Goal: Task Accomplishment & Management: Manage account settings

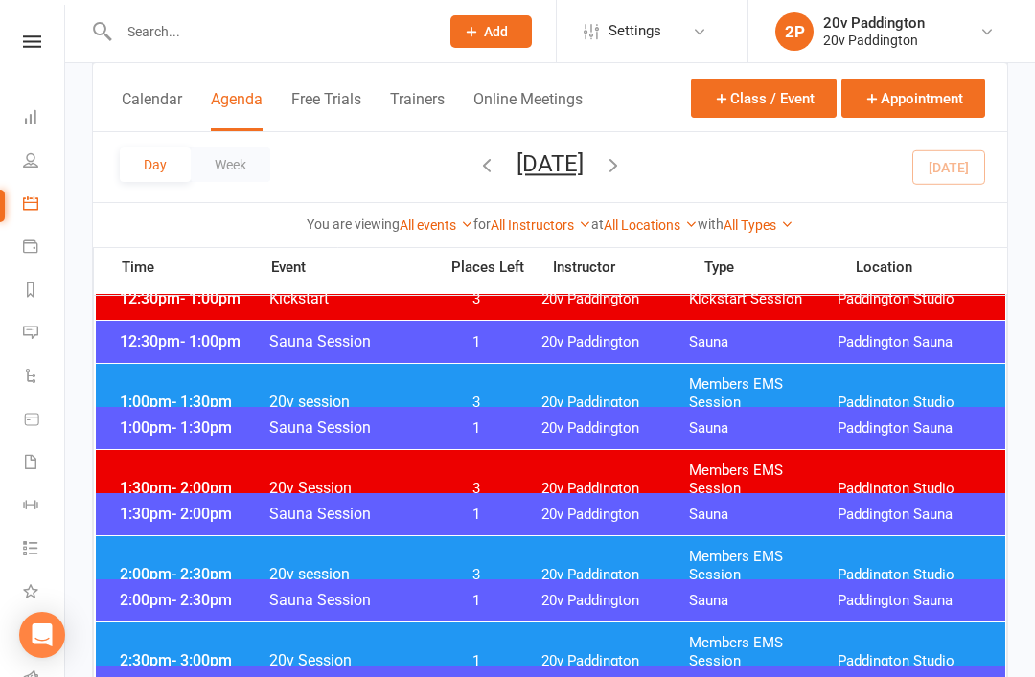
click at [156, 573] on div "2:00pm - 2:30pm 20v session 3 20v Paddington Members EMS Session [GEOGRAPHIC_DA…" at bounding box center [550, 566] width 909 height 59
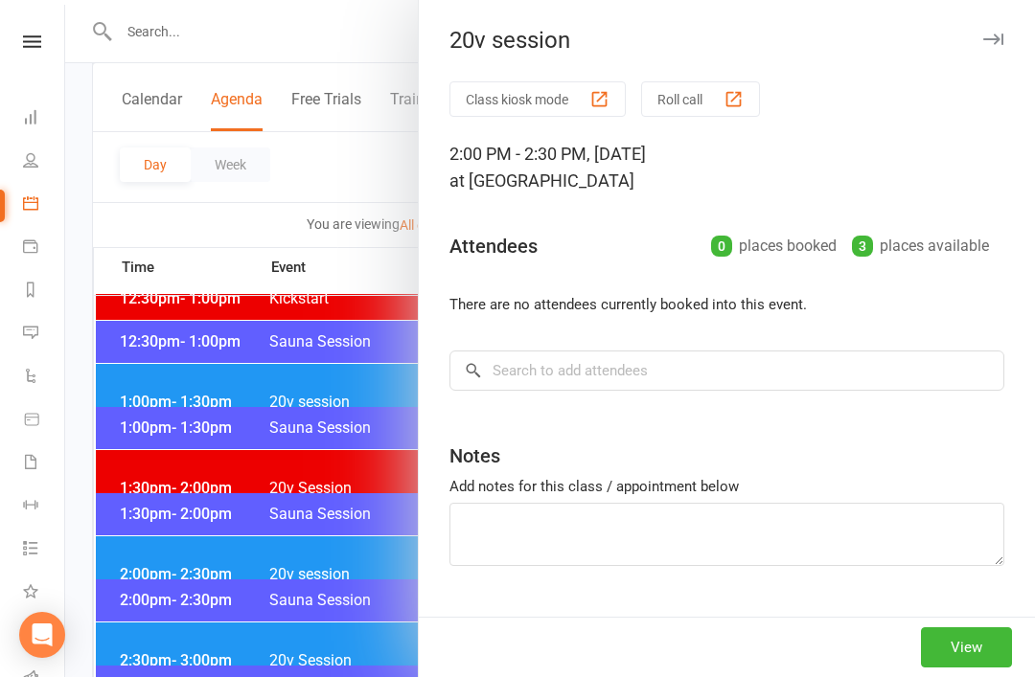
scroll to position [1127, 0]
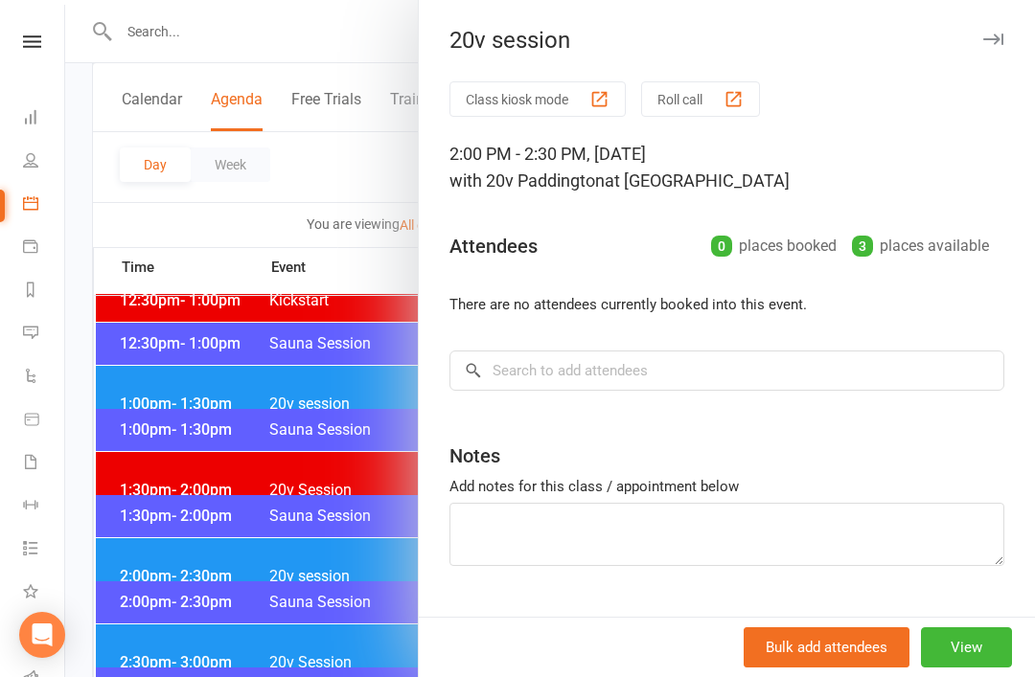
click at [133, 566] on div at bounding box center [550, 338] width 970 height 677
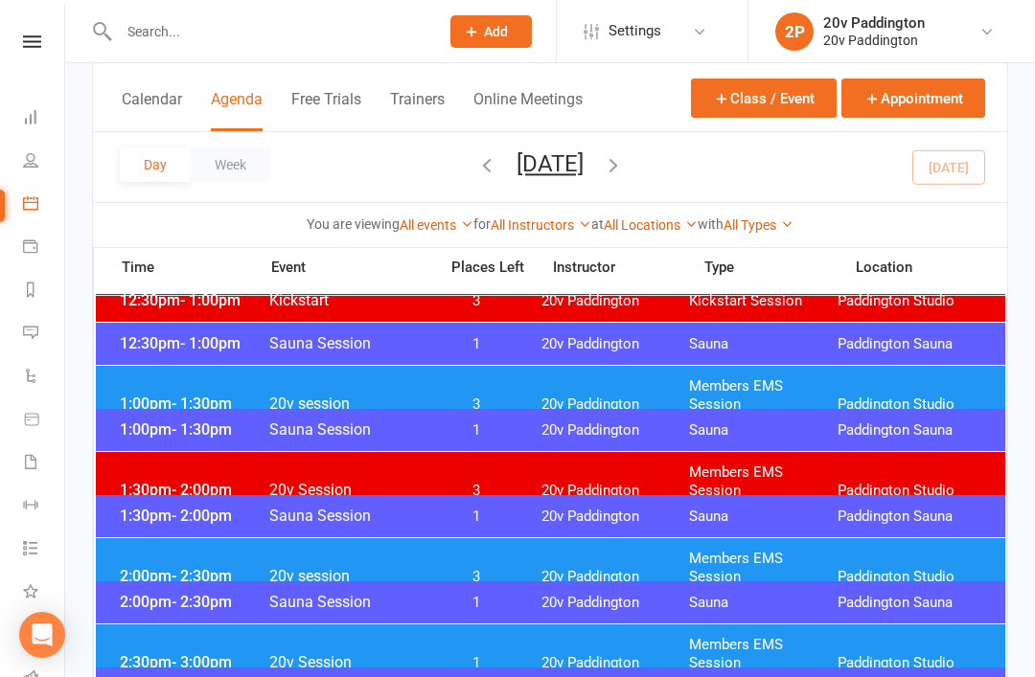
click at [168, 653] on span "2:30pm - 3:00pm" at bounding box center [191, 662] width 153 height 18
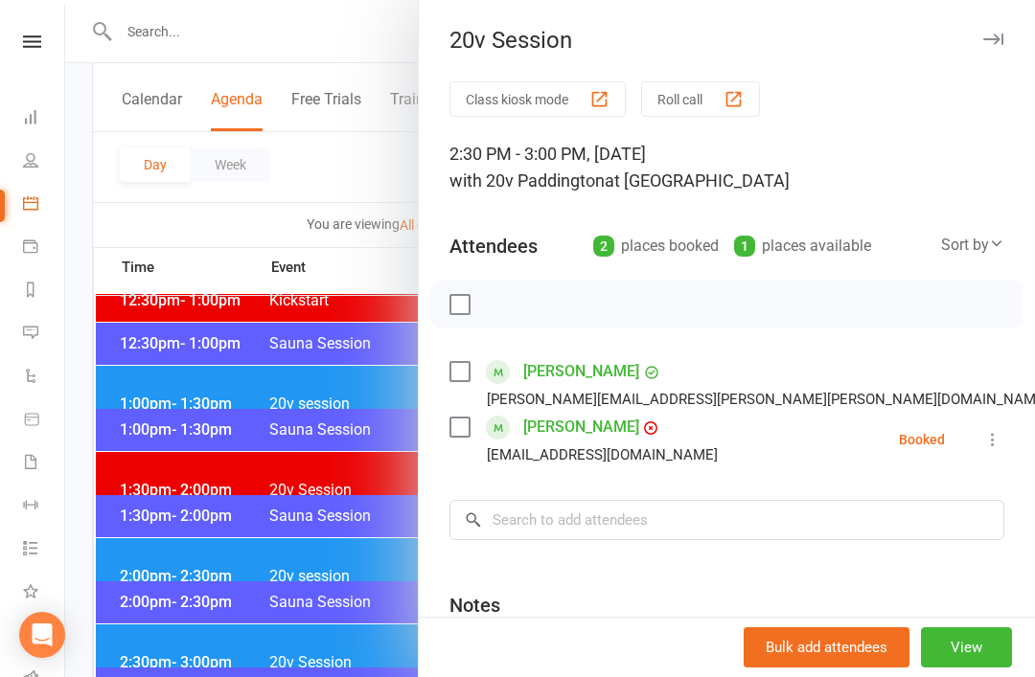
click at [166, 645] on div at bounding box center [550, 338] width 970 height 677
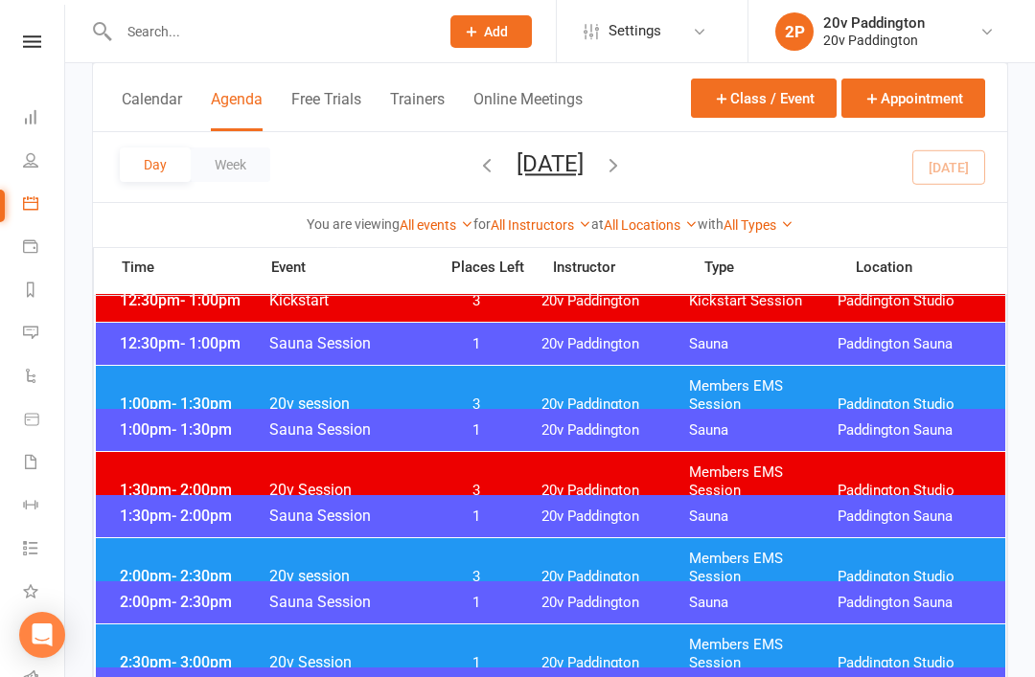
click at [158, 576] on div "2:00pm - 2:30pm 20v session 3 20v Paddington Members EMS Session [GEOGRAPHIC_DA…" at bounding box center [550, 567] width 909 height 59
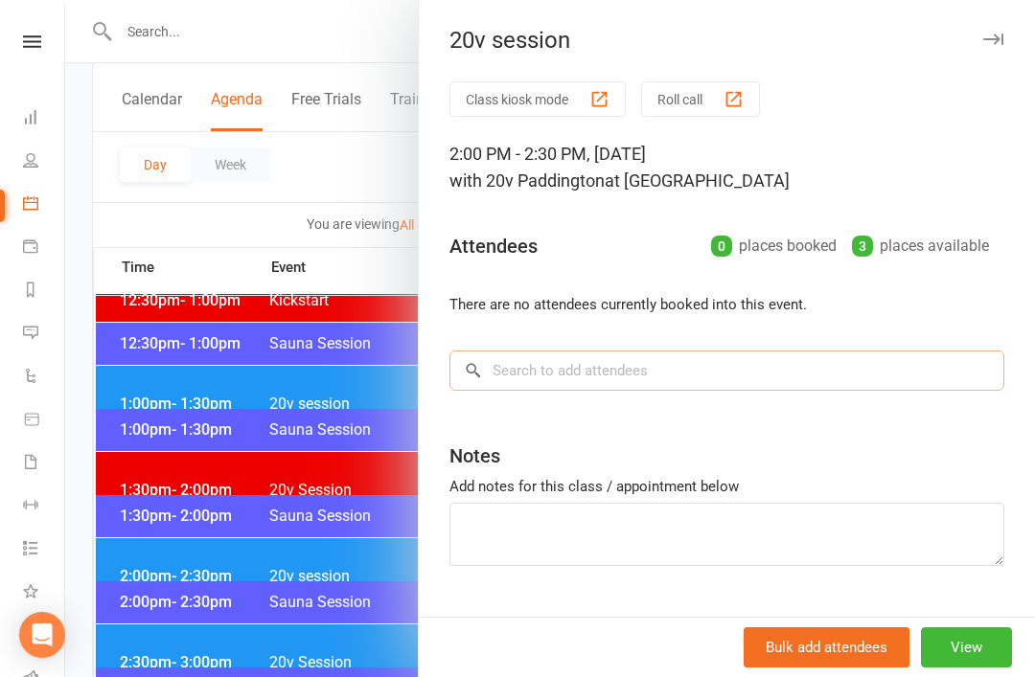
click at [584, 390] on input "search" at bounding box center [726, 371] width 555 height 40
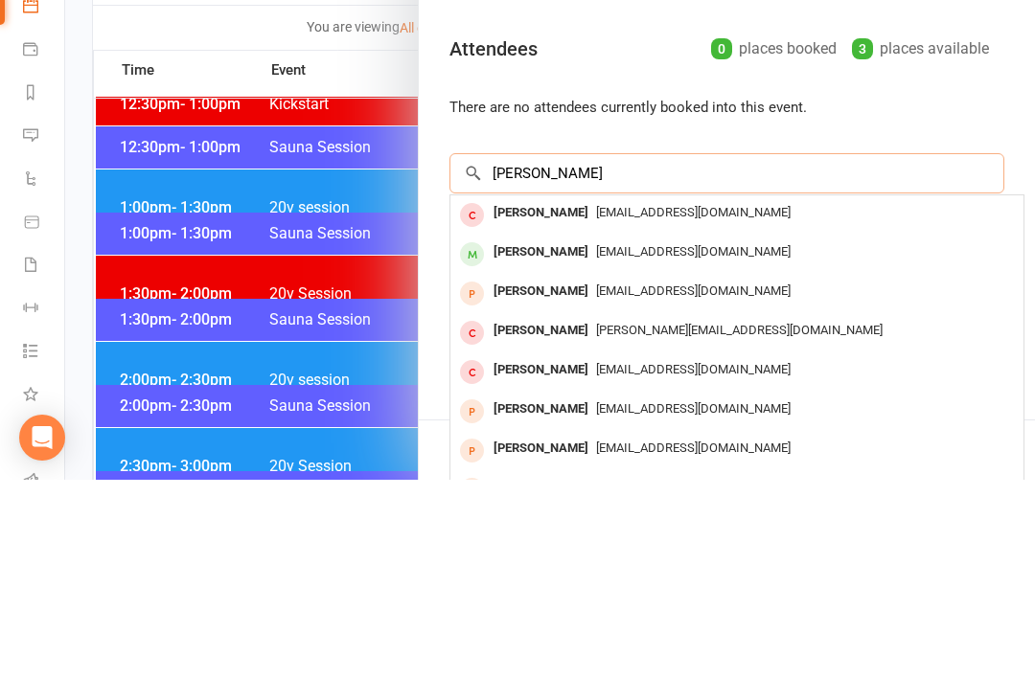
type input "[PERSON_NAME]"
click at [646, 436] on div "[EMAIL_ADDRESS][DOMAIN_NAME]" at bounding box center [737, 450] width 558 height 28
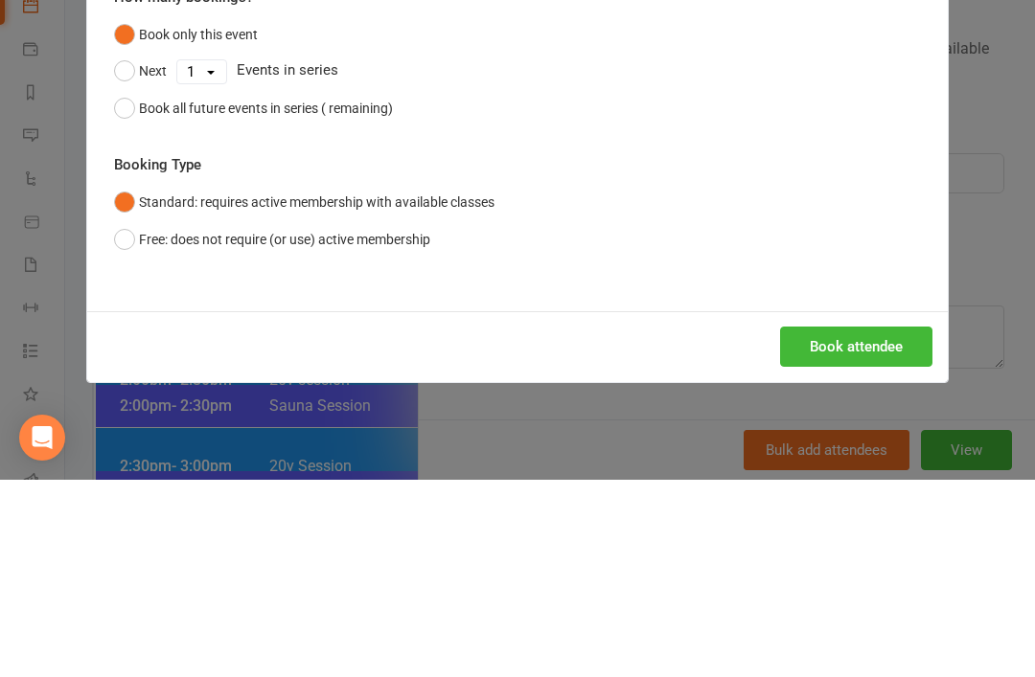
scroll to position [1324, 0]
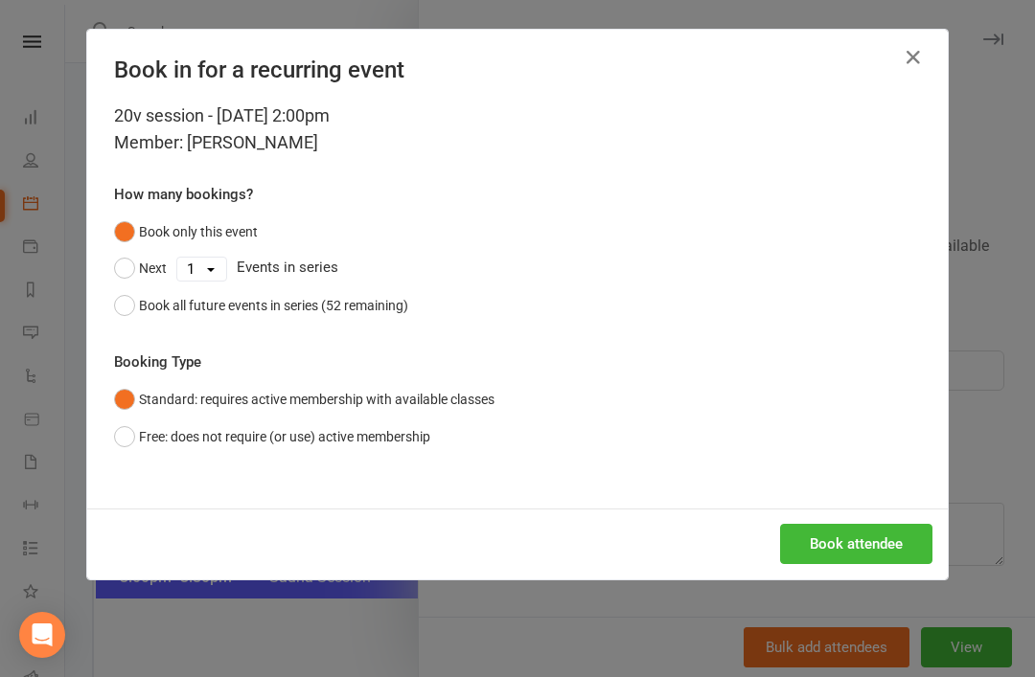
click at [850, 550] on button "Book attendee" at bounding box center [856, 544] width 152 height 40
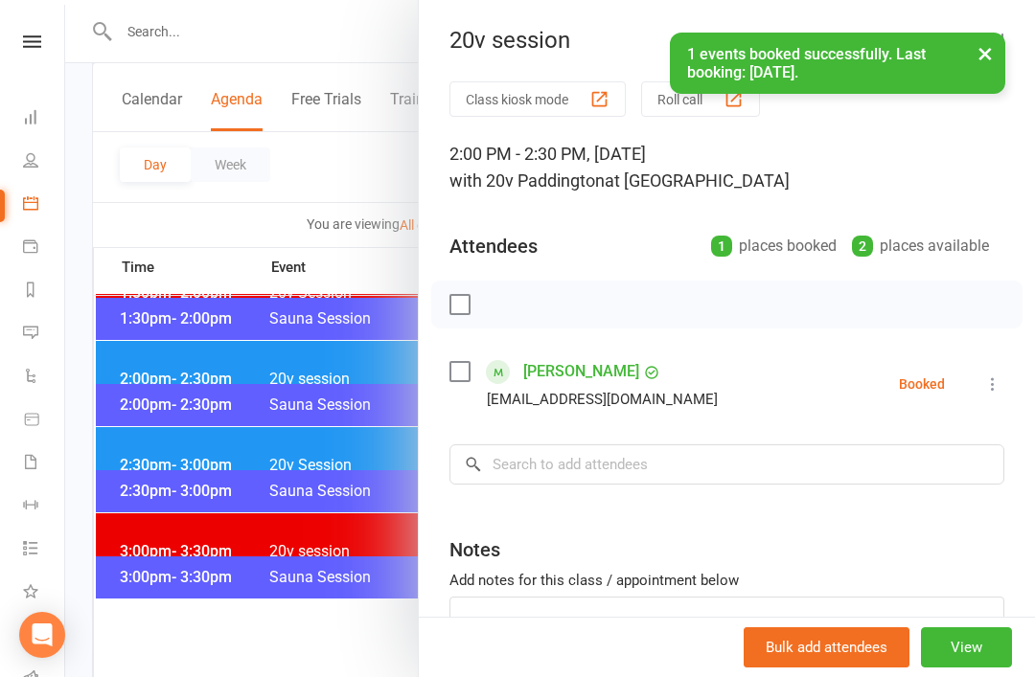
click at [605, 371] on link "[PERSON_NAME]" at bounding box center [581, 371] width 116 height 31
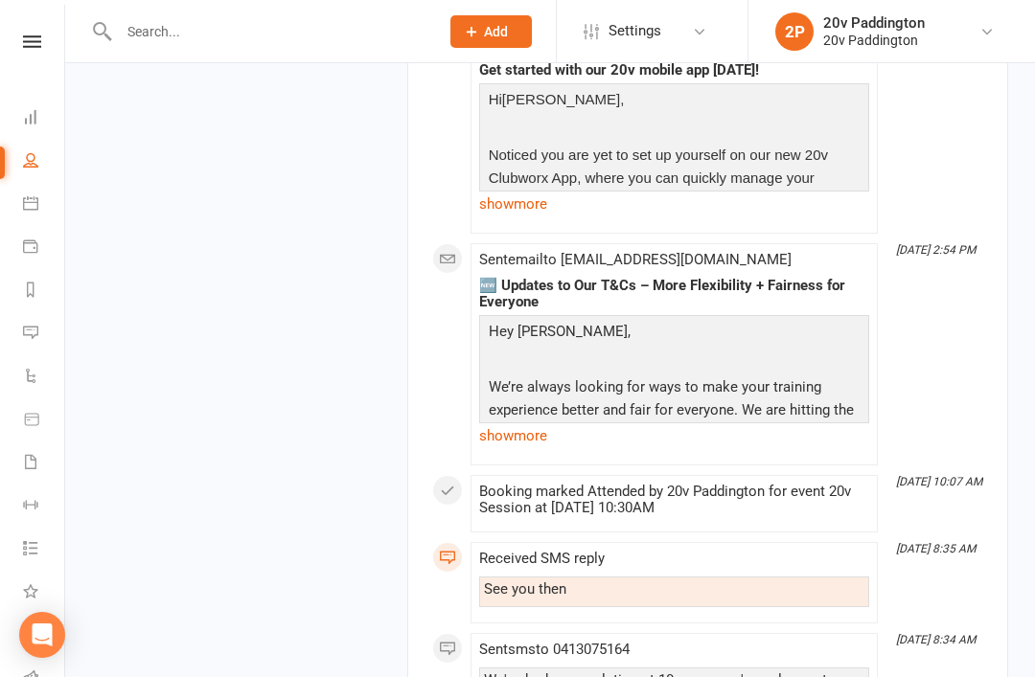
scroll to position [2994, 0]
click at [532, 423] on link "show more" at bounding box center [674, 436] width 390 height 27
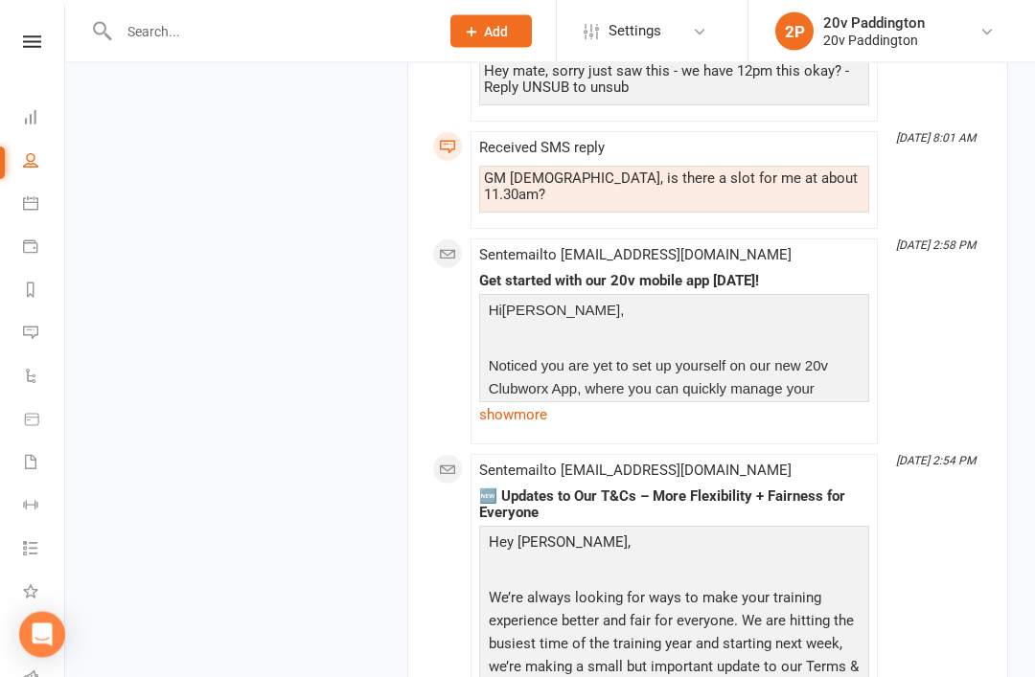
click at [510, 402] on link "show more" at bounding box center [674, 415] width 390 height 27
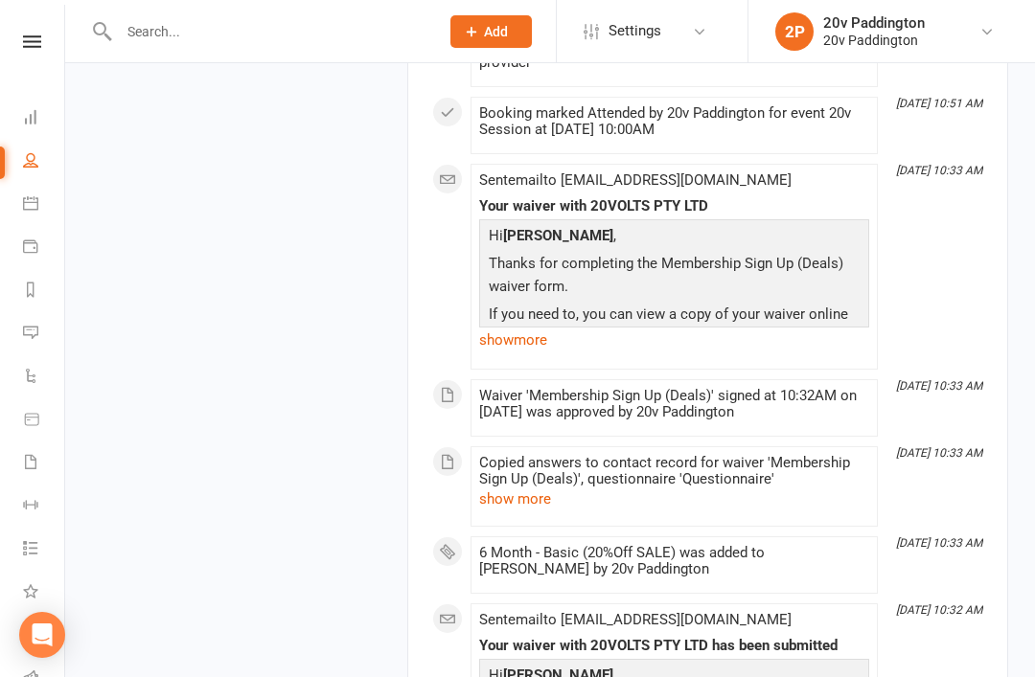
scroll to position [7135, 0]
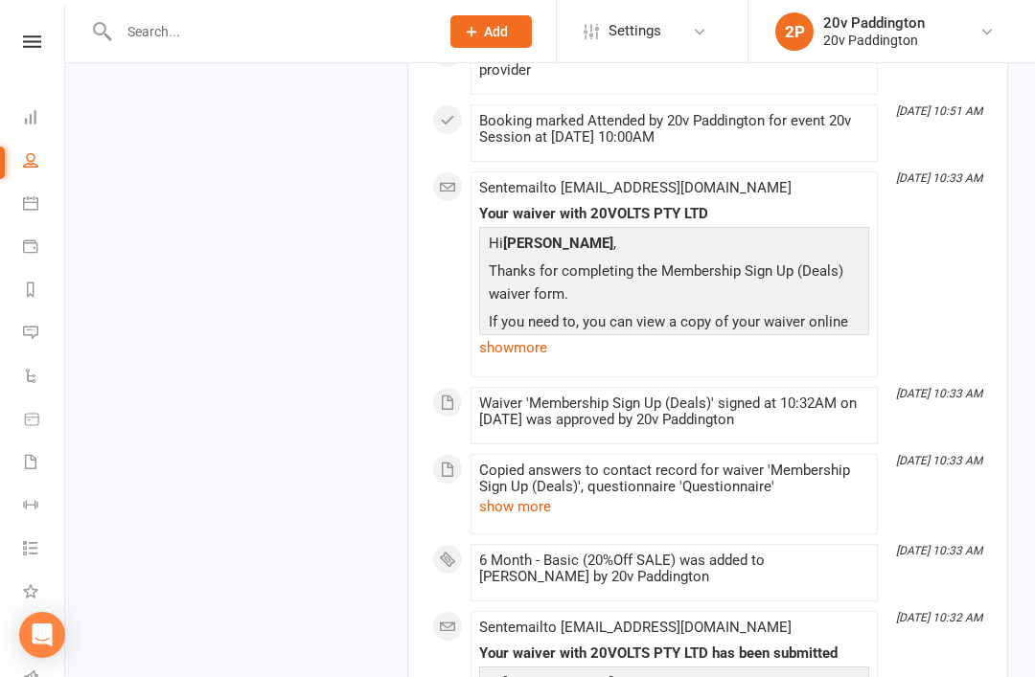
click at [515, 334] on link "show more" at bounding box center [674, 347] width 390 height 27
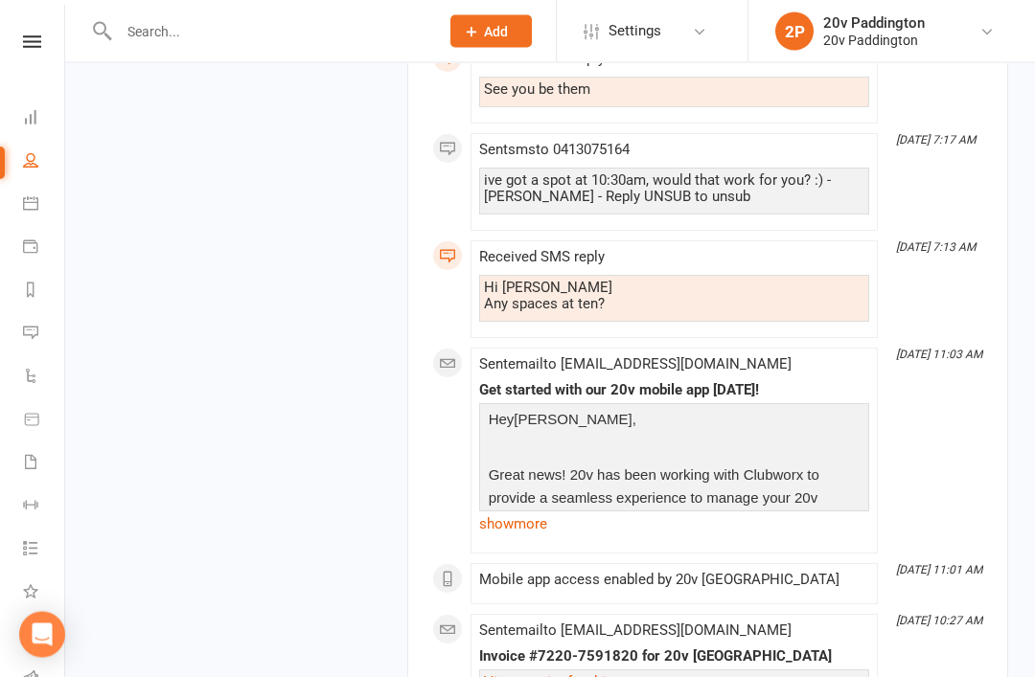
click at [43, 341] on link "Messages 1" at bounding box center [44, 334] width 43 height 43
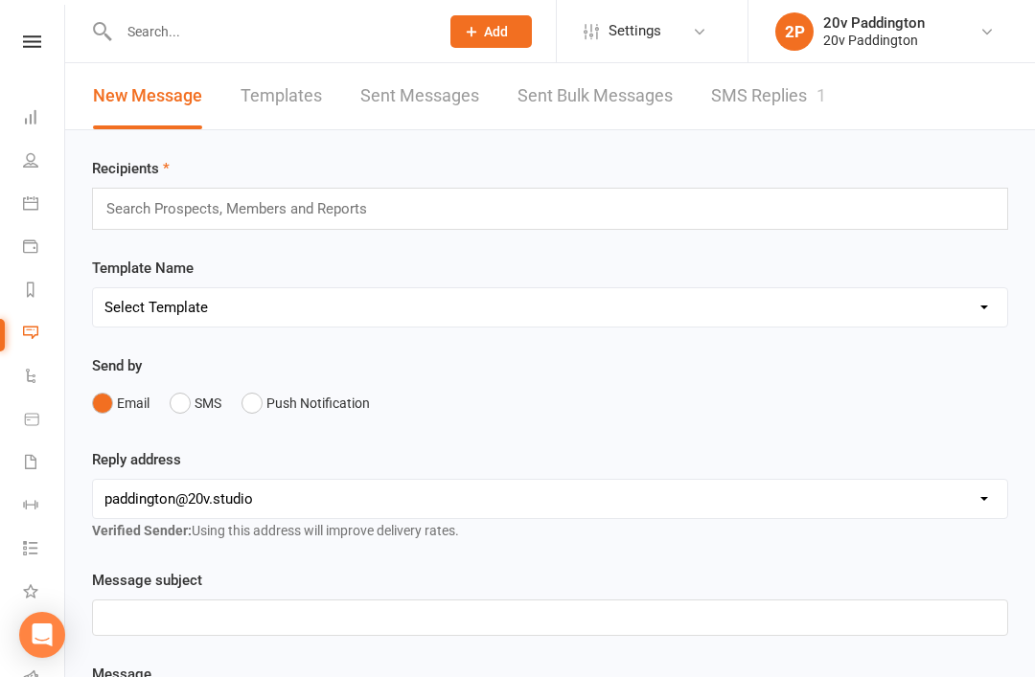
click at [38, 197] on link "Calendar" at bounding box center [44, 205] width 43 height 43
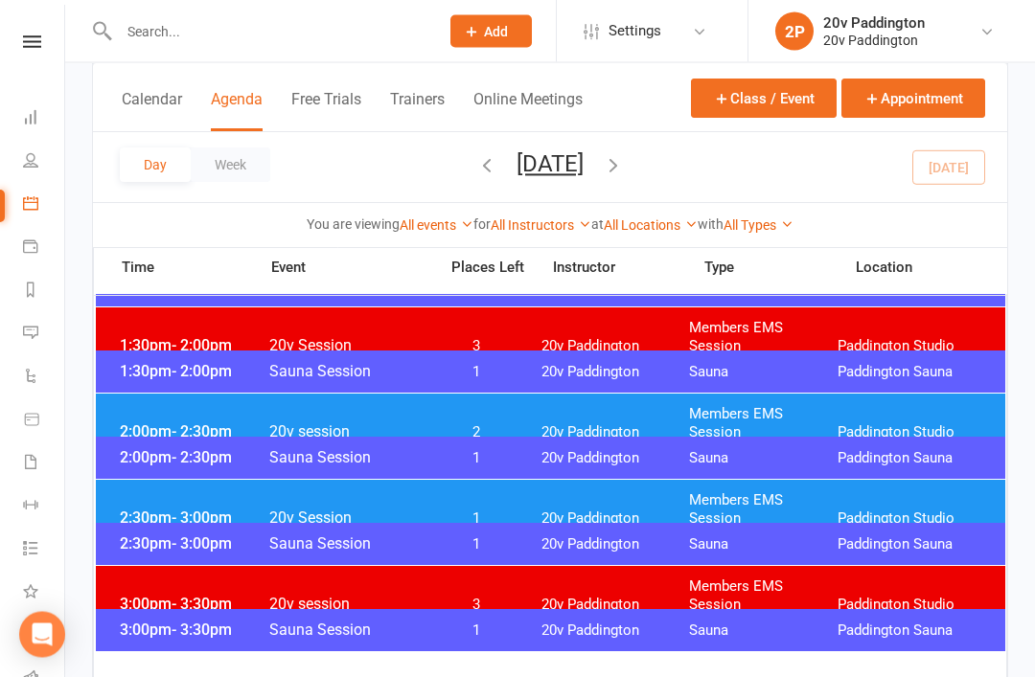
click at [161, 423] on span "2:00pm - 2:30pm" at bounding box center [191, 432] width 153 height 18
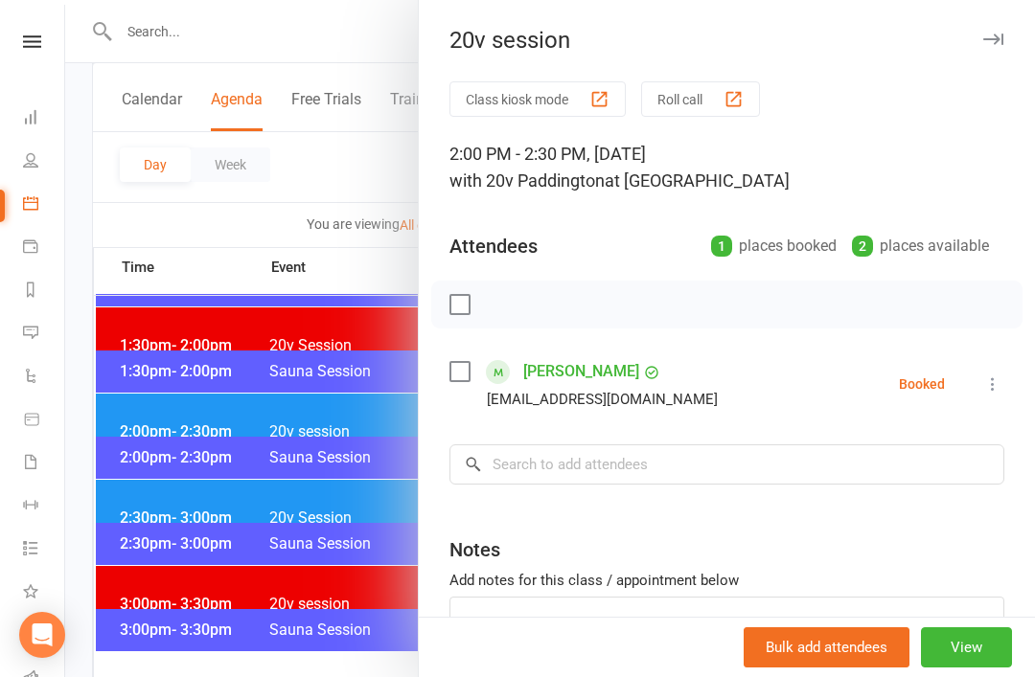
click at [602, 377] on link "[PERSON_NAME]" at bounding box center [581, 371] width 116 height 31
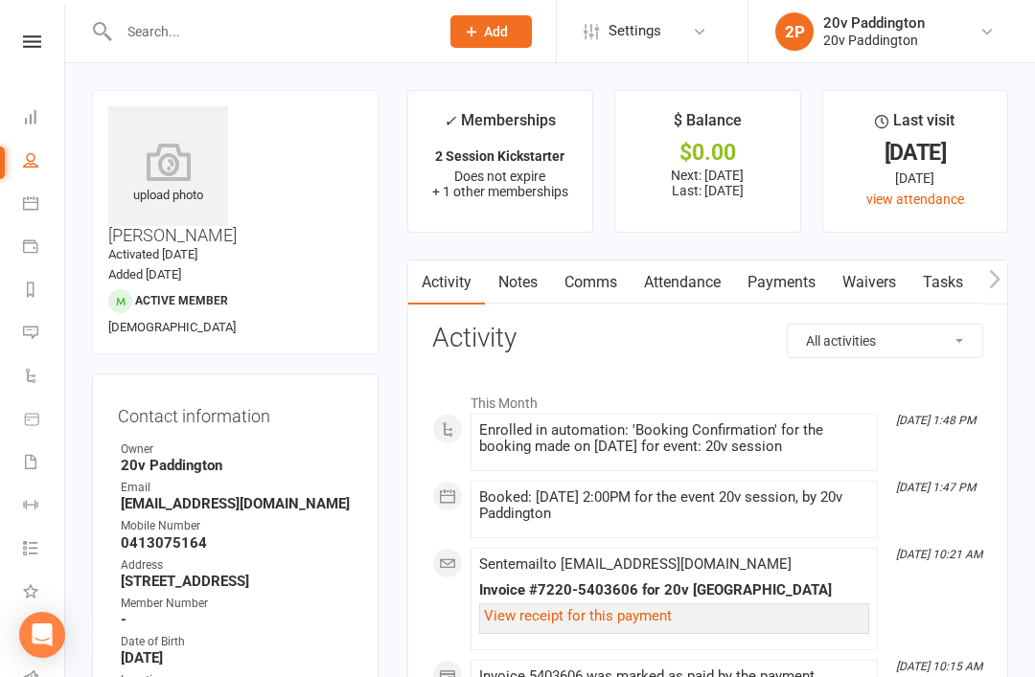
click at [518, 275] on link "Notes" at bounding box center [518, 283] width 66 height 44
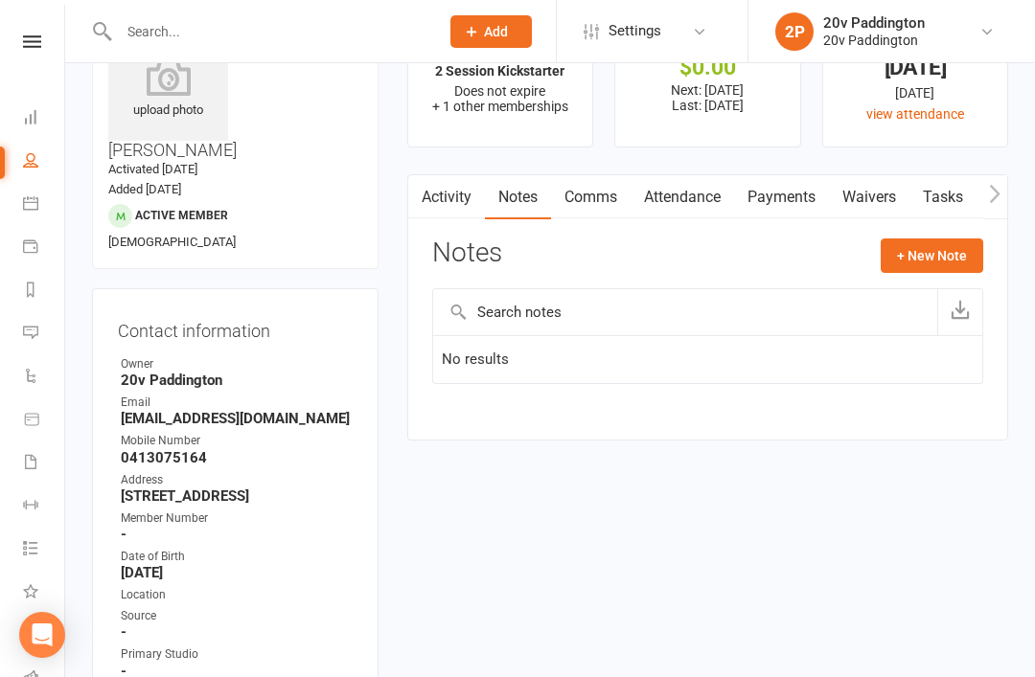
scroll to position [79, 0]
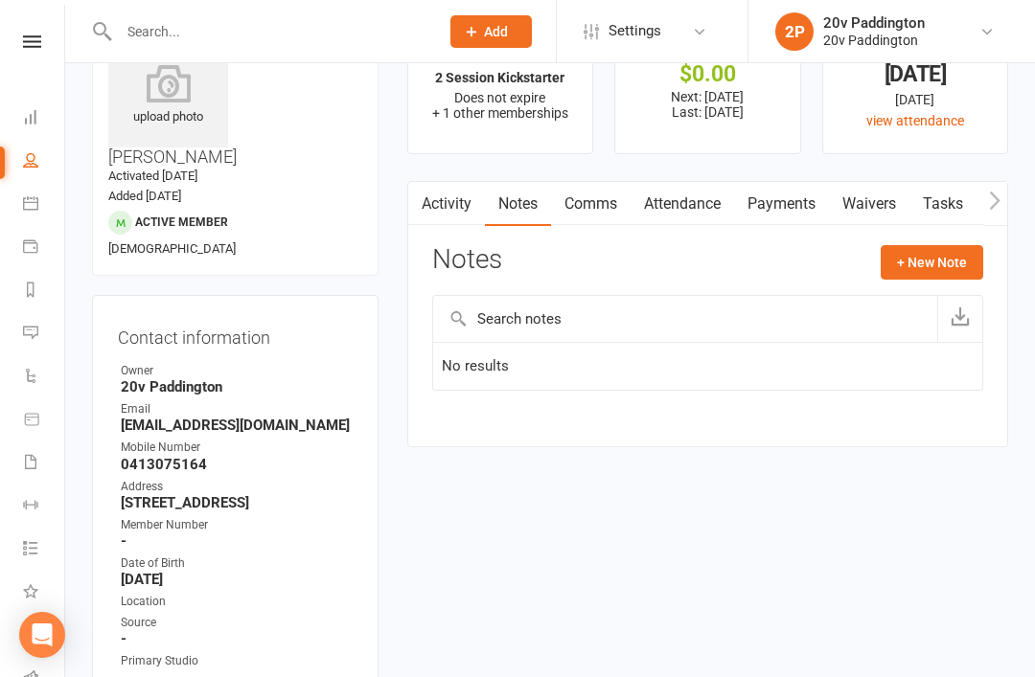
click at [32, 337] on icon at bounding box center [30, 332] width 15 height 15
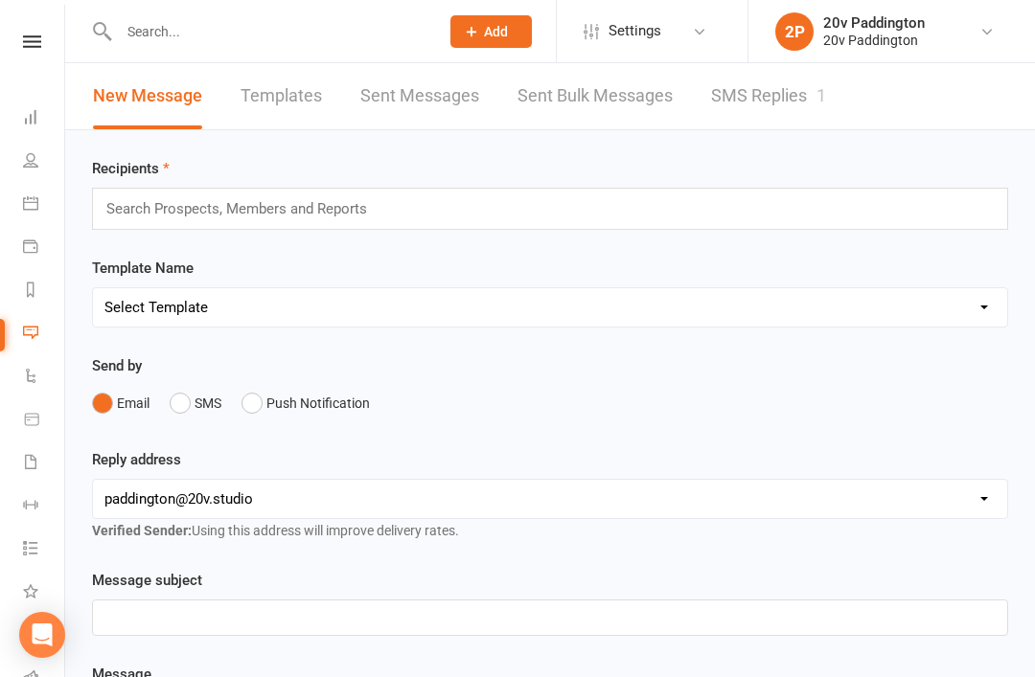
click at [24, 207] on icon at bounding box center [30, 202] width 15 height 15
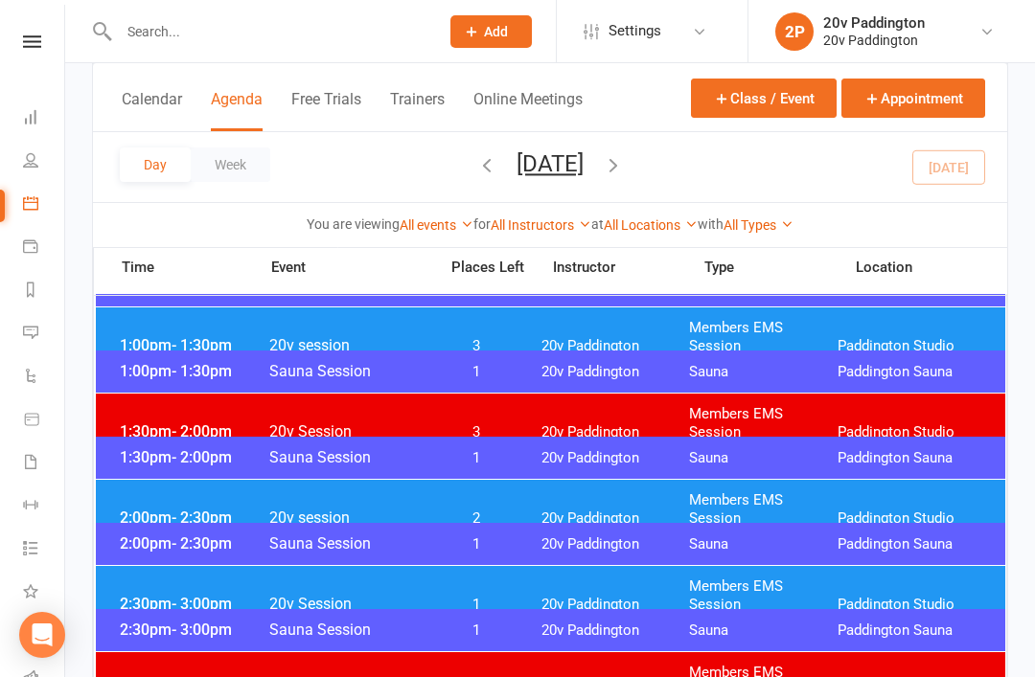
scroll to position [1186, 0]
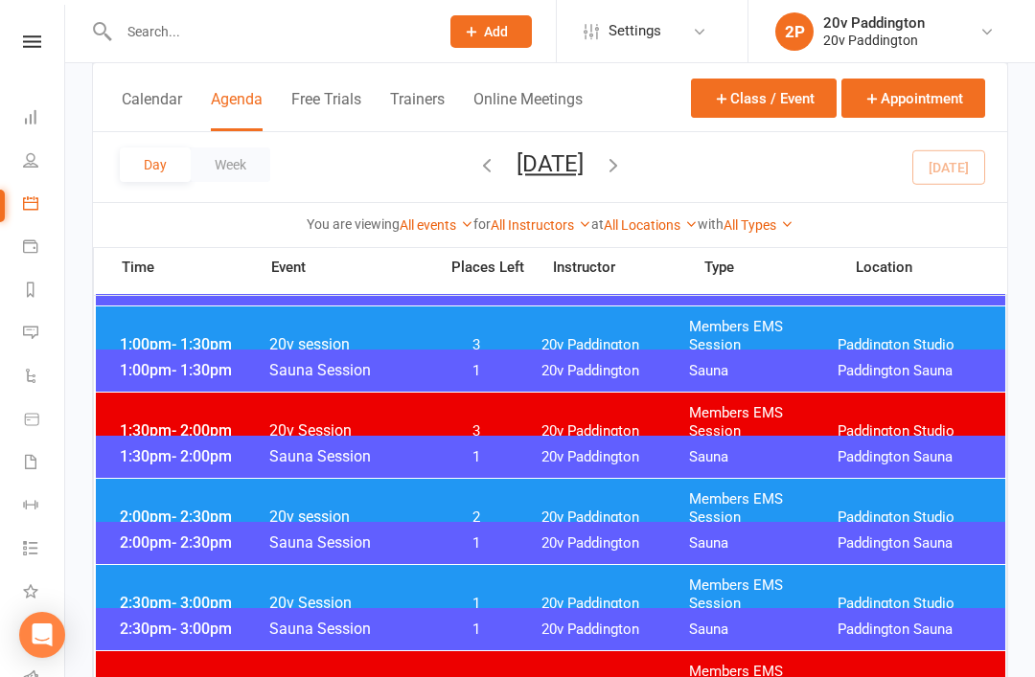
click at [627, 509] on span "20v Paddington" at bounding box center [615, 518] width 149 height 18
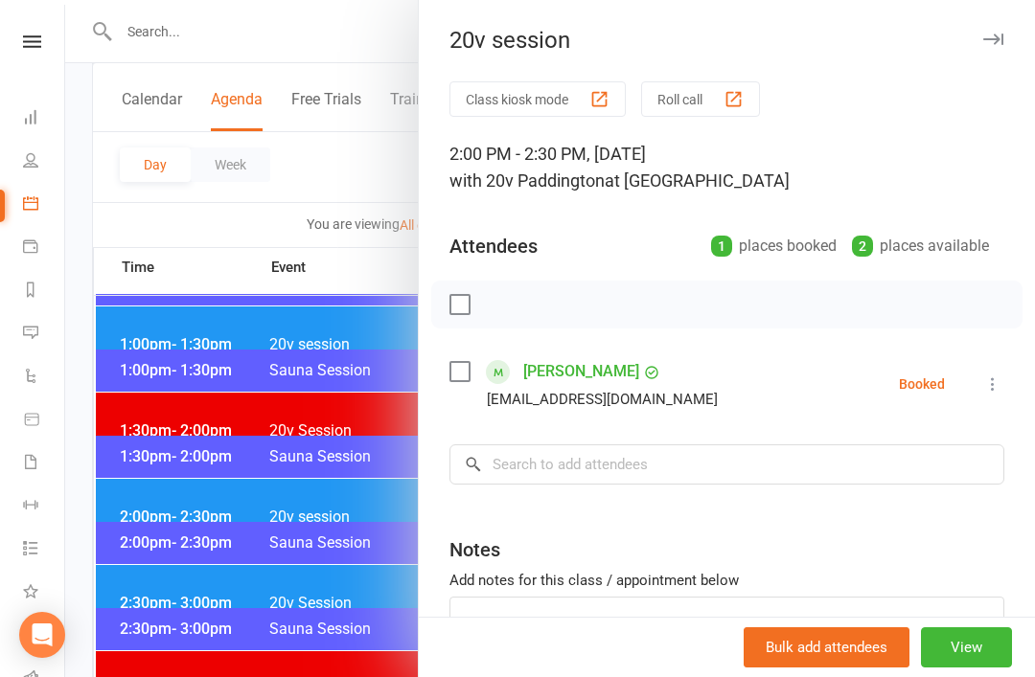
click at [990, 384] on icon at bounding box center [992, 384] width 19 height 19
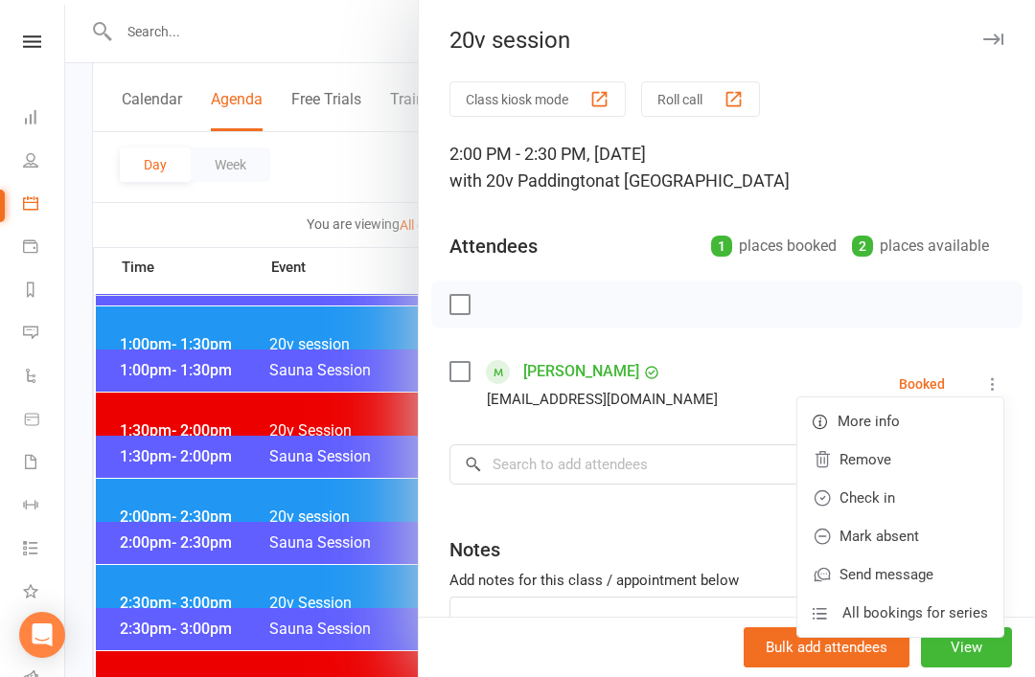
click at [903, 503] on link "Check in" at bounding box center [900, 498] width 206 height 38
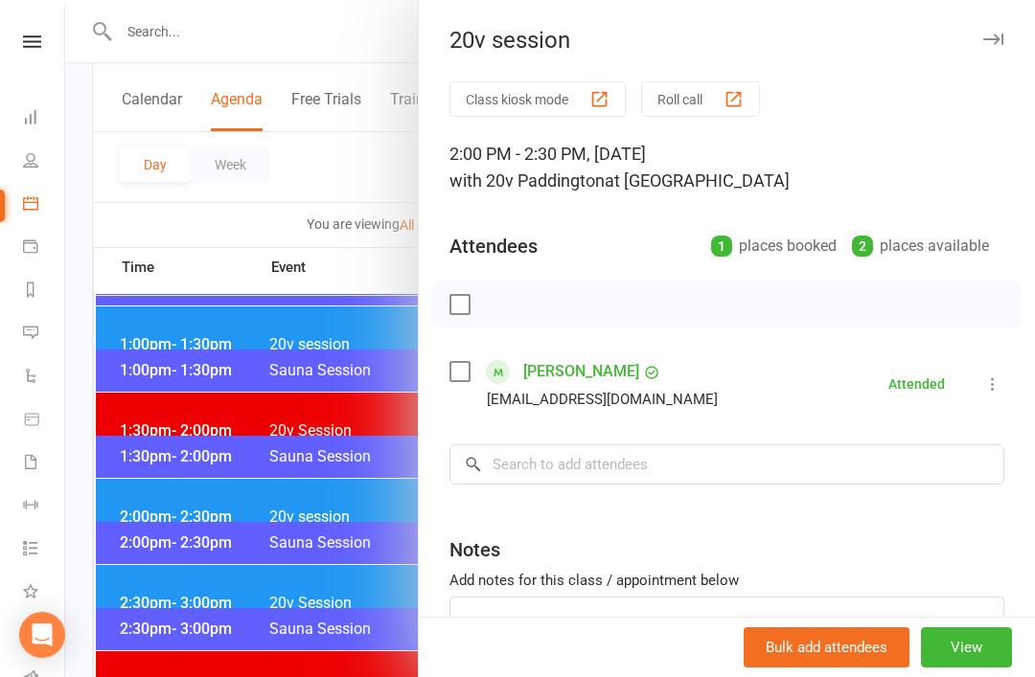
click at [191, 512] on div at bounding box center [550, 338] width 970 height 677
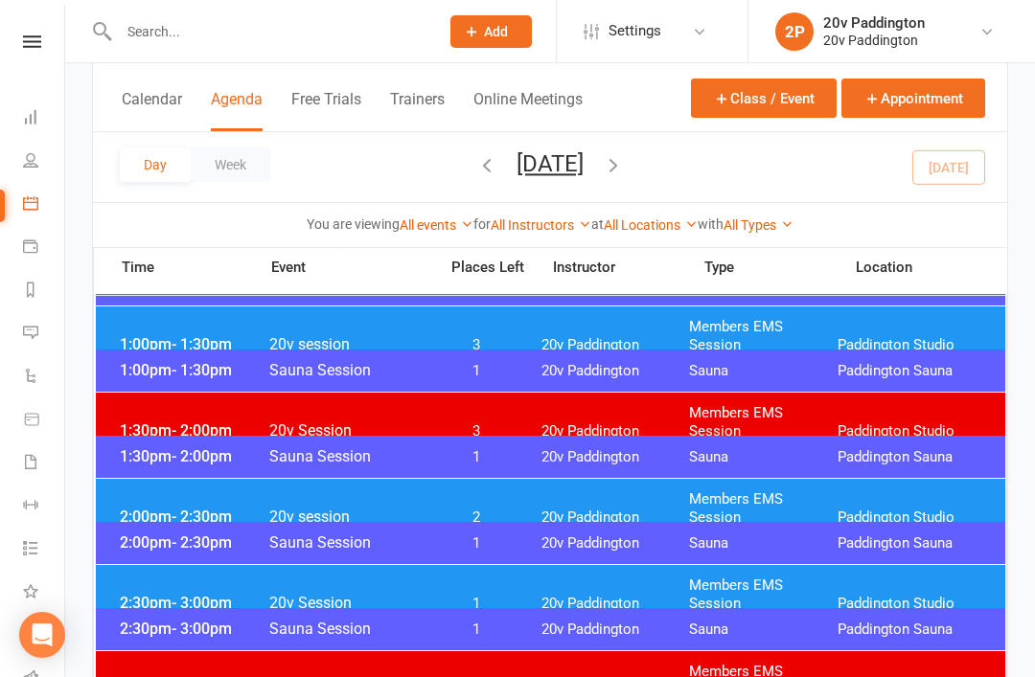
click at [37, 325] on icon at bounding box center [30, 332] width 15 height 15
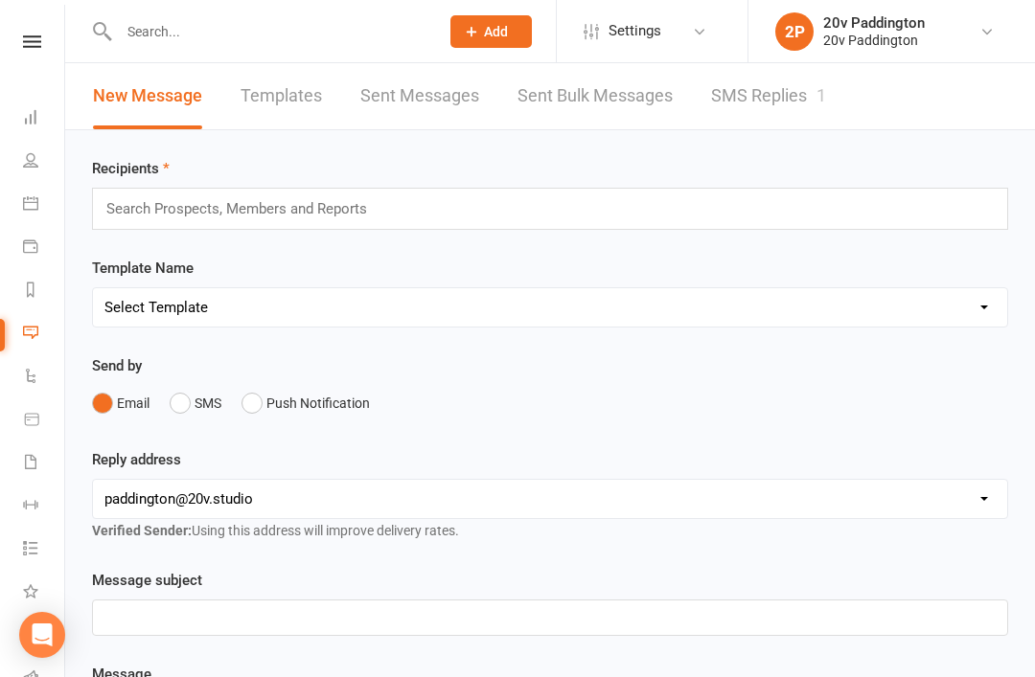
click at [726, 89] on link "SMS Replies 1" at bounding box center [768, 96] width 115 height 66
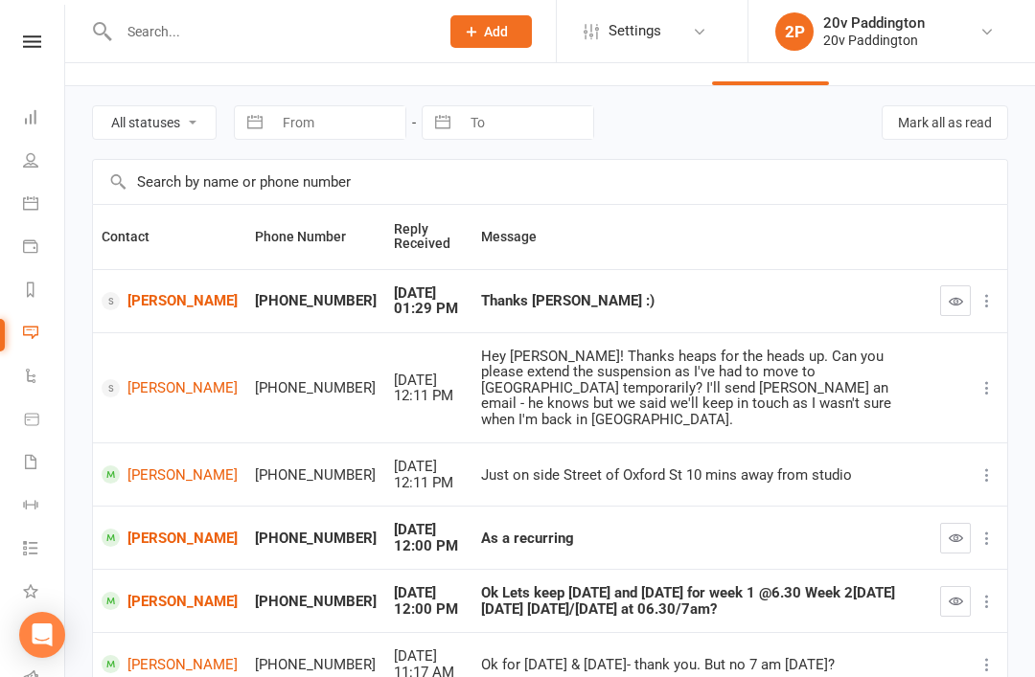
scroll to position [50, 0]
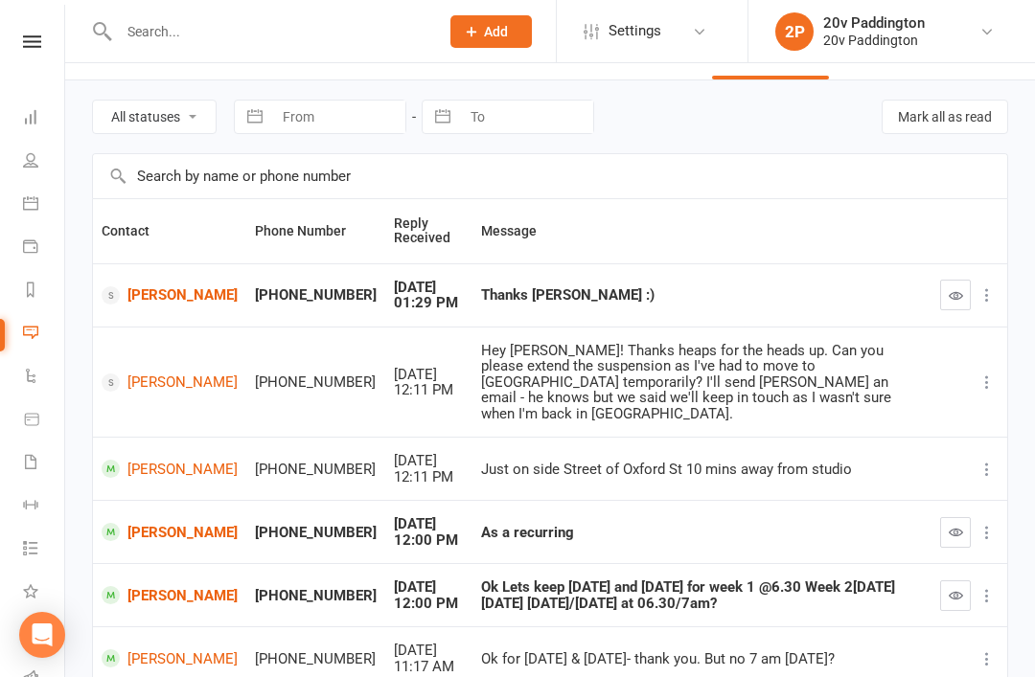
click at [940, 307] on button "button" at bounding box center [955, 295] width 31 height 31
click at [32, 200] on icon at bounding box center [30, 202] width 15 height 15
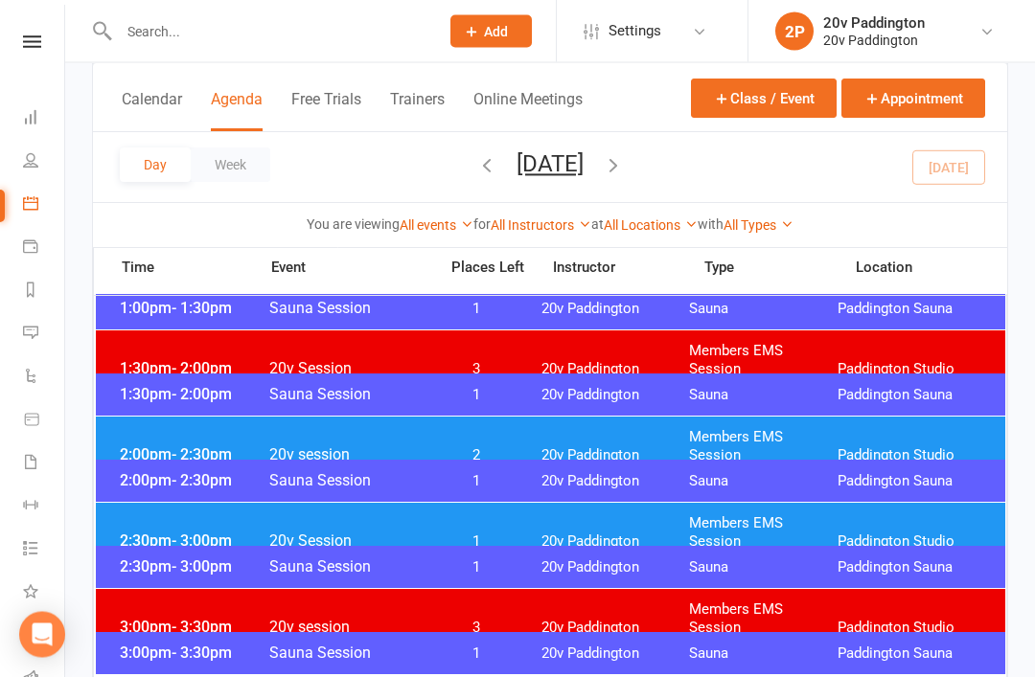
click at [166, 446] on span "2:00pm - 2:30pm" at bounding box center [191, 455] width 153 height 18
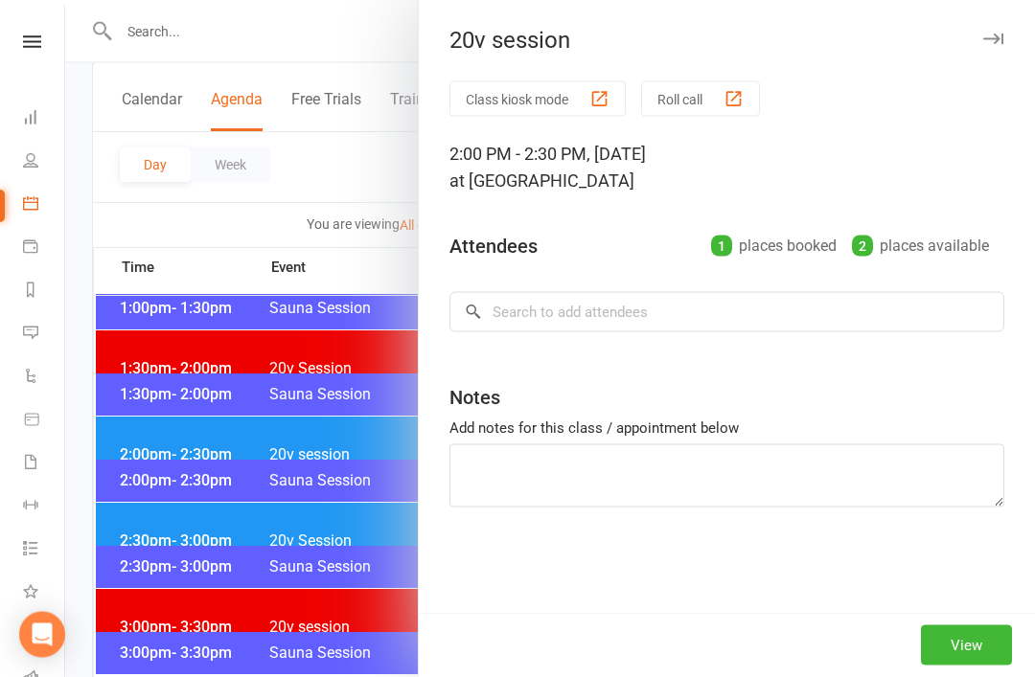
scroll to position [1248, 0]
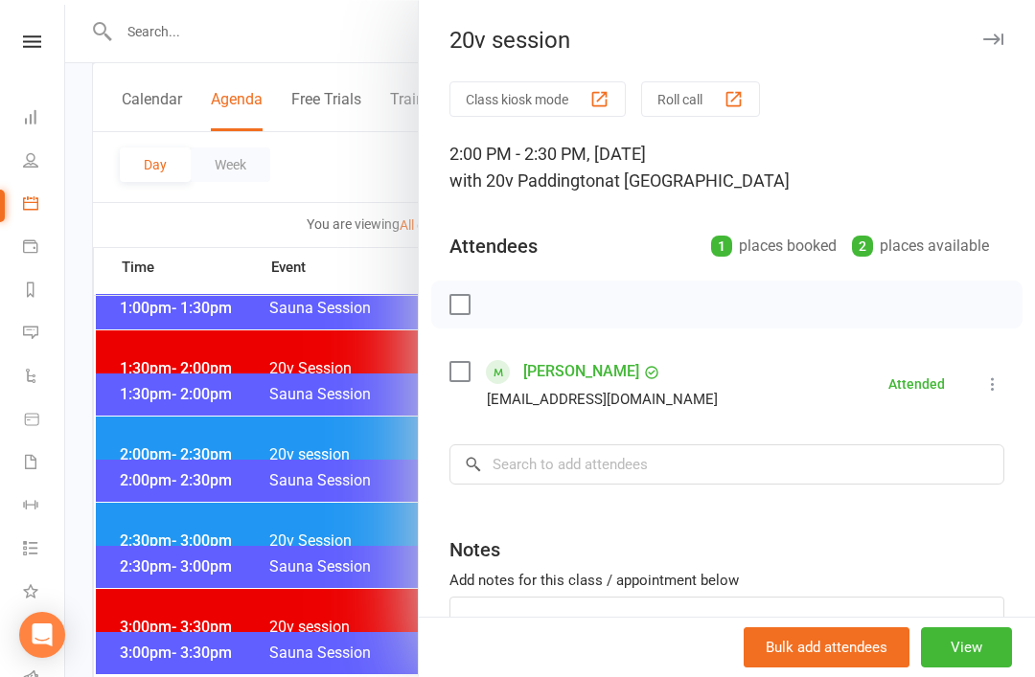
click at [151, 463] on div at bounding box center [550, 338] width 970 height 677
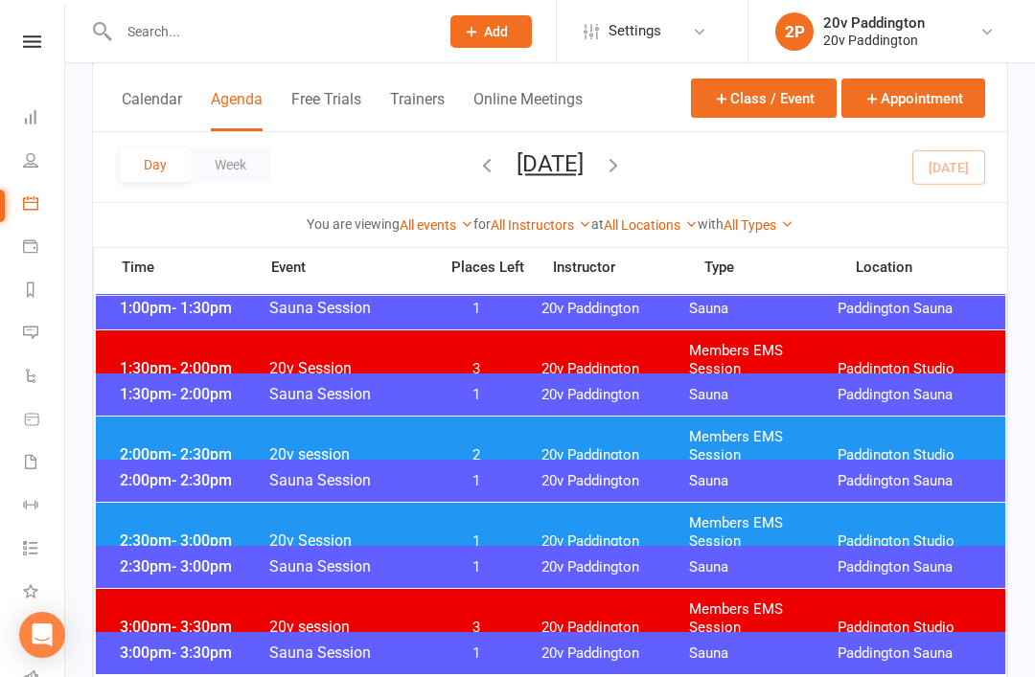
click at [165, 532] on span "2:30pm - 3:00pm" at bounding box center [191, 541] width 153 height 18
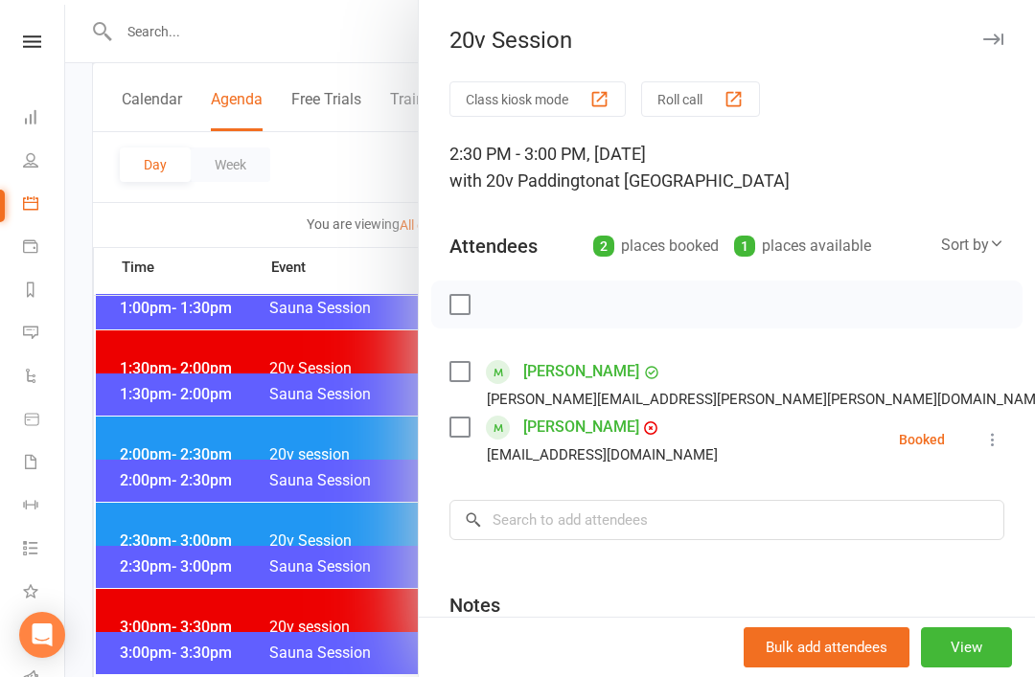
click at [171, 521] on div at bounding box center [550, 338] width 970 height 677
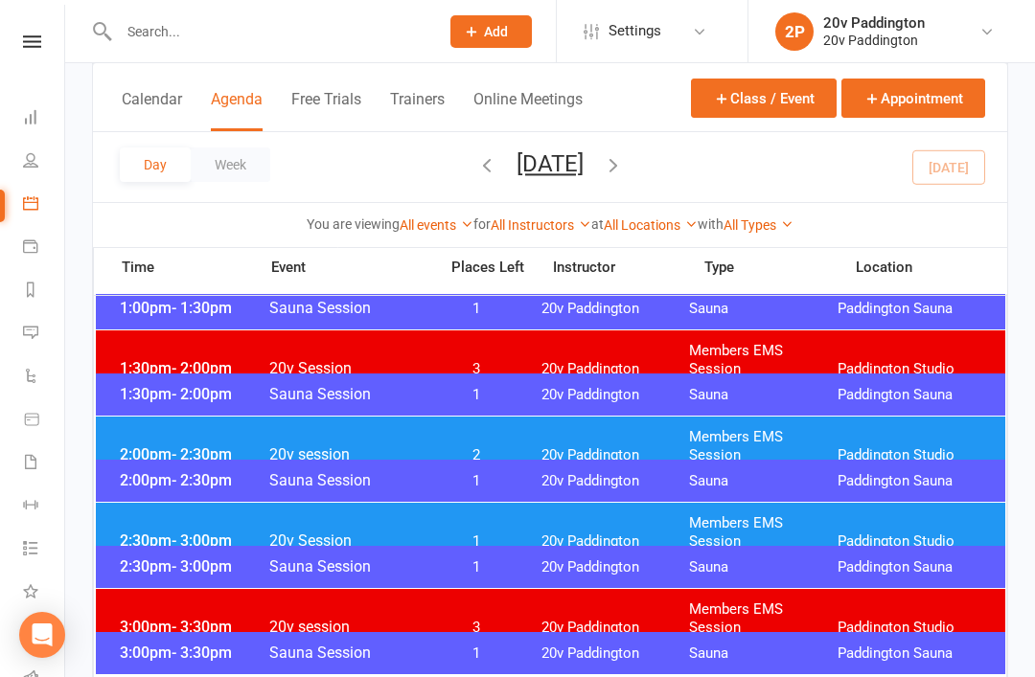
click at [27, 331] on icon at bounding box center [30, 332] width 15 height 15
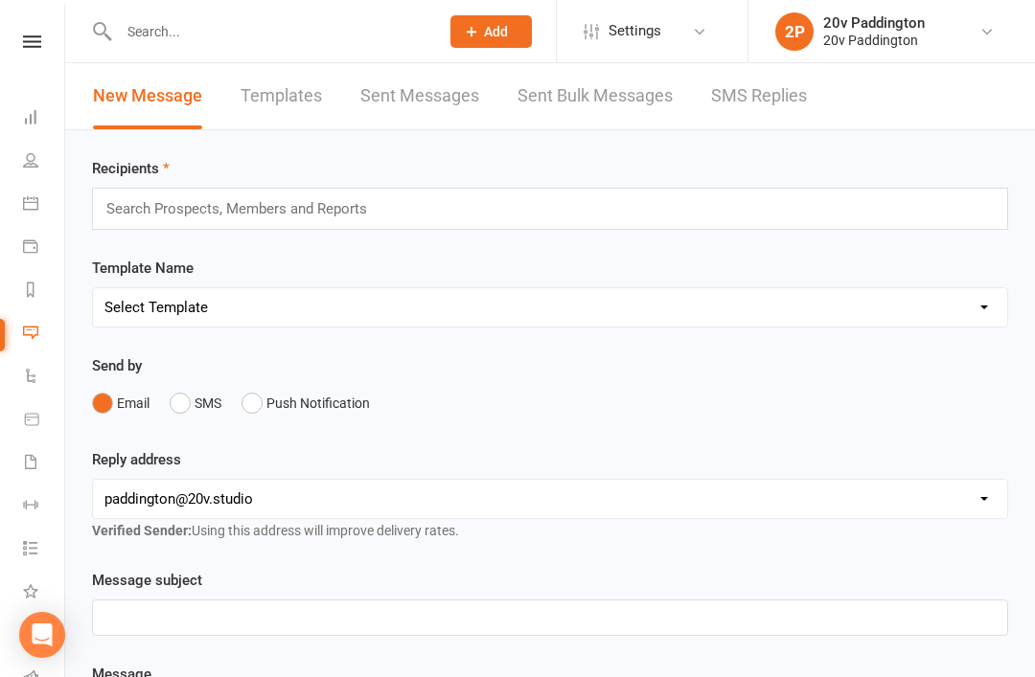
click at [754, 103] on link "SMS Replies" at bounding box center [759, 96] width 96 height 66
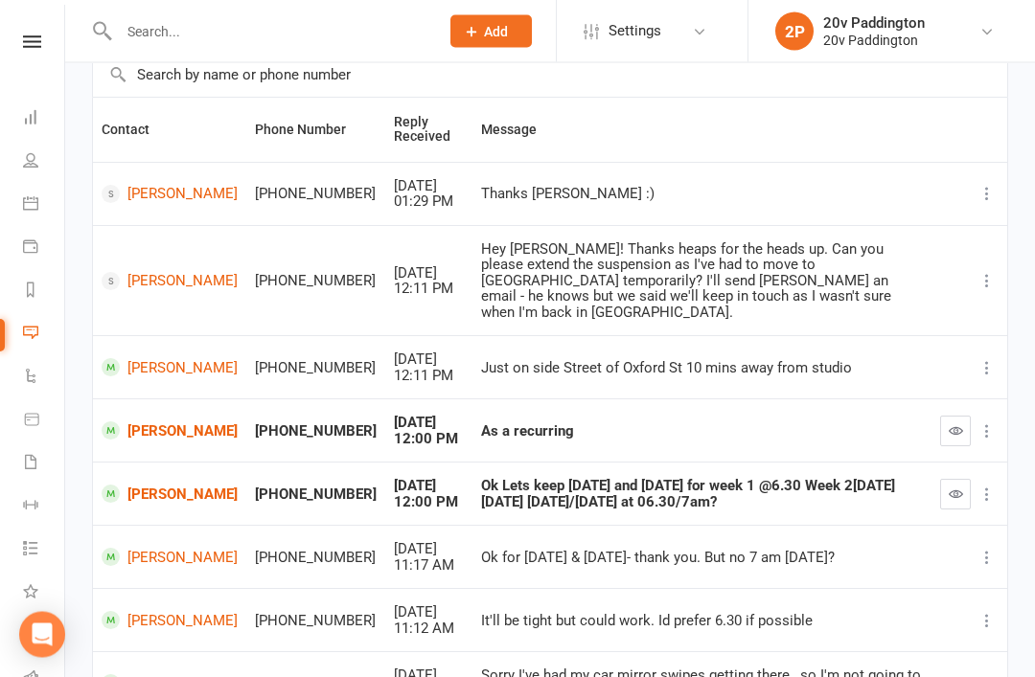
scroll to position [199, 0]
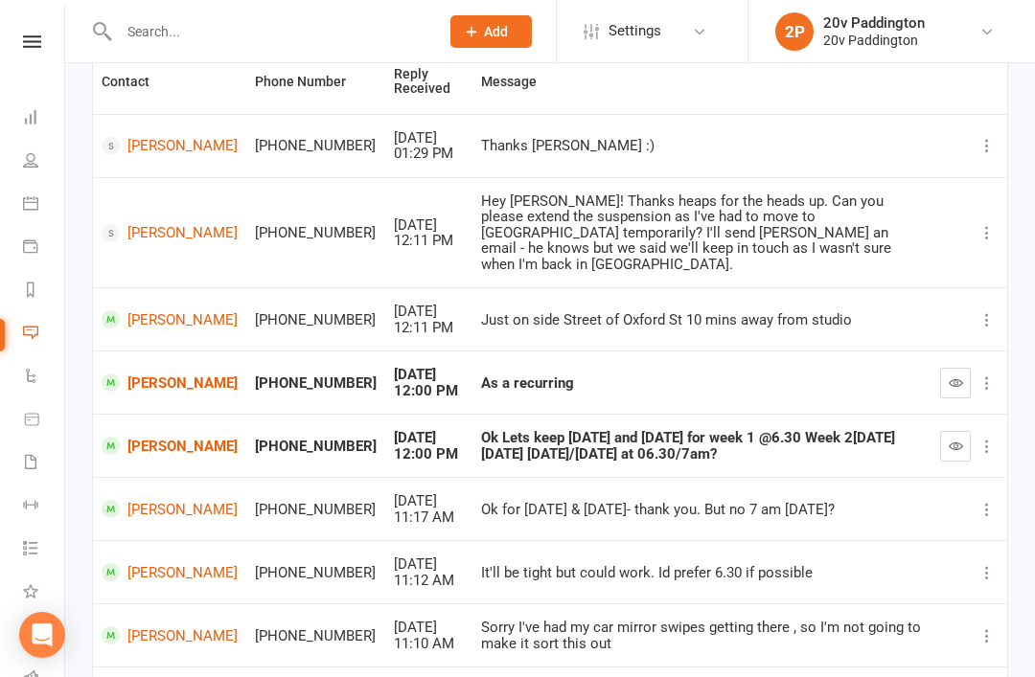
click at [151, 437] on link "[PERSON_NAME]" at bounding box center [170, 446] width 136 height 18
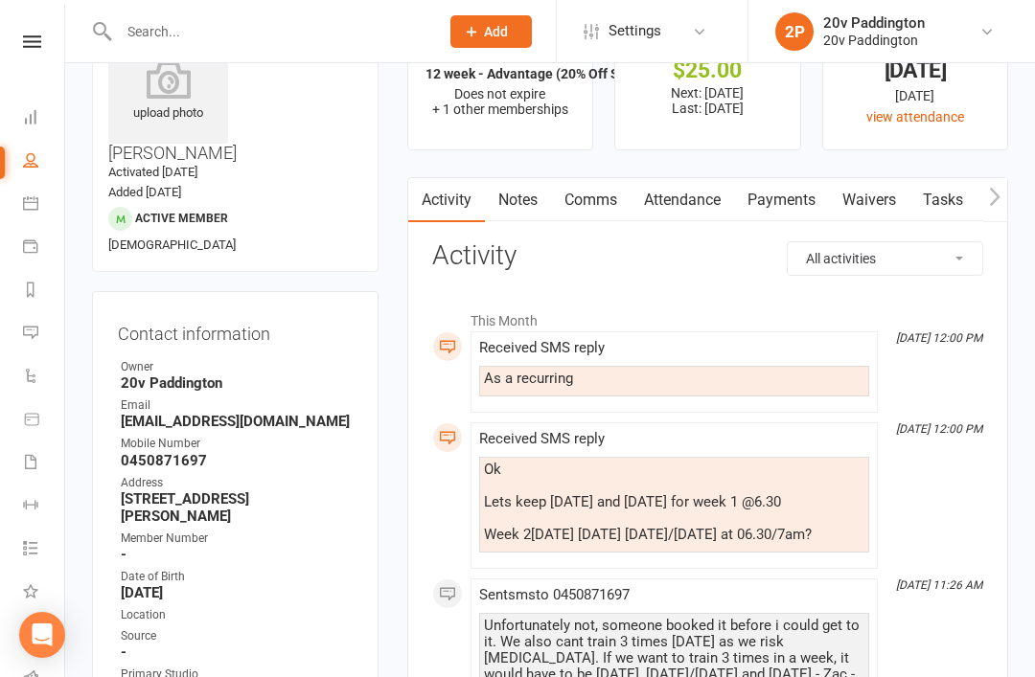
scroll to position [81, 0]
click at [672, 199] on link "Attendance" at bounding box center [681, 201] width 103 height 44
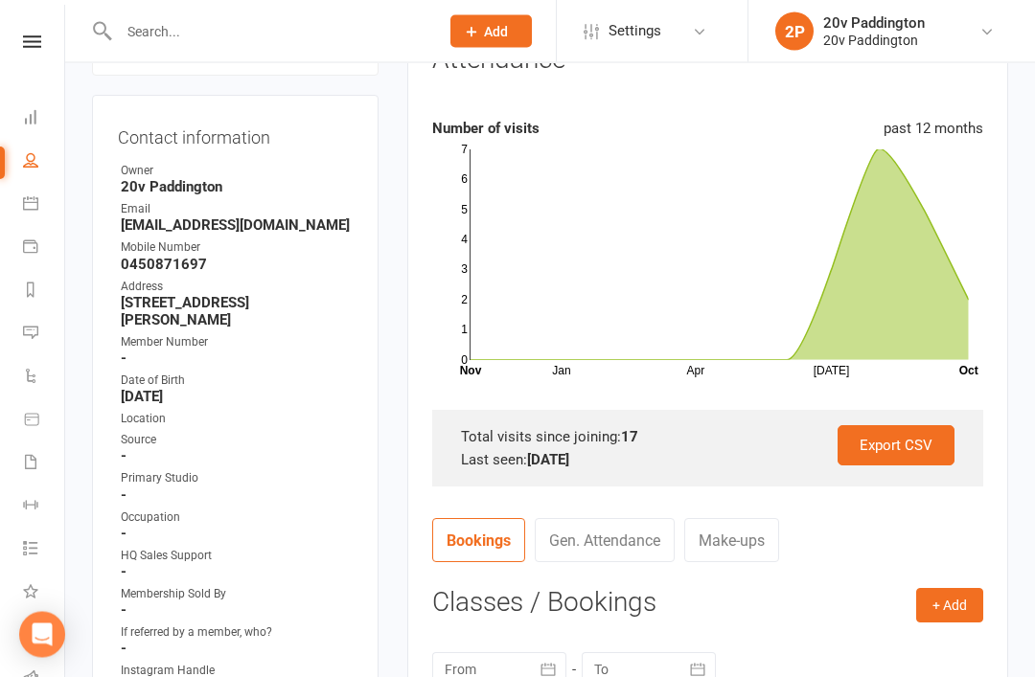
scroll to position [66, 0]
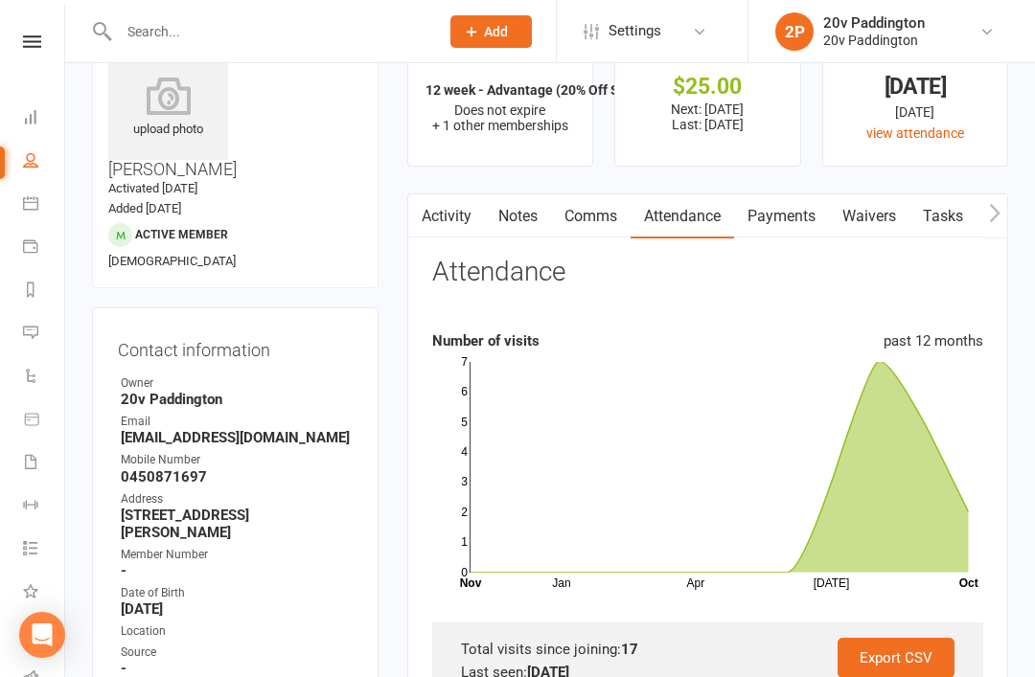
click at [438, 206] on link "Activity" at bounding box center [446, 217] width 77 height 44
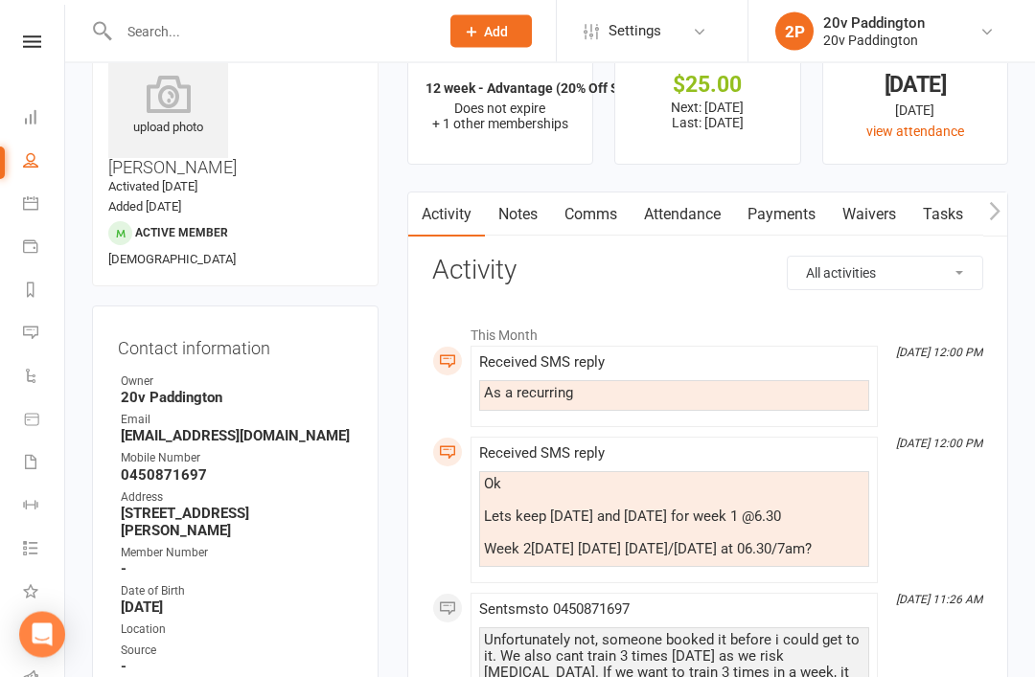
scroll to position [71, 0]
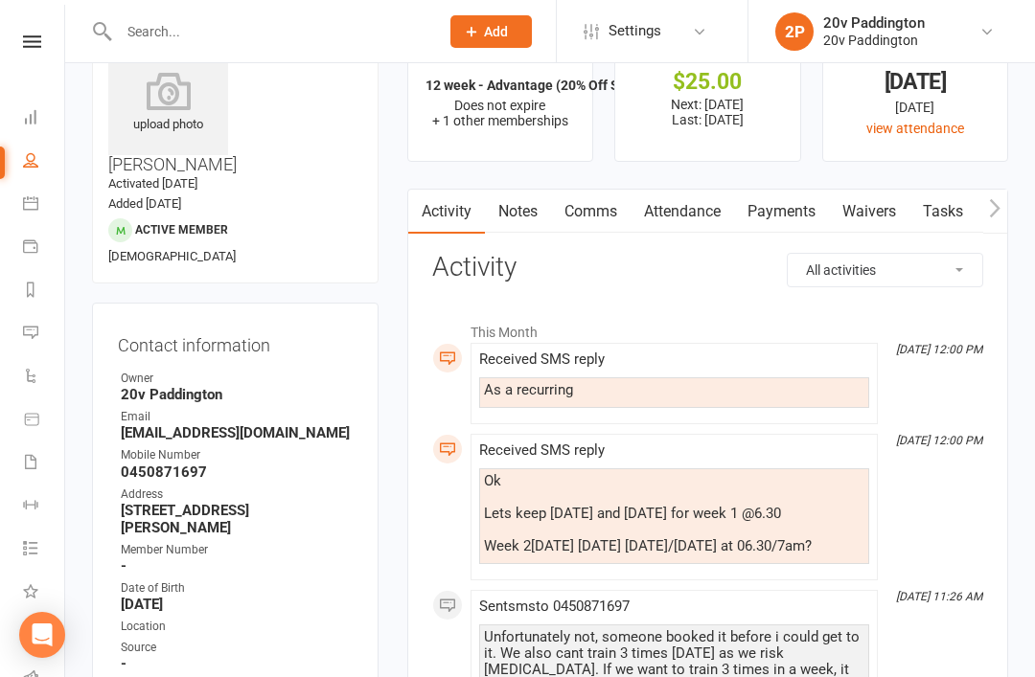
click at [690, 220] on link "Attendance" at bounding box center [681, 212] width 103 height 44
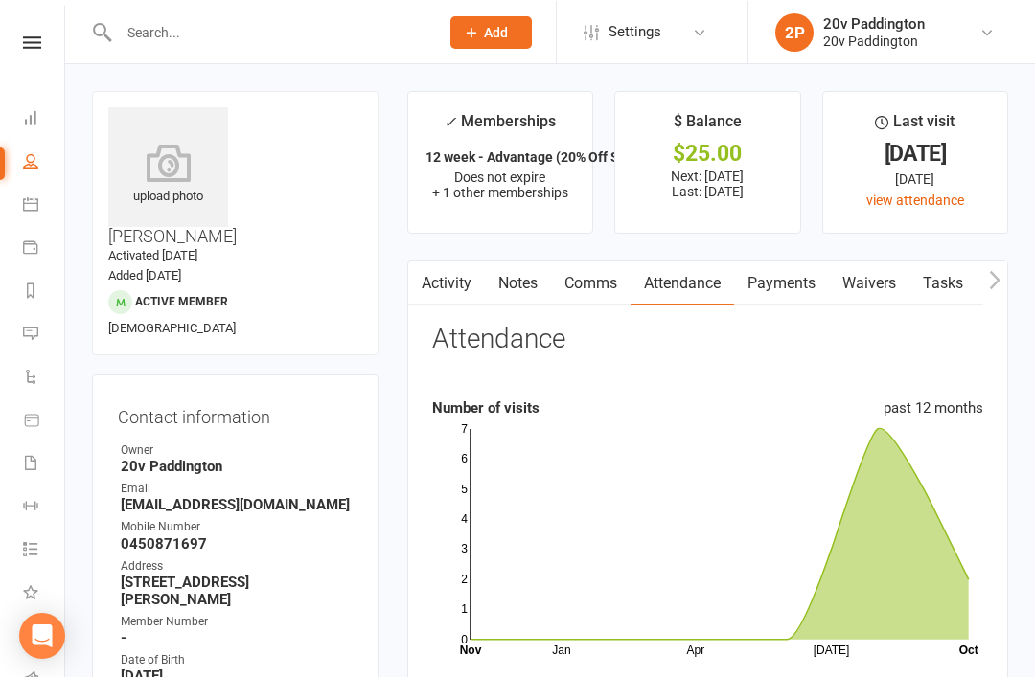
click at [446, 293] on link "Activity" at bounding box center [446, 283] width 77 height 44
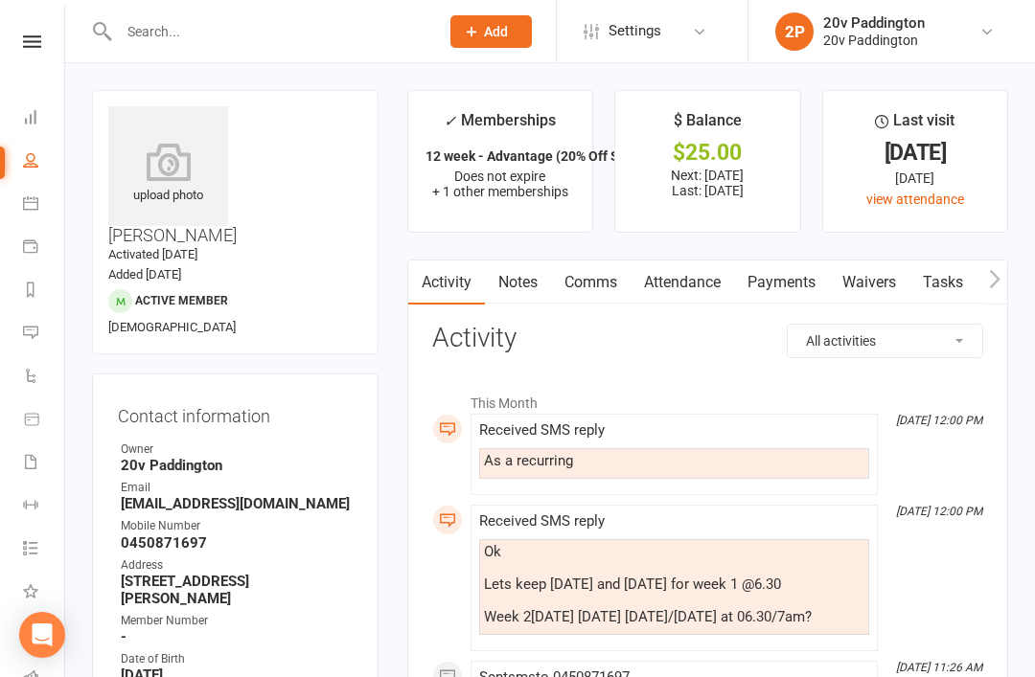
click at [33, 207] on icon at bounding box center [30, 202] width 15 height 15
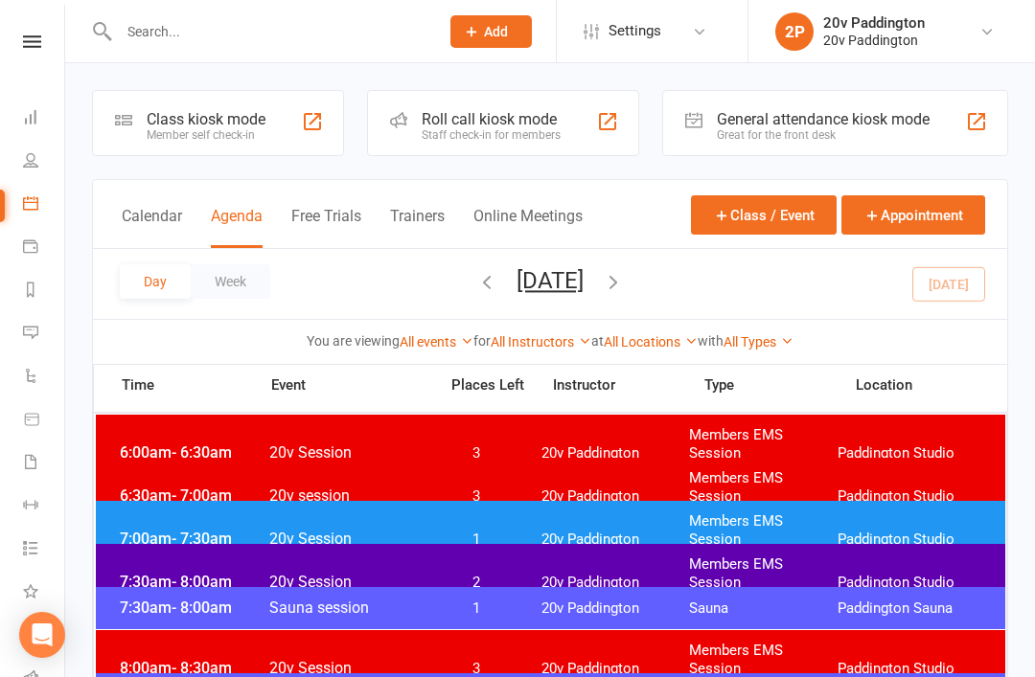
click at [584, 275] on button "[DATE]" at bounding box center [549, 280] width 67 height 27
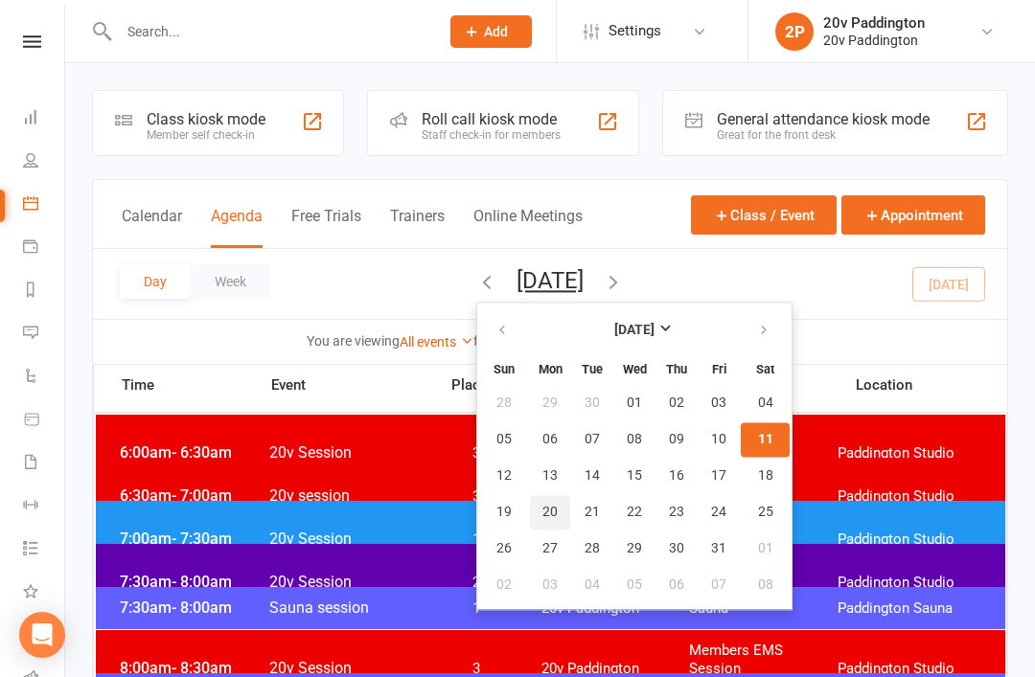
click at [542, 510] on span "20" at bounding box center [549, 512] width 15 height 15
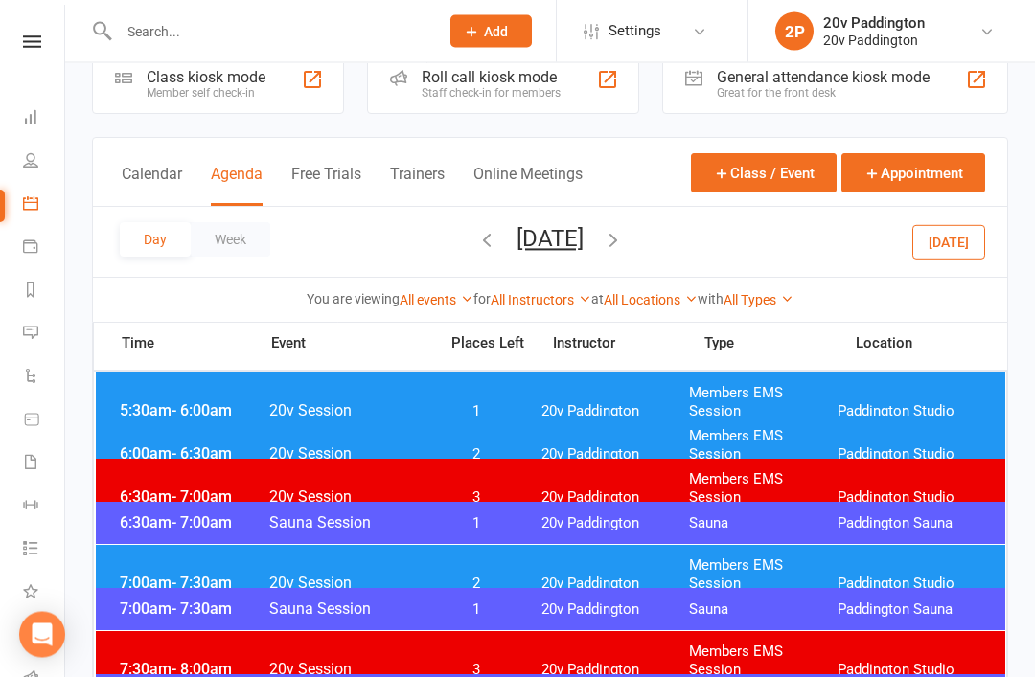
scroll to position [41, 0]
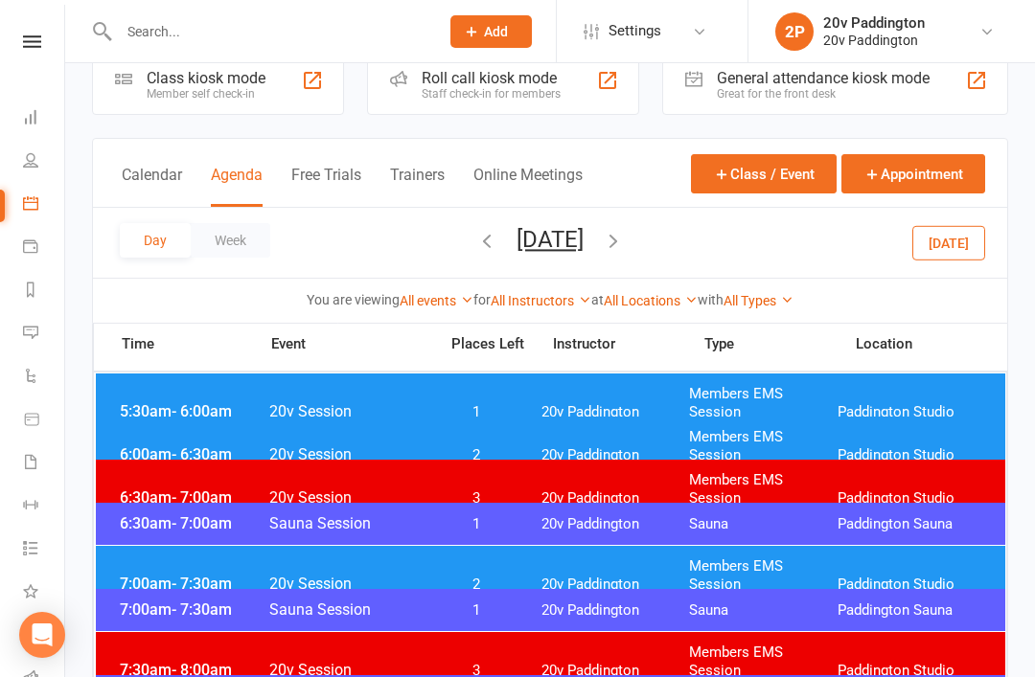
click at [835, 568] on span "Members EMS Session" at bounding box center [763, 576] width 149 height 36
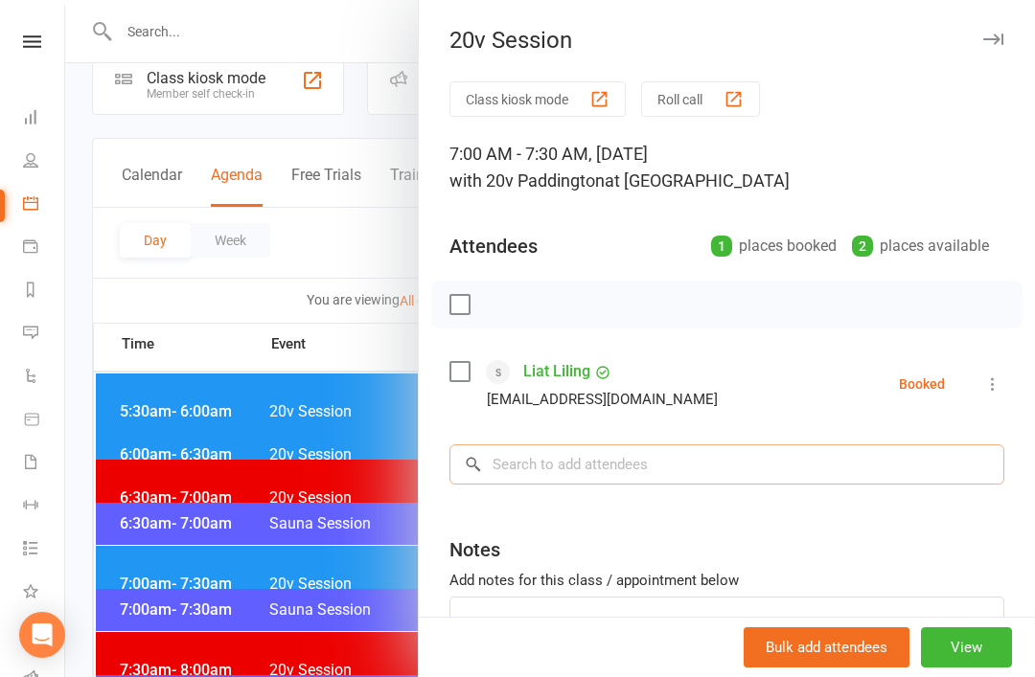
click at [538, 468] on input "search" at bounding box center [726, 465] width 555 height 40
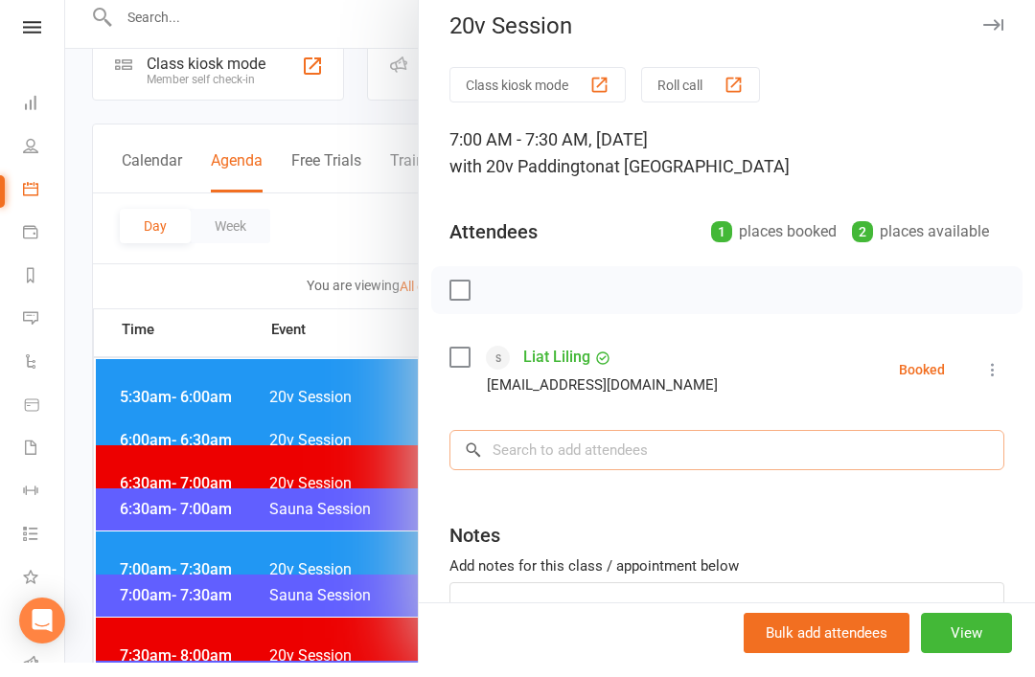
scroll to position [0, 0]
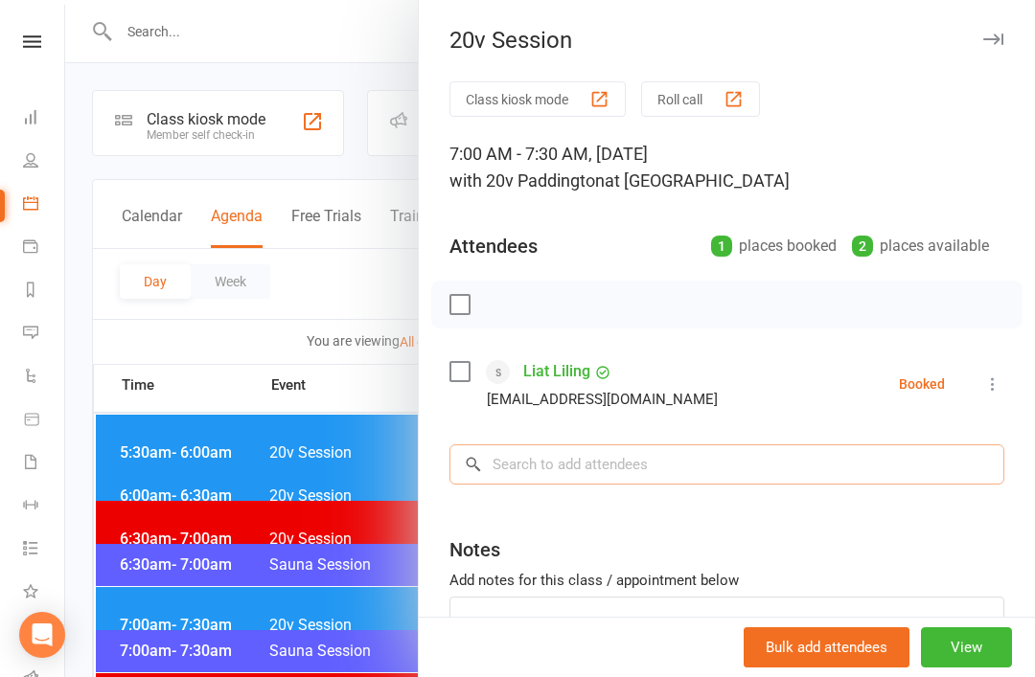
click at [628, 466] on input "search" at bounding box center [726, 465] width 555 height 40
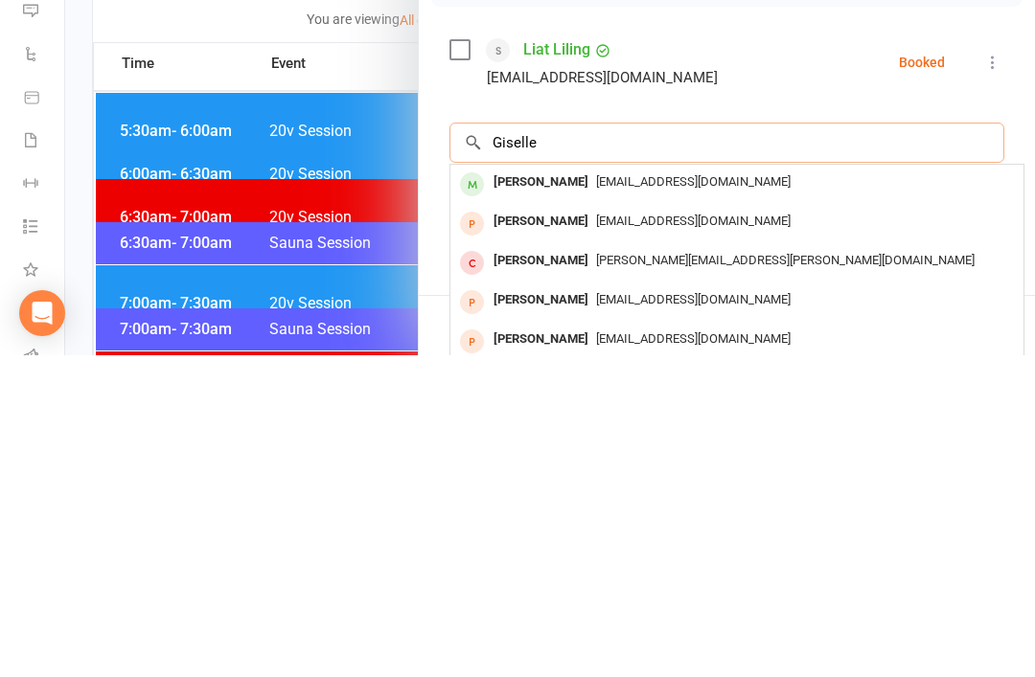
type input "Giselle"
click at [611, 496] on span "[EMAIL_ADDRESS][DOMAIN_NAME]" at bounding box center [693, 503] width 195 height 14
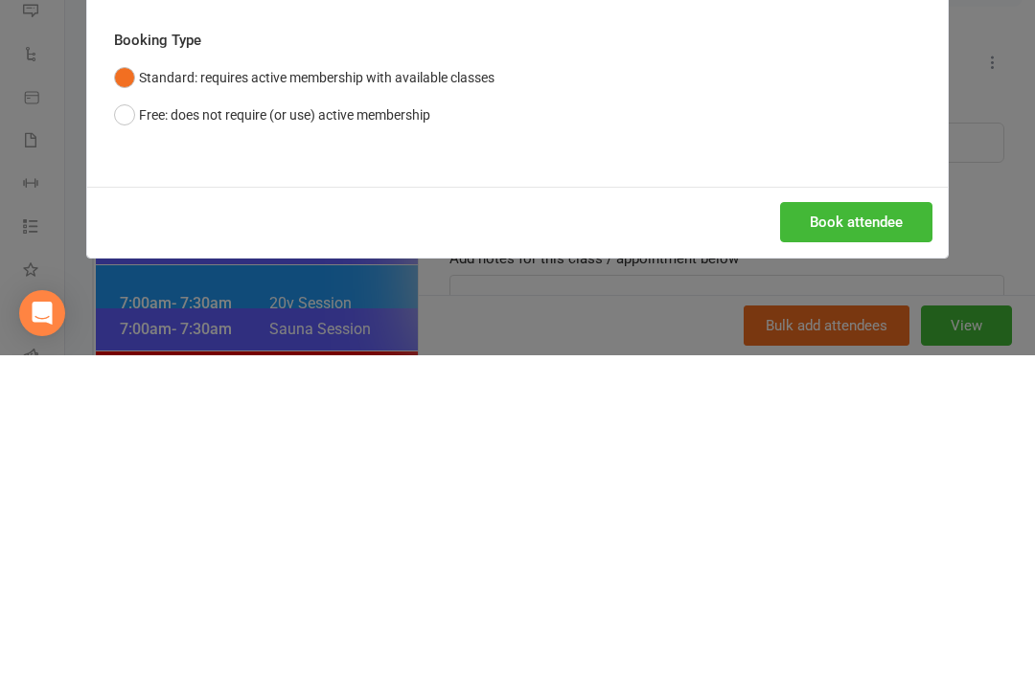
scroll to position [322, 0]
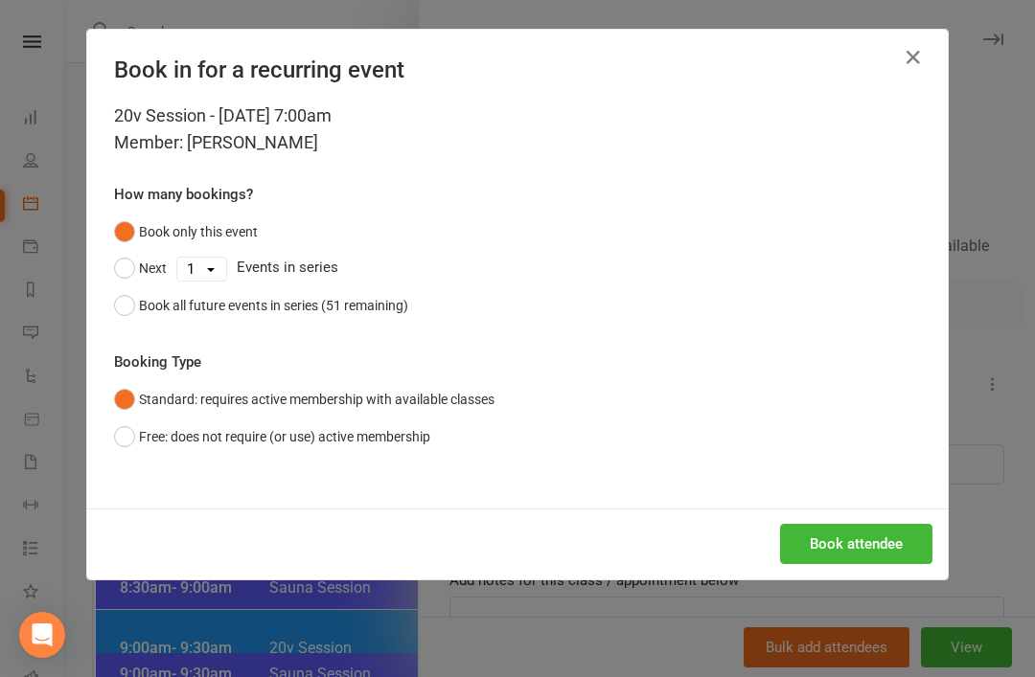
click at [886, 541] on button "Book attendee" at bounding box center [856, 544] width 152 height 40
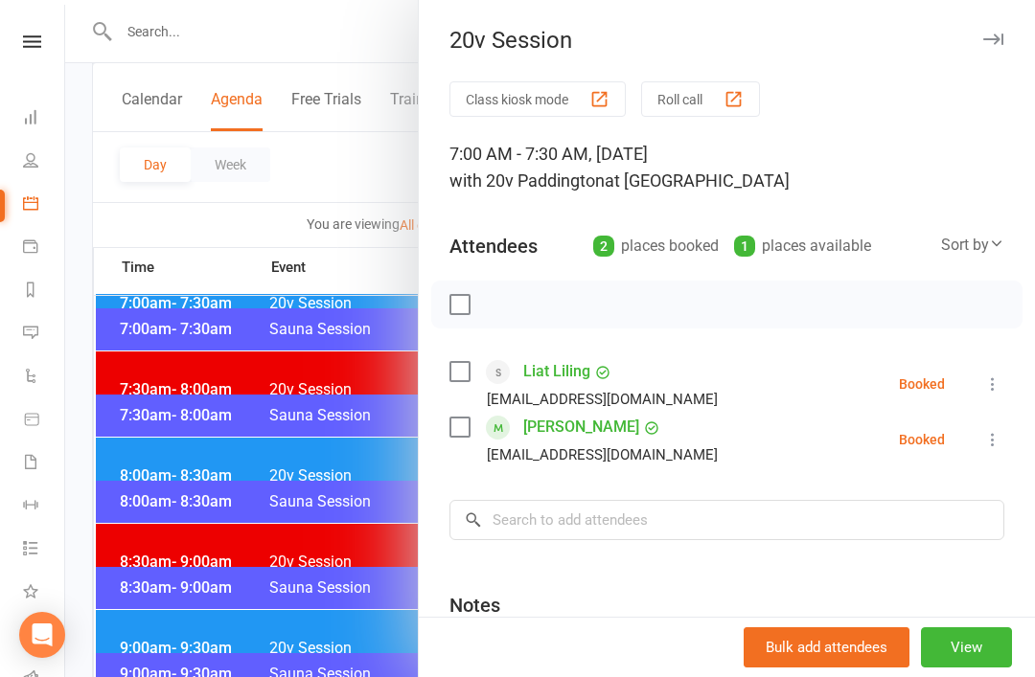
click at [343, 161] on div at bounding box center [550, 338] width 970 height 677
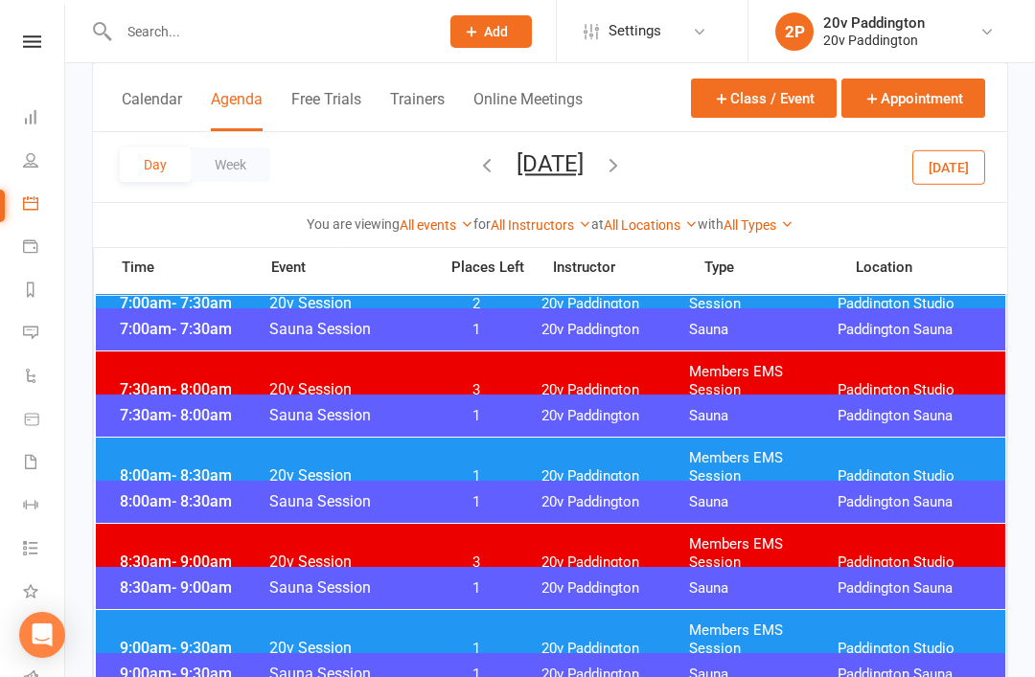
click at [549, 162] on button "[DATE]" at bounding box center [549, 163] width 67 height 27
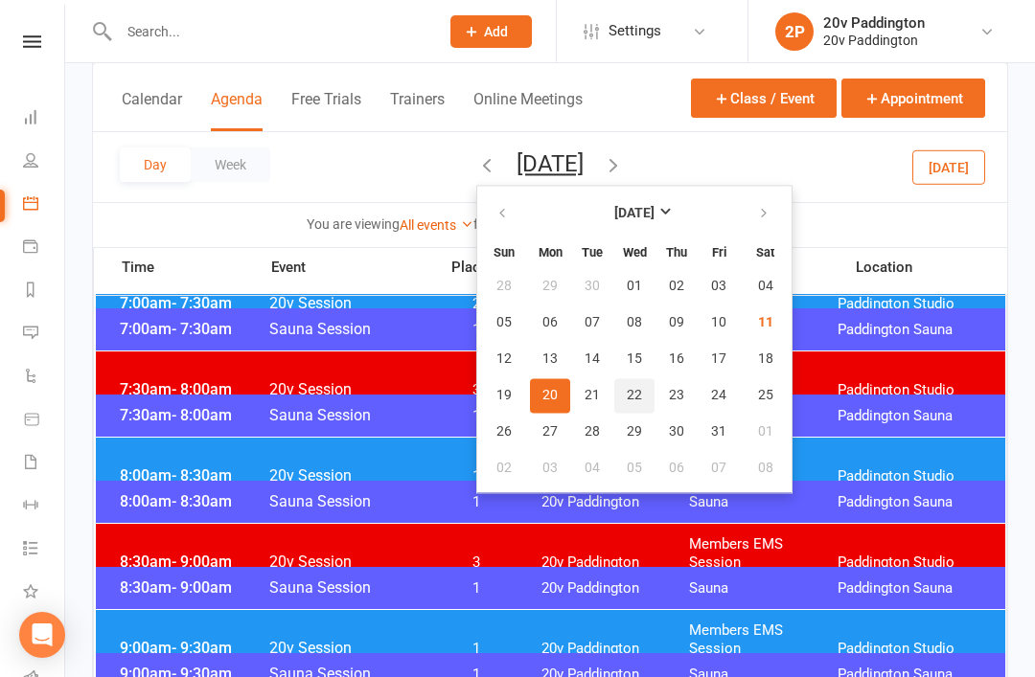
click at [627, 399] on span "22" at bounding box center [634, 395] width 15 height 15
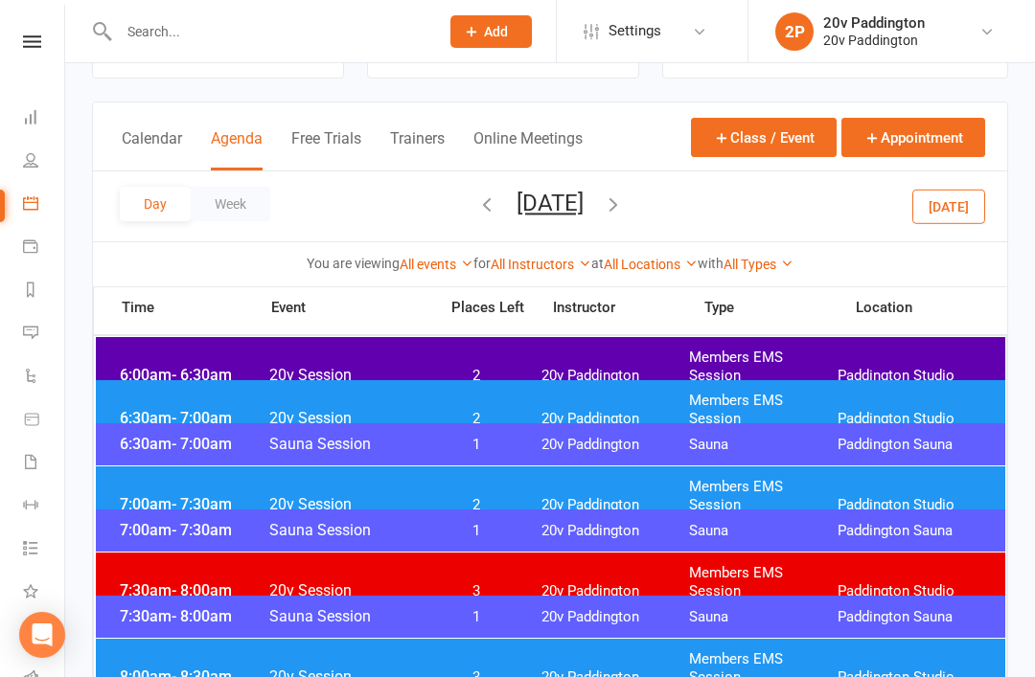
scroll to position [69, 0]
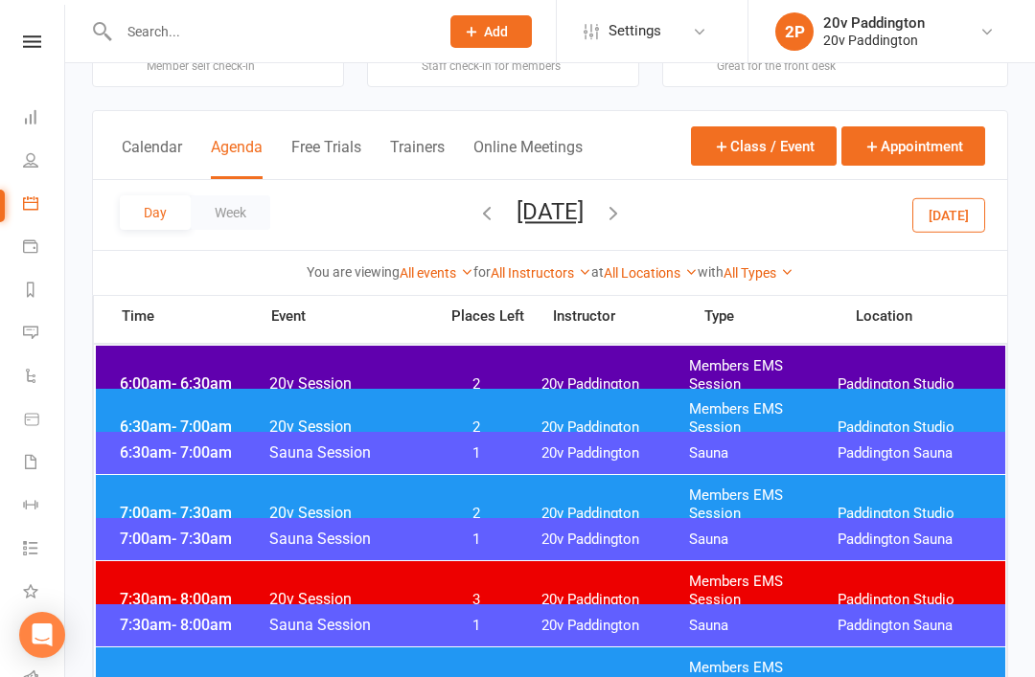
click at [584, 217] on button "[DATE]" at bounding box center [549, 211] width 67 height 27
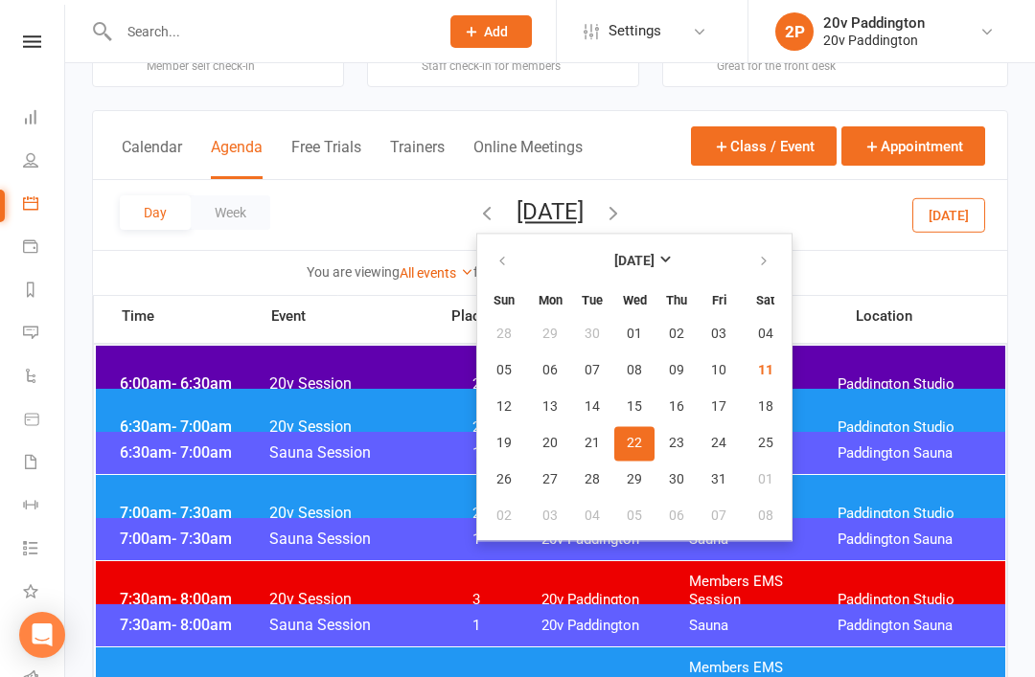
click at [627, 437] on span "22" at bounding box center [634, 443] width 15 height 15
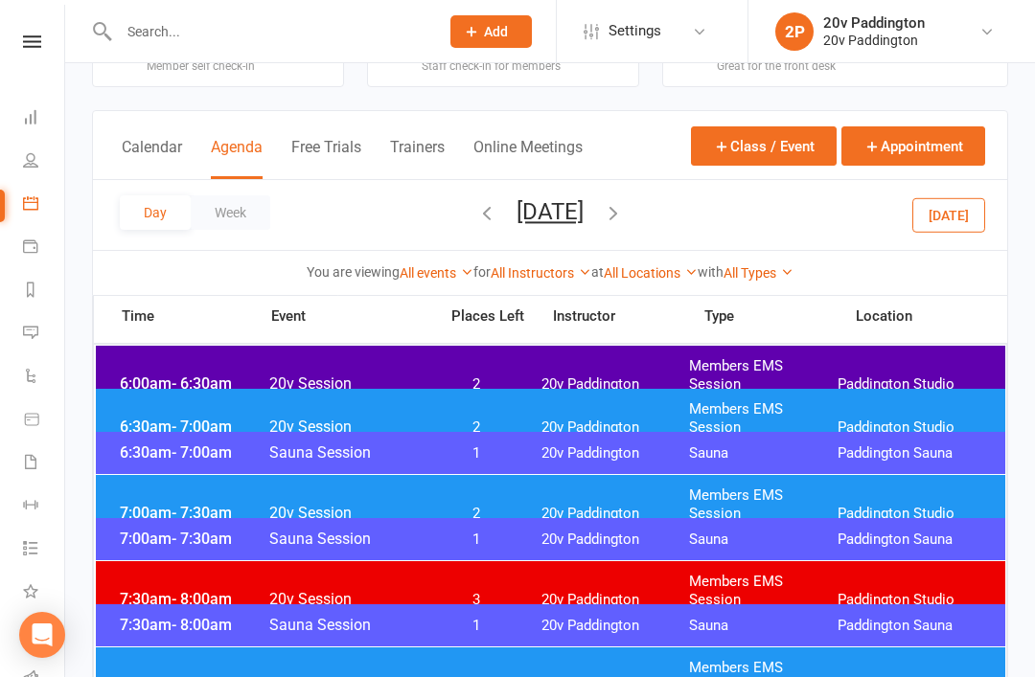
click at [760, 511] on div "7:00am - 7:30am 20v Session 2 20v Paddington Members EMS Session [GEOGRAPHIC_DA…" at bounding box center [550, 504] width 909 height 59
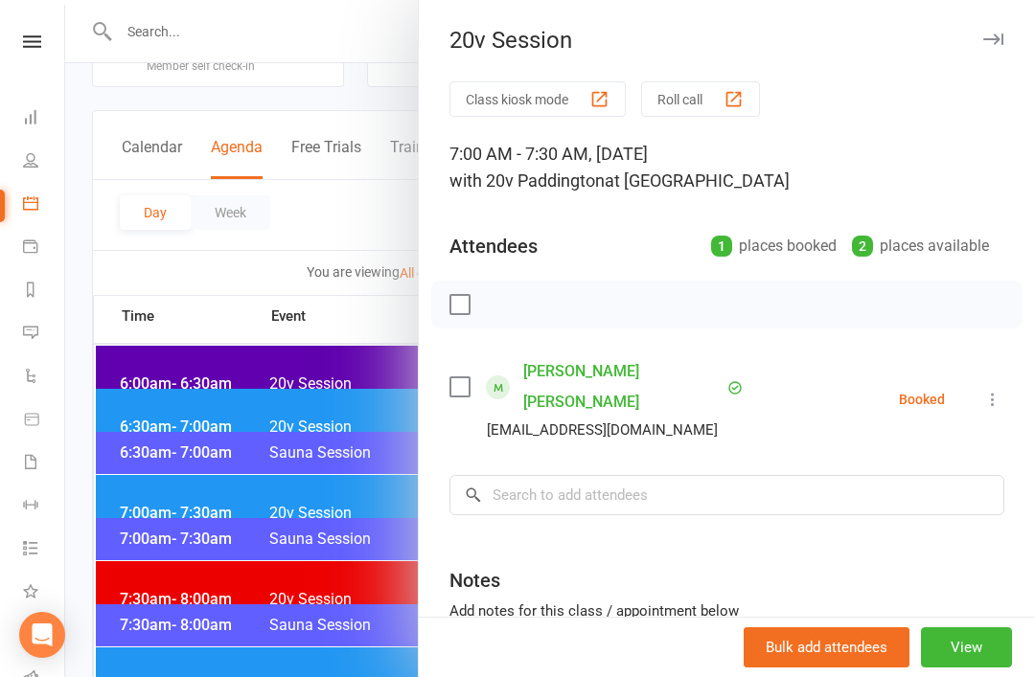
click at [340, 552] on div at bounding box center [550, 338] width 970 height 677
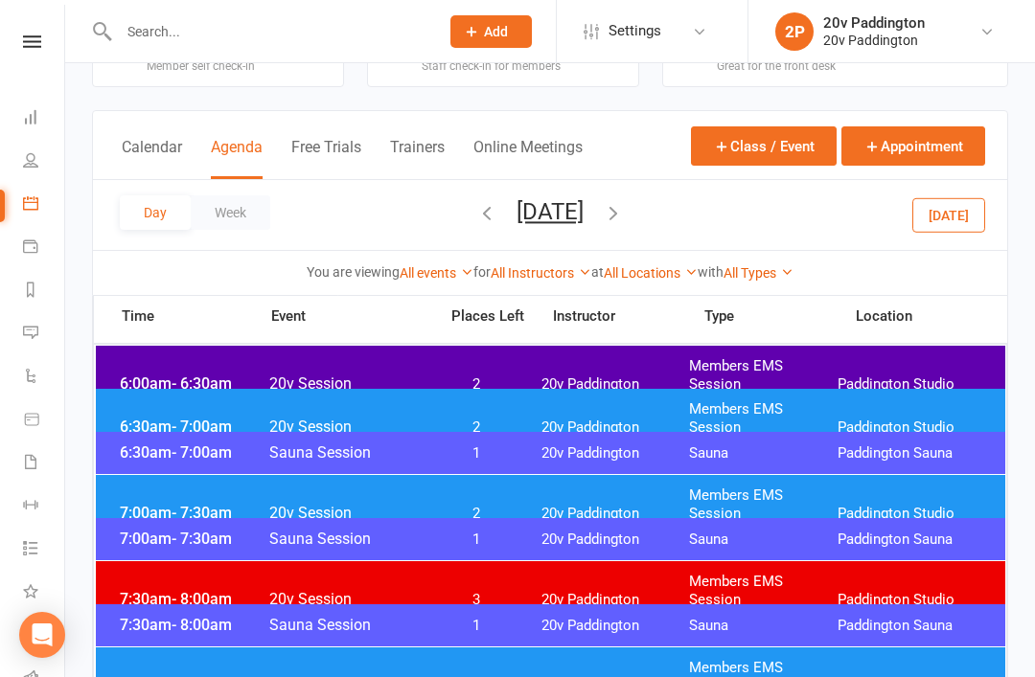
click at [429, 419] on span "2" at bounding box center [476, 428] width 101 height 18
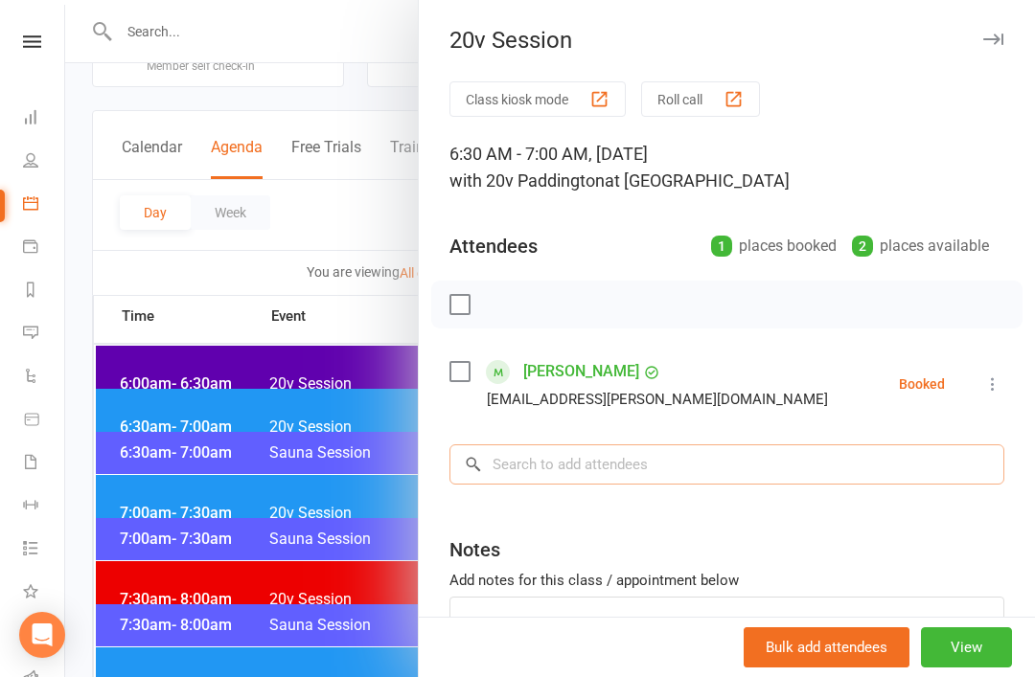
click at [631, 455] on input "search" at bounding box center [726, 465] width 555 height 40
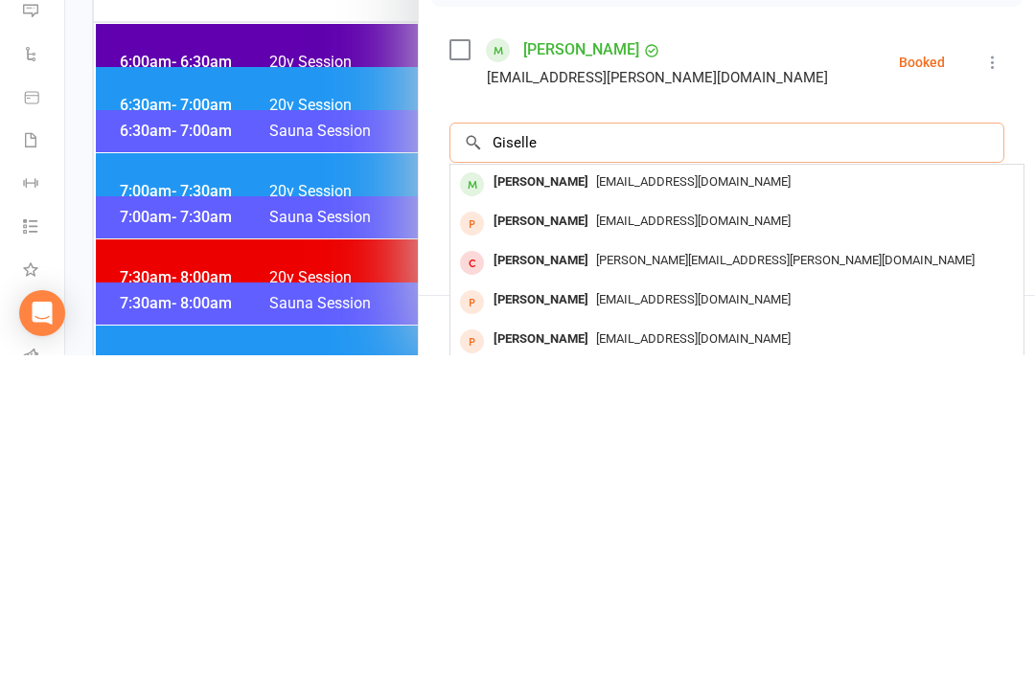
type input "Giselle"
click at [602, 496] on span "[EMAIL_ADDRESS][DOMAIN_NAME]" at bounding box center [693, 503] width 195 height 14
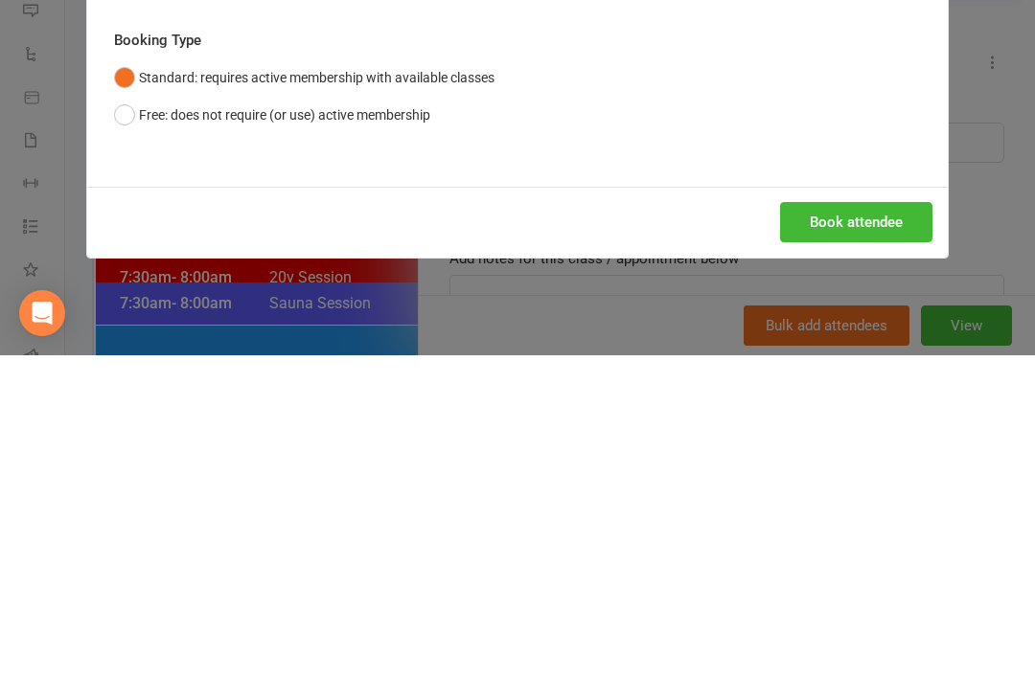
scroll to position [391, 0]
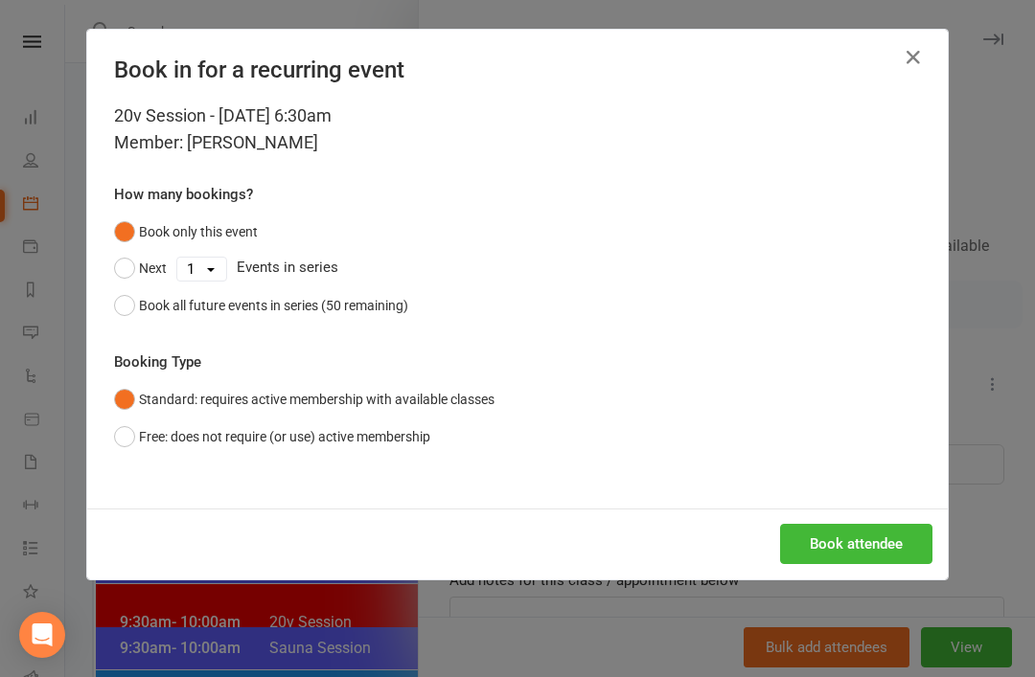
click at [861, 552] on button "Book attendee" at bounding box center [856, 544] width 152 height 40
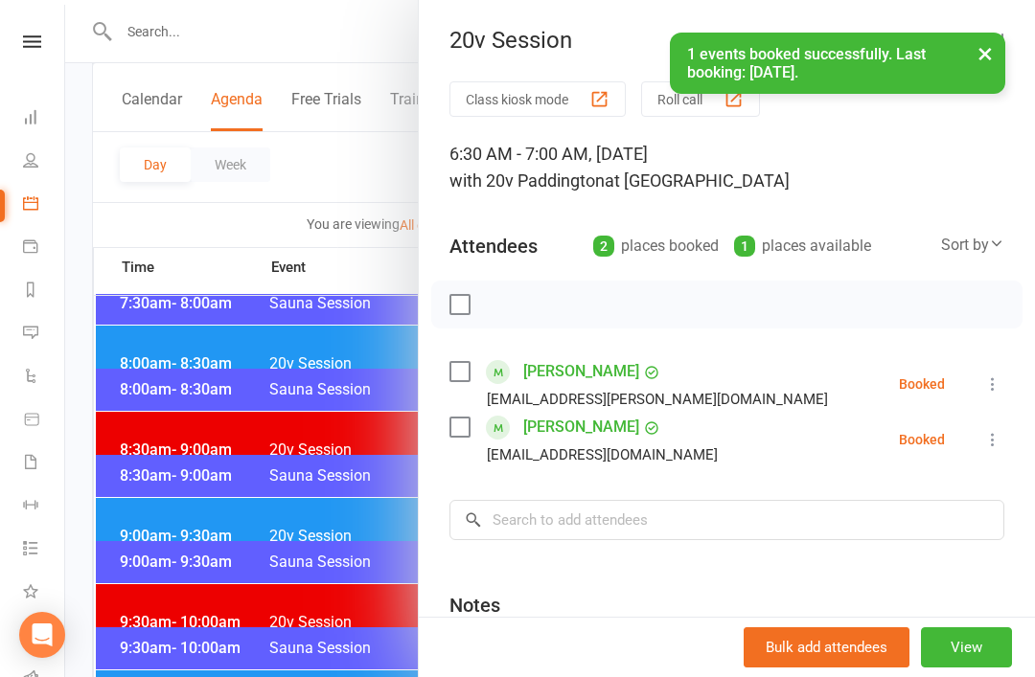
click at [213, 466] on div at bounding box center [550, 338] width 970 height 677
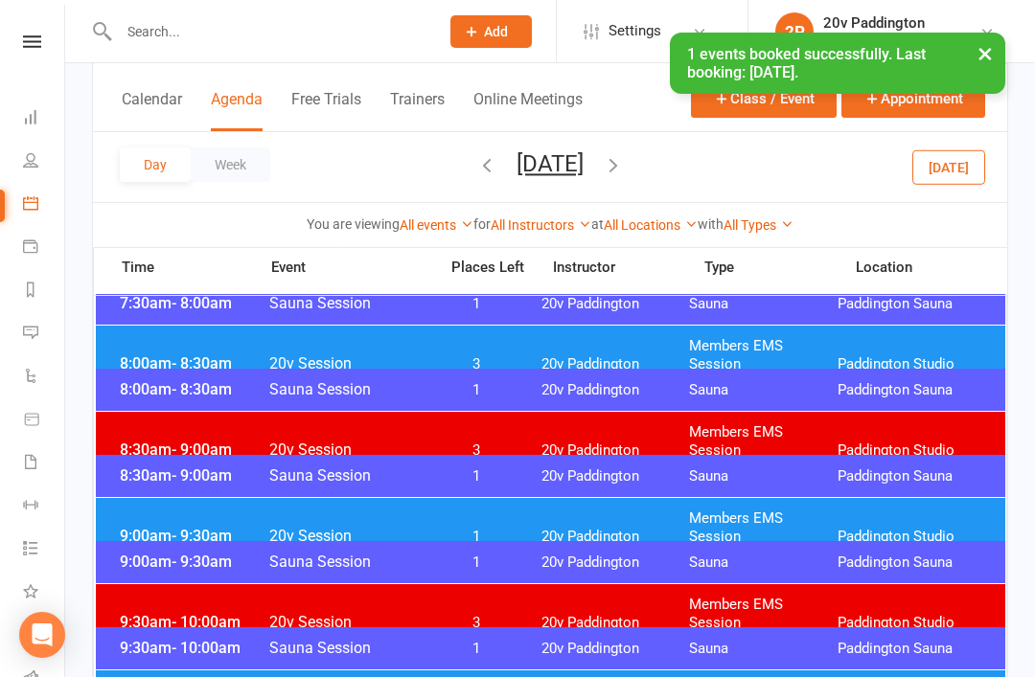
click at [200, 469] on span "- 9:00am" at bounding box center [202, 476] width 60 height 18
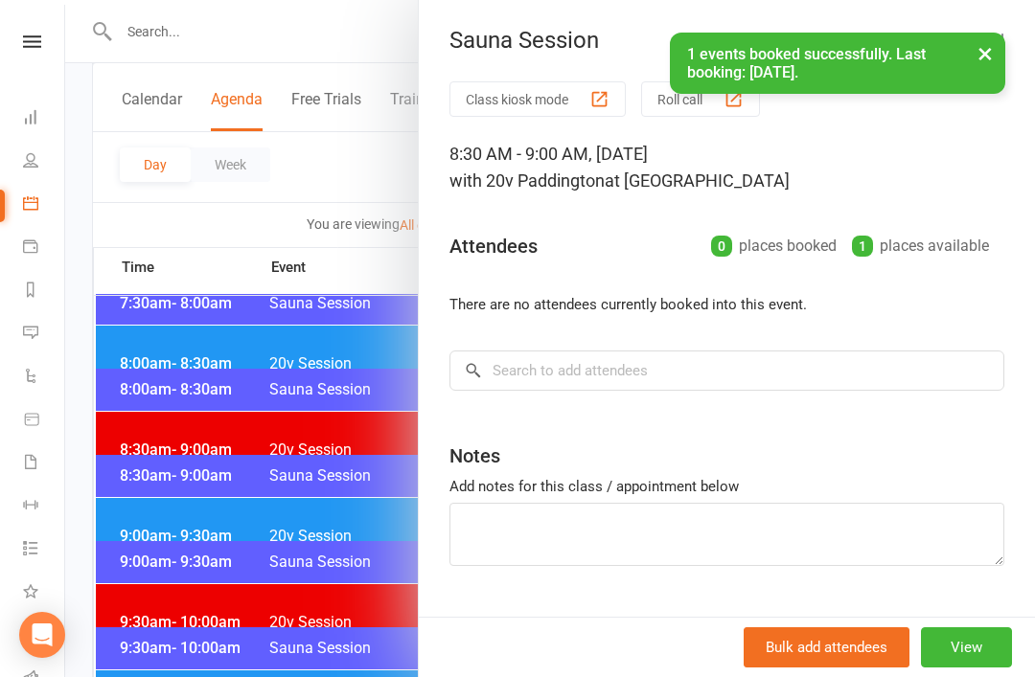
click at [295, 425] on div at bounding box center [550, 338] width 970 height 677
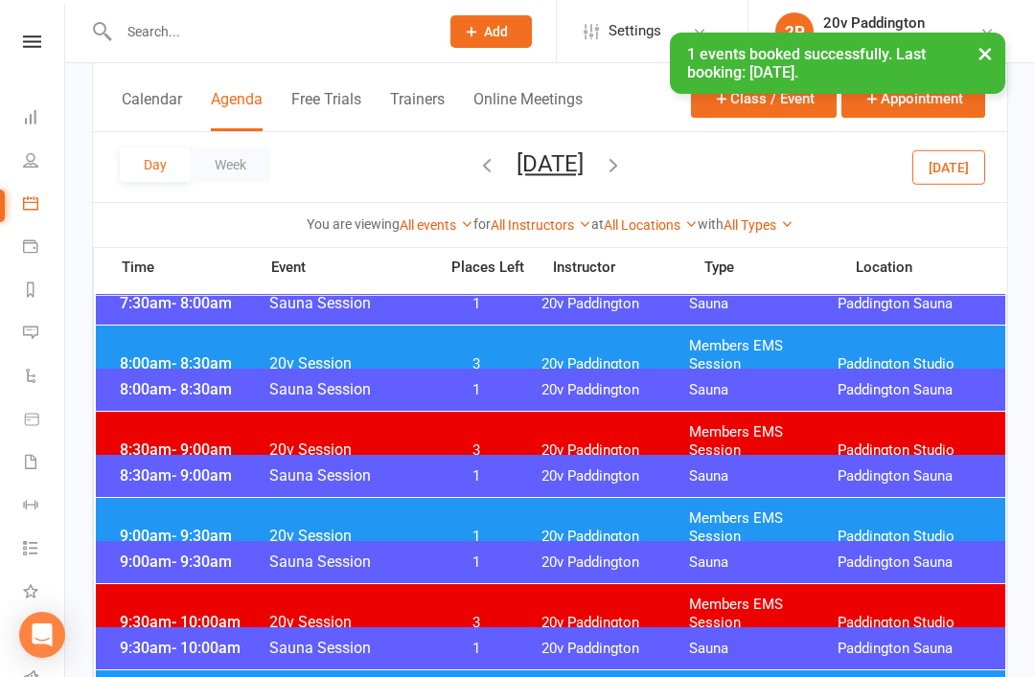
click at [545, 161] on button "[DATE]" at bounding box center [549, 163] width 67 height 27
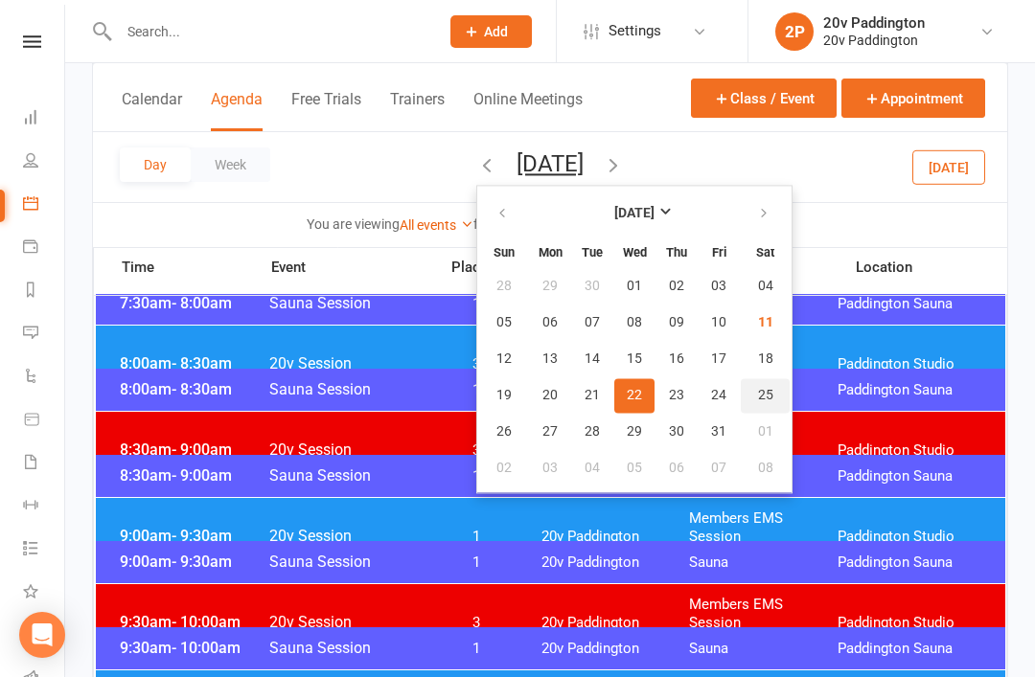
click at [758, 402] on span "25" at bounding box center [765, 395] width 15 height 15
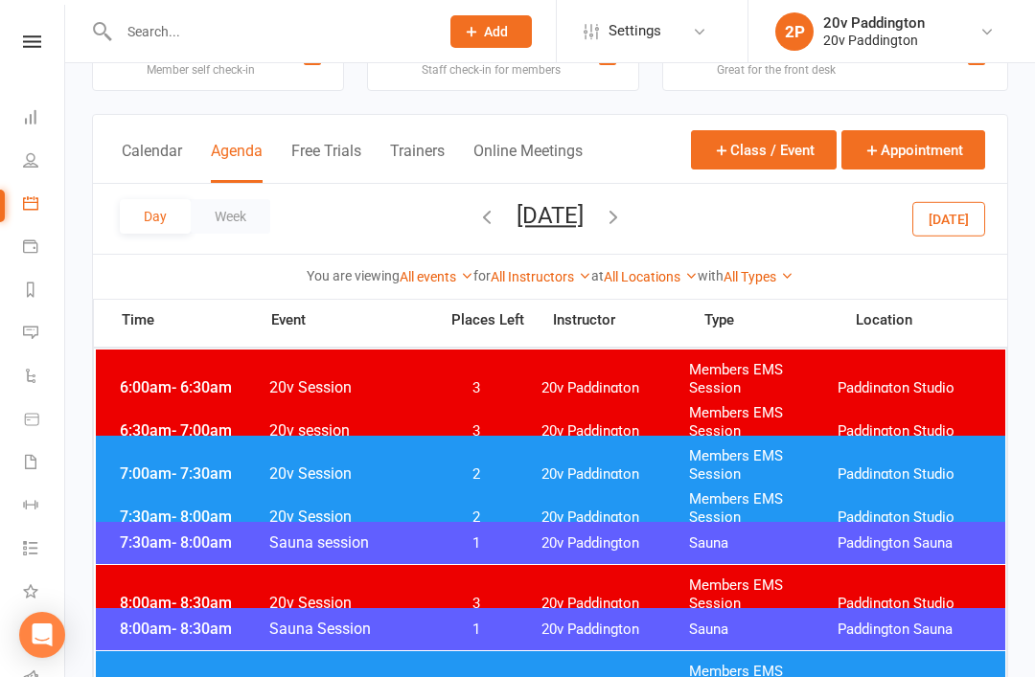
scroll to position [0, 0]
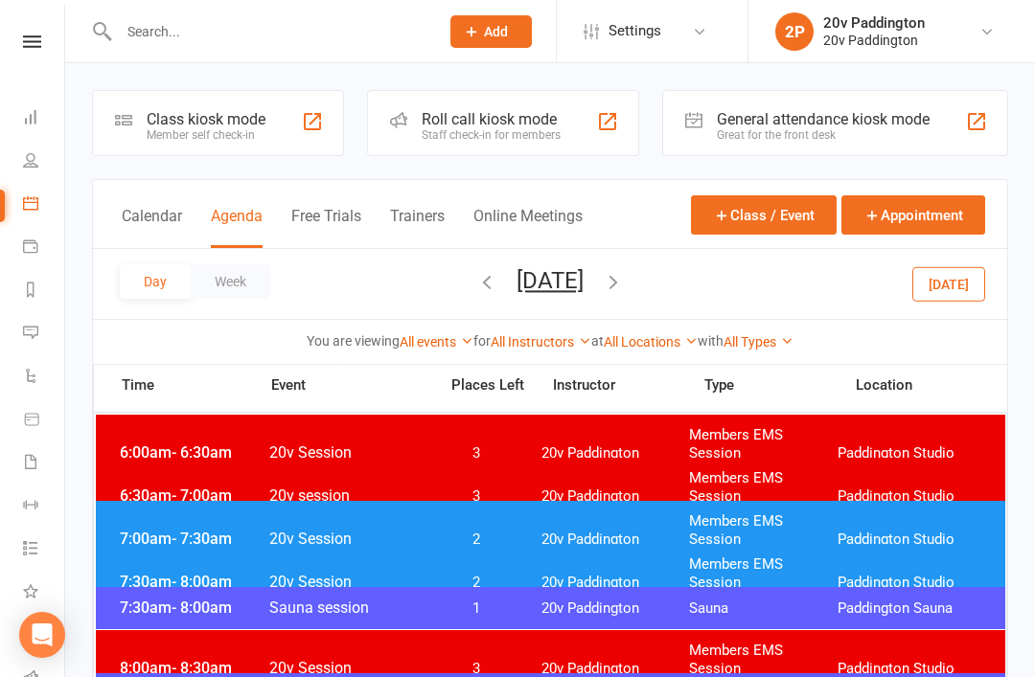
click at [163, 530] on span "7:00am - 7:30am" at bounding box center [191, 539] width 153 height 18
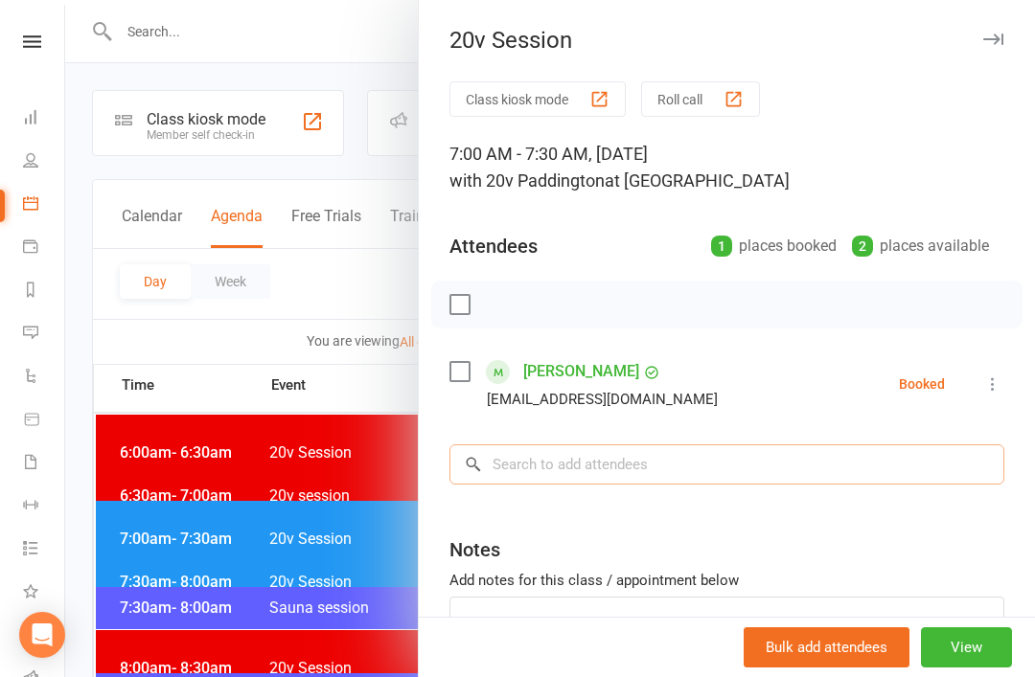
click at [568, 485] on input "search" at bounding box center [726, 465] width 555 height 40
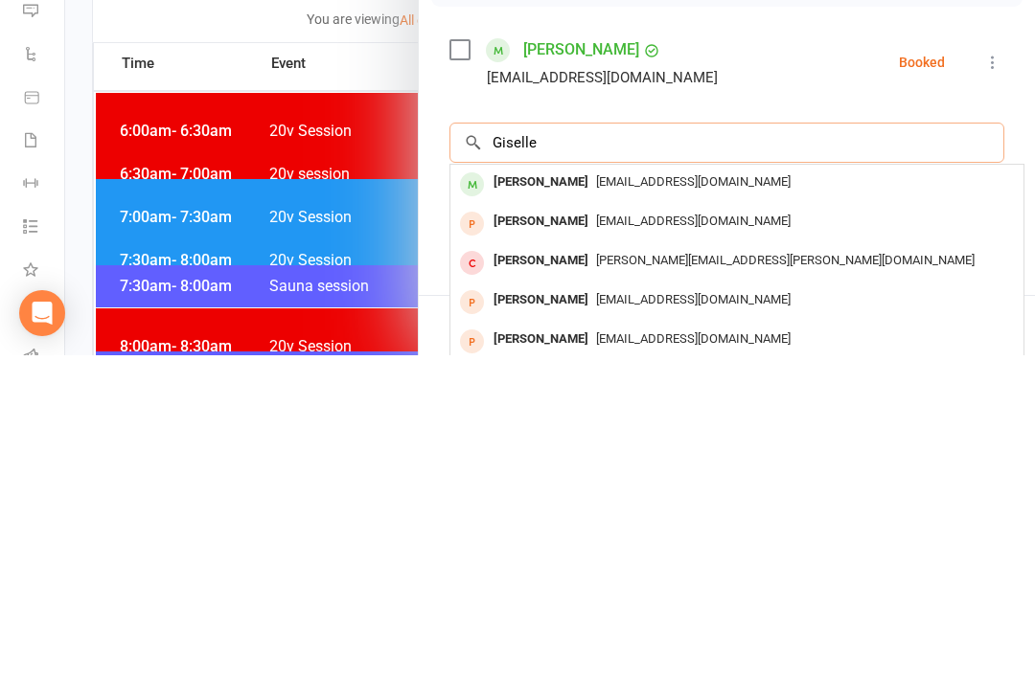
type input "Giselle"
click at [592, 491] on div "[EMAIL_ADDRESS][DOMAIN_NAME]" at bounding box center [737, 505] width 558 height 28
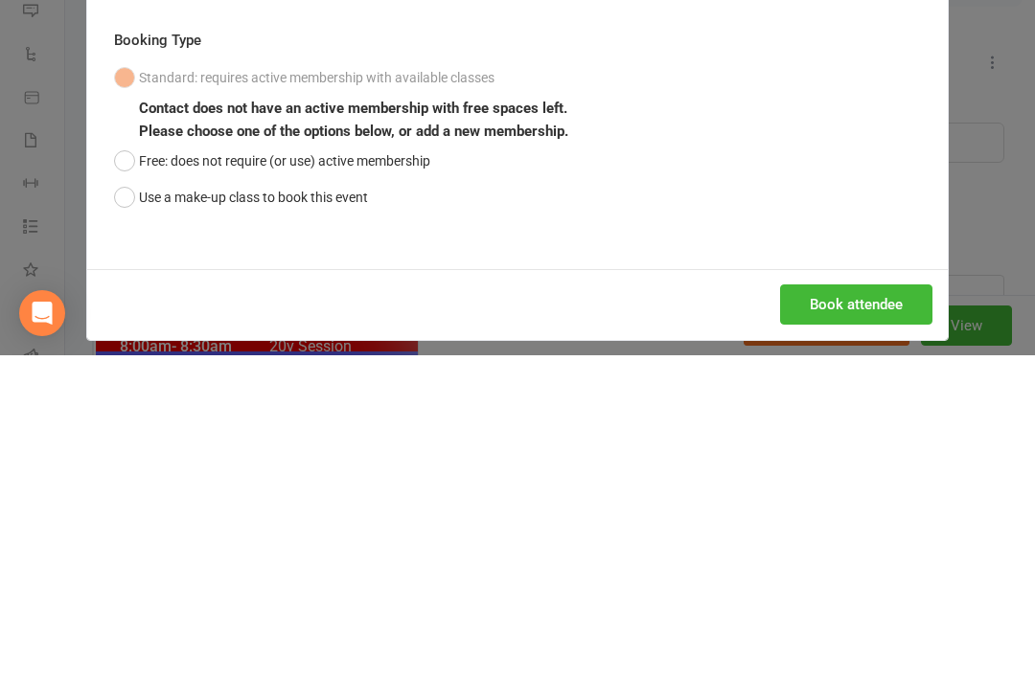
scroll to position [322, 0]
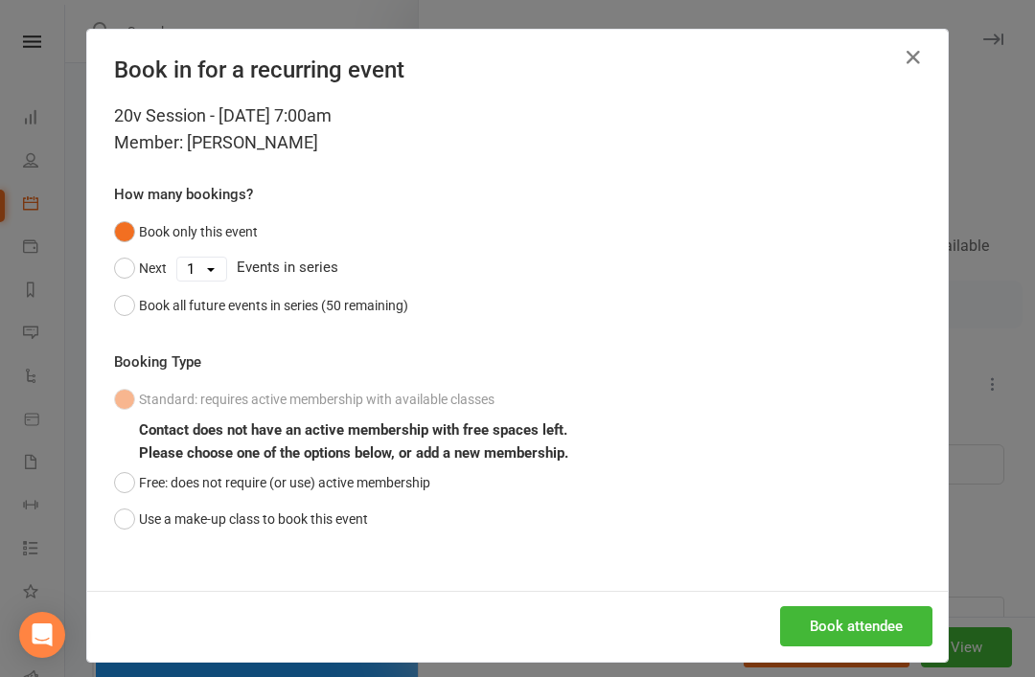
click at [874, 609] on button "Book attendee" at bounding box center [856, 626] width 152 height 40
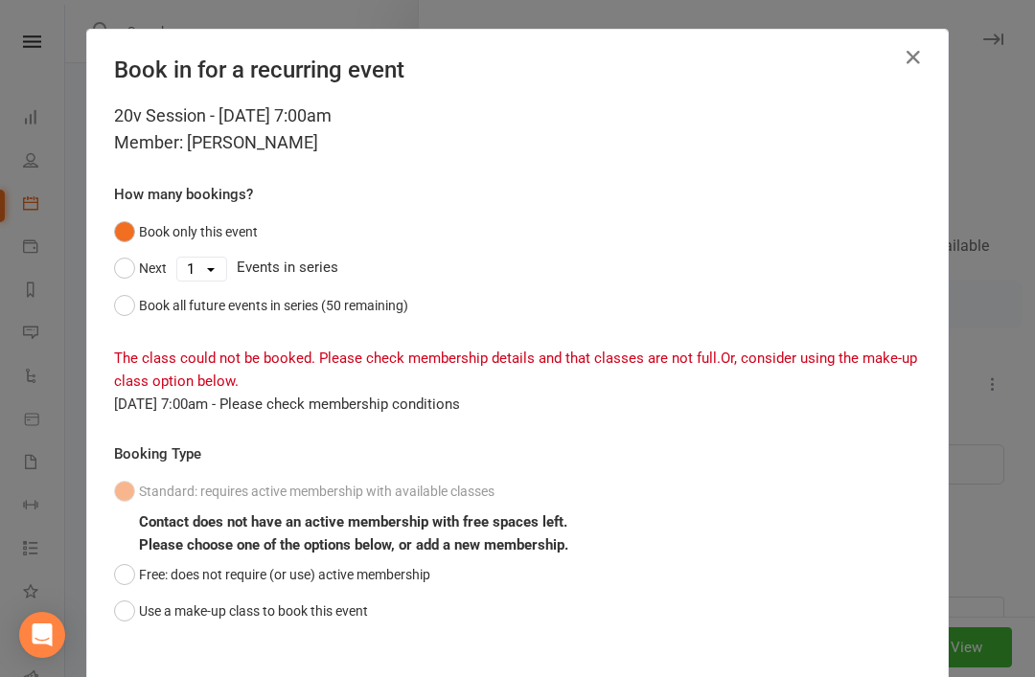
click at [880, 640] on div "20v Session - [DATE] 7:00am Member: [PERSON_NAME] How many bookings? Book only …" at bounding box center [517, 393] width 860 height 581
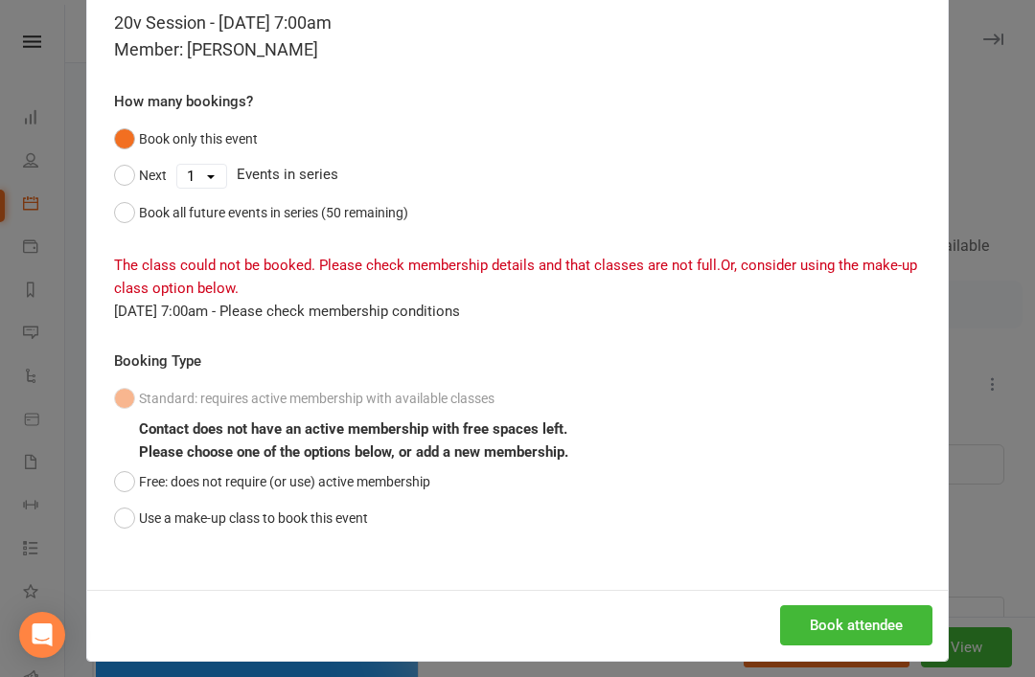
scroll to position [90, 0]
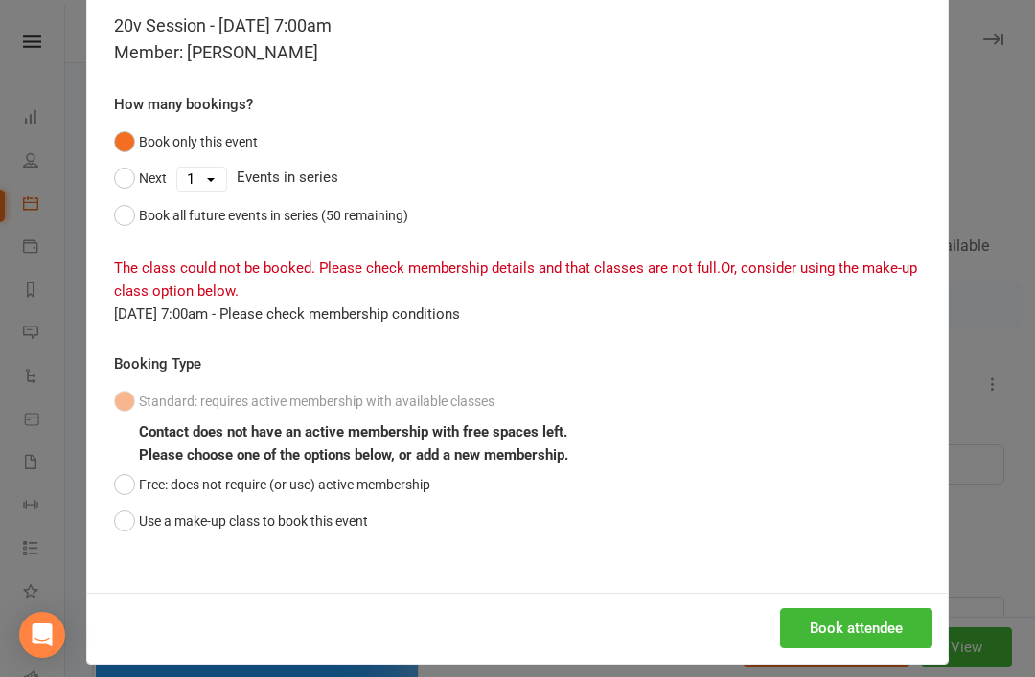
click at [120, 486] on button "Free: does not require (or use) active membership" at bounding box center [272, 485] width 316 height 36
click at [852, 624] on button "Book attendee" at bounding box center [856, 628] width 152 height 40
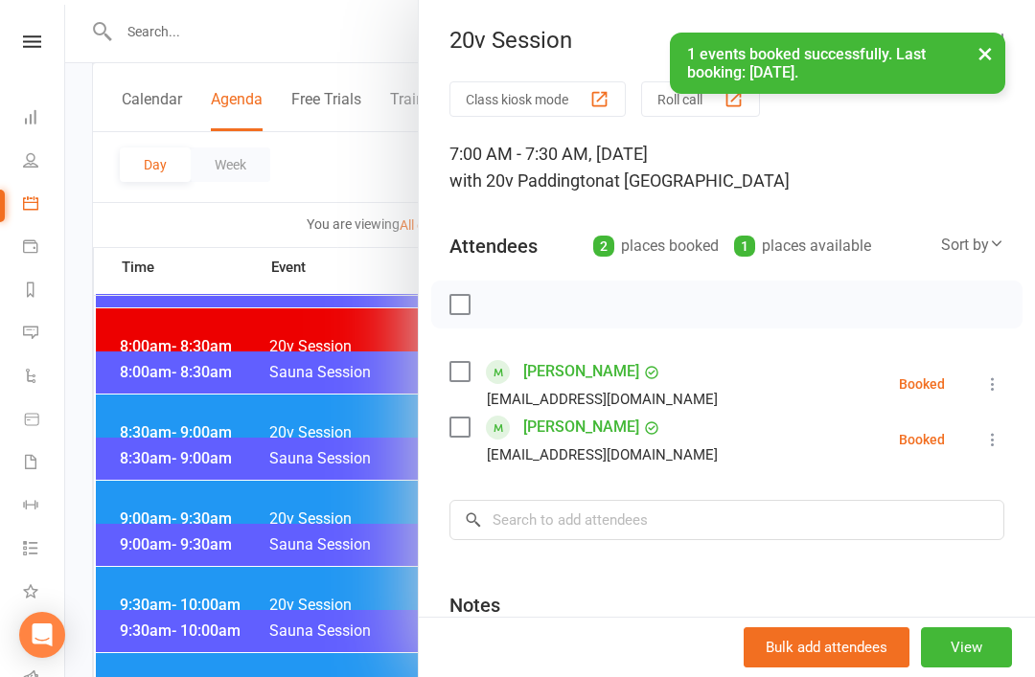
click at [335, 203] on div at bounding box center [550, 338] width 970 height 677
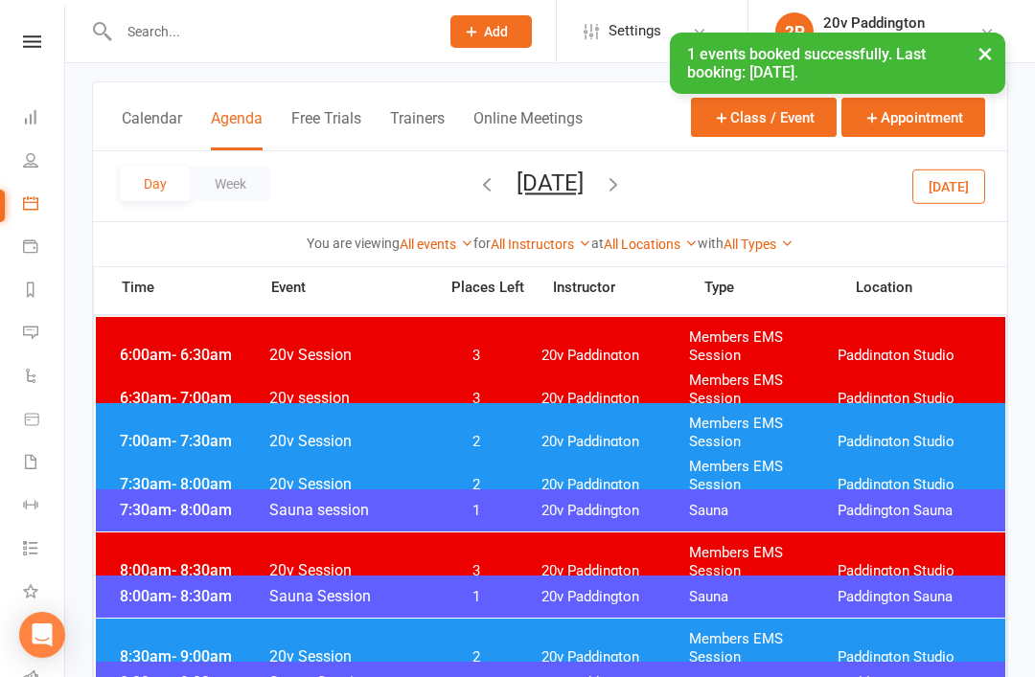
scroll to position [0, 0]
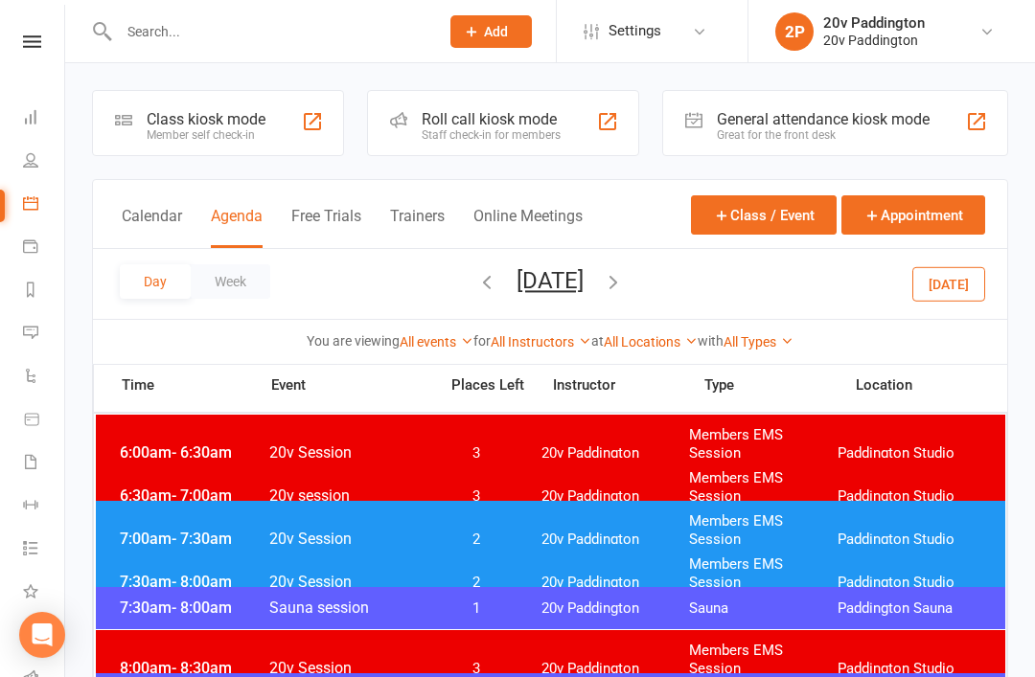
click at [584, 286] on button "[DATE]" at bounding box center [549, 280] width 67 height 27
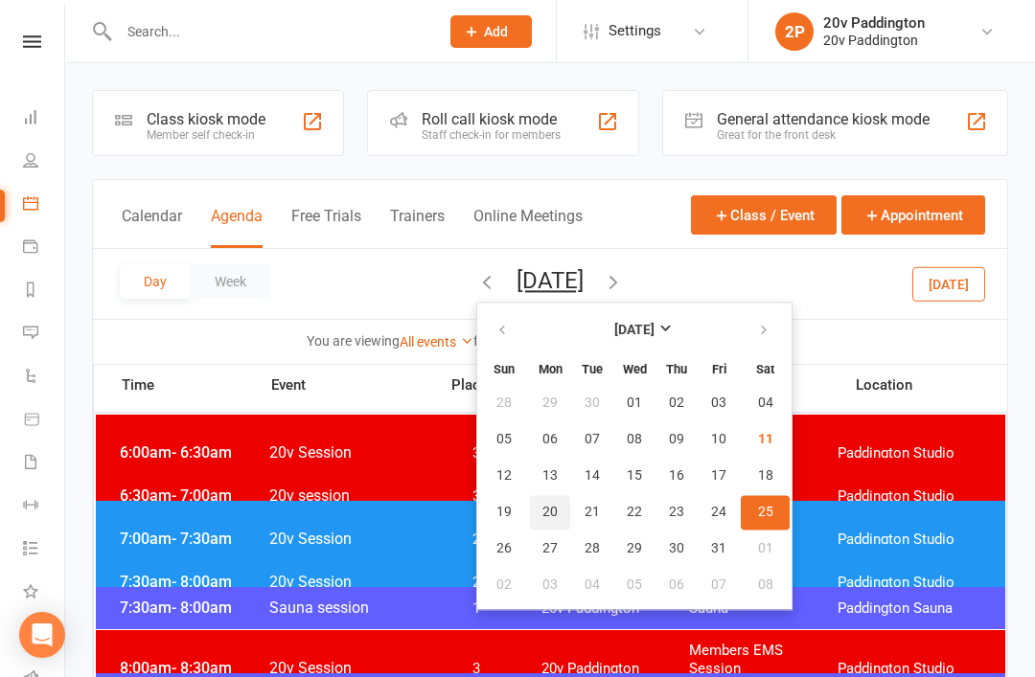
click at [542, 508] on span "20" at bounding box center [549, 512] width 15 height 15
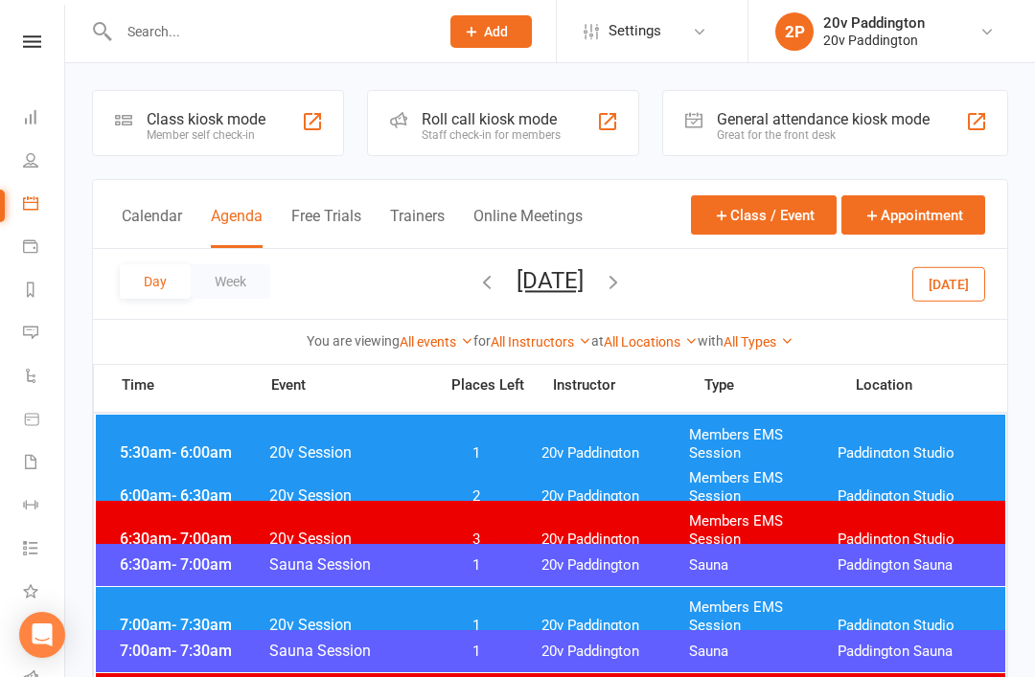
click at [610, 617] on span "20v Paddington" at bounding box center [615, 626] width 149 height 18
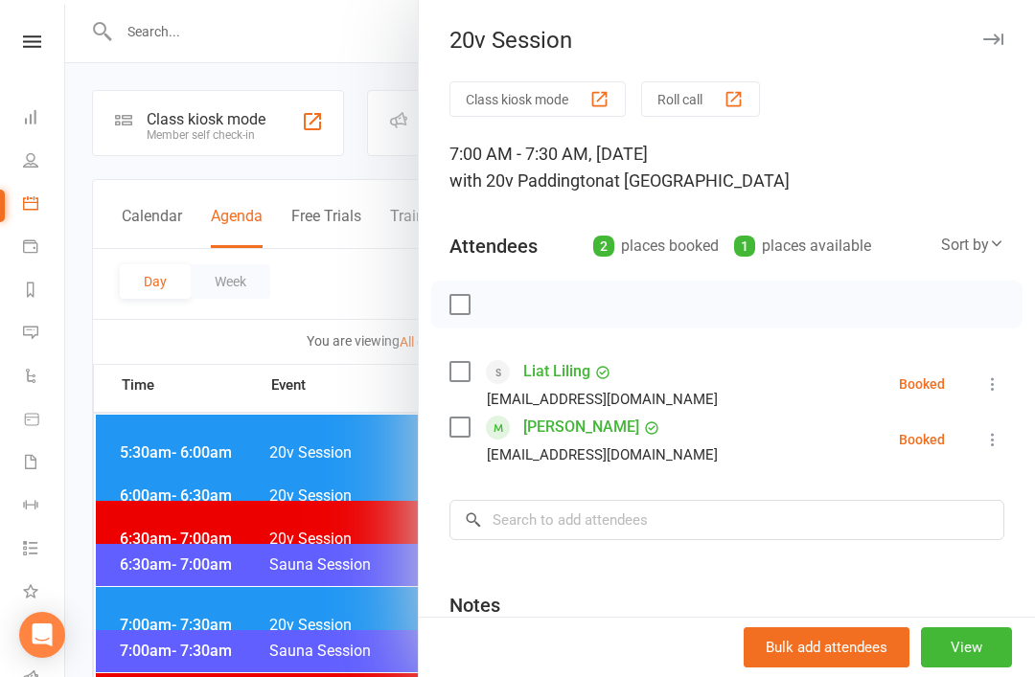
click at [328, 594] on div at bounding box center [550, 338] width 970 height 677
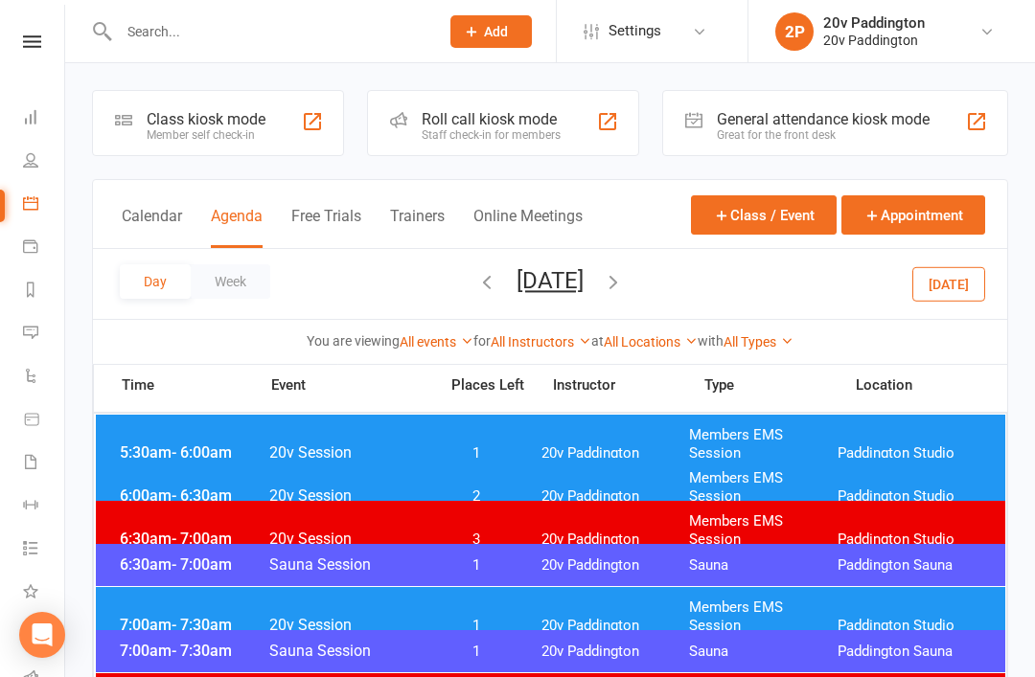
click at [584, 275] on button "[DATE]" at bounding box center [549, 280] width 67 height 27
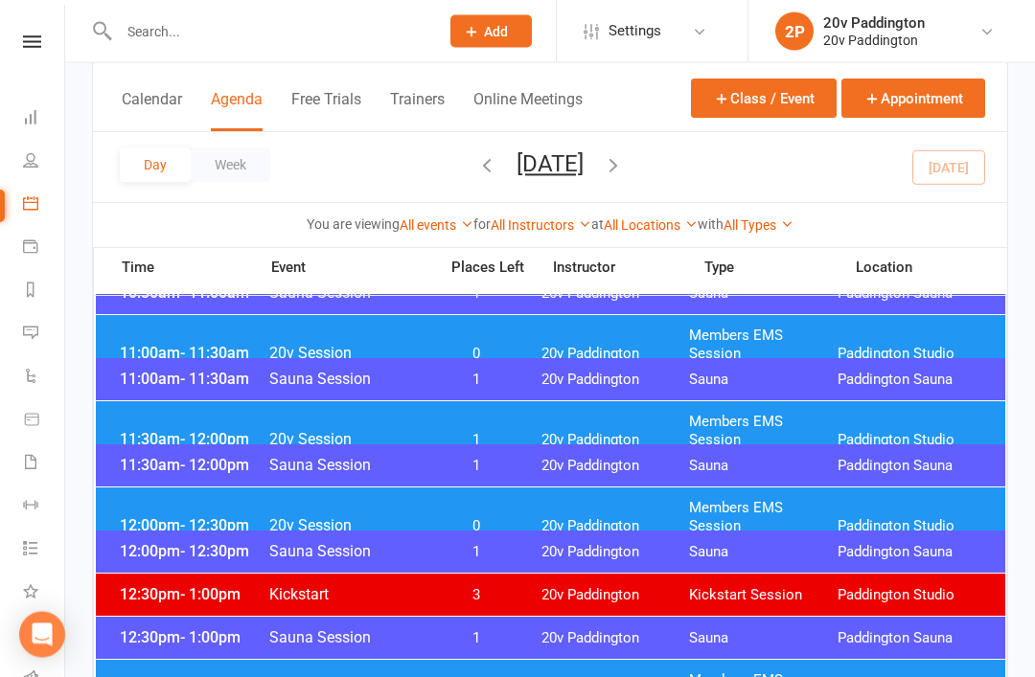
scroll to position [832, 0]
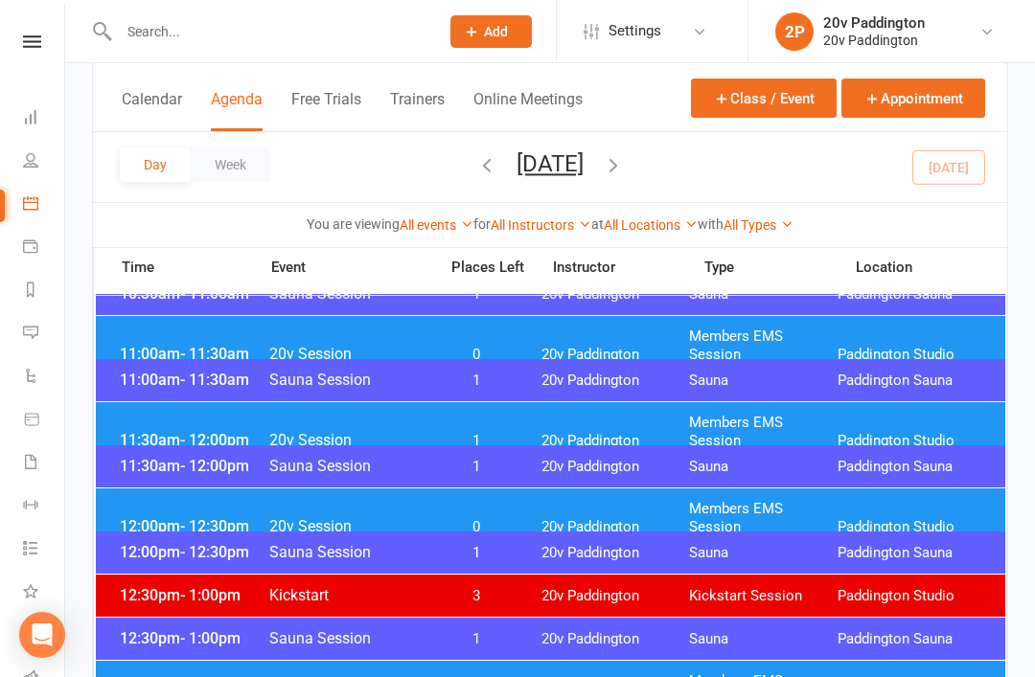
click at [879, 518] on span "Paddington Studio" at bounding box center [911, 527] width 149 height 18
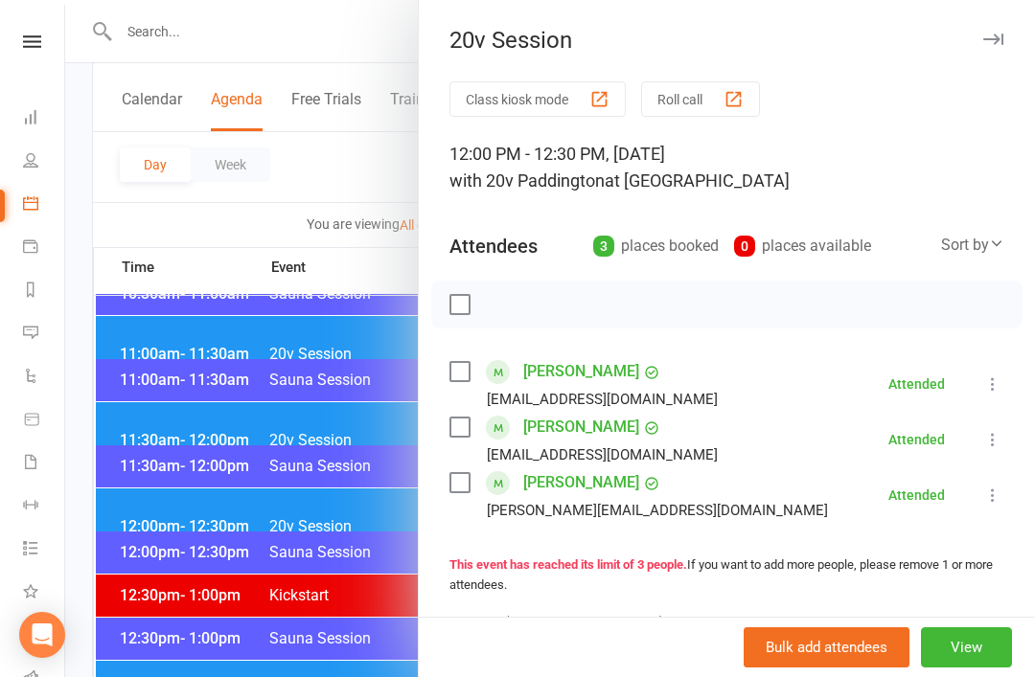
click at [187, 497] on div at bounding box center [550, 338] width 970 height 677
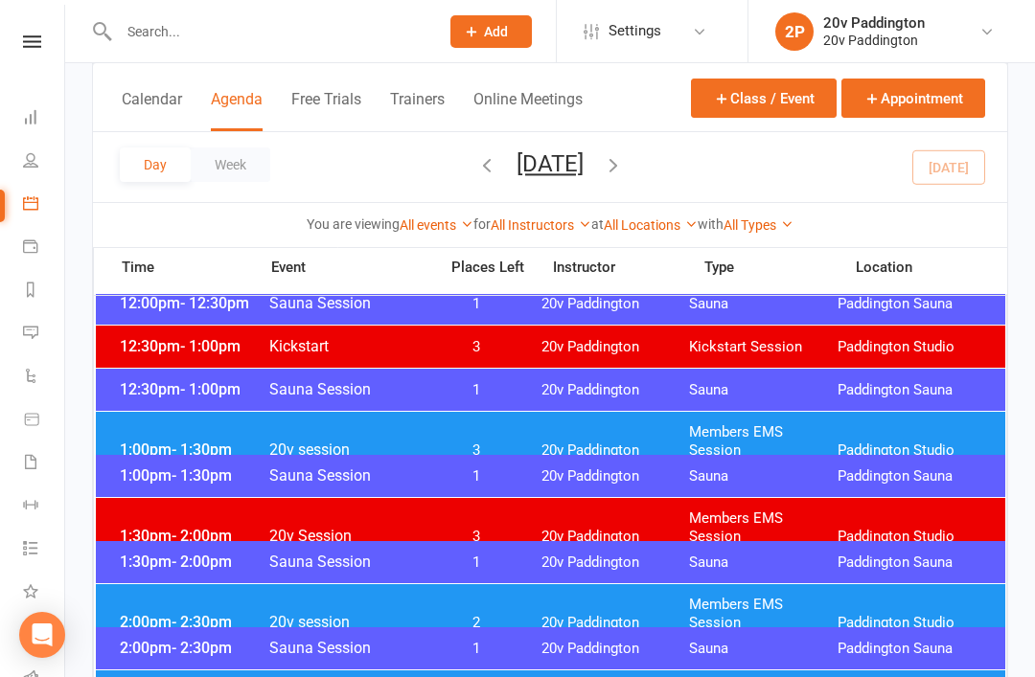
scroll to position [1083, 0]
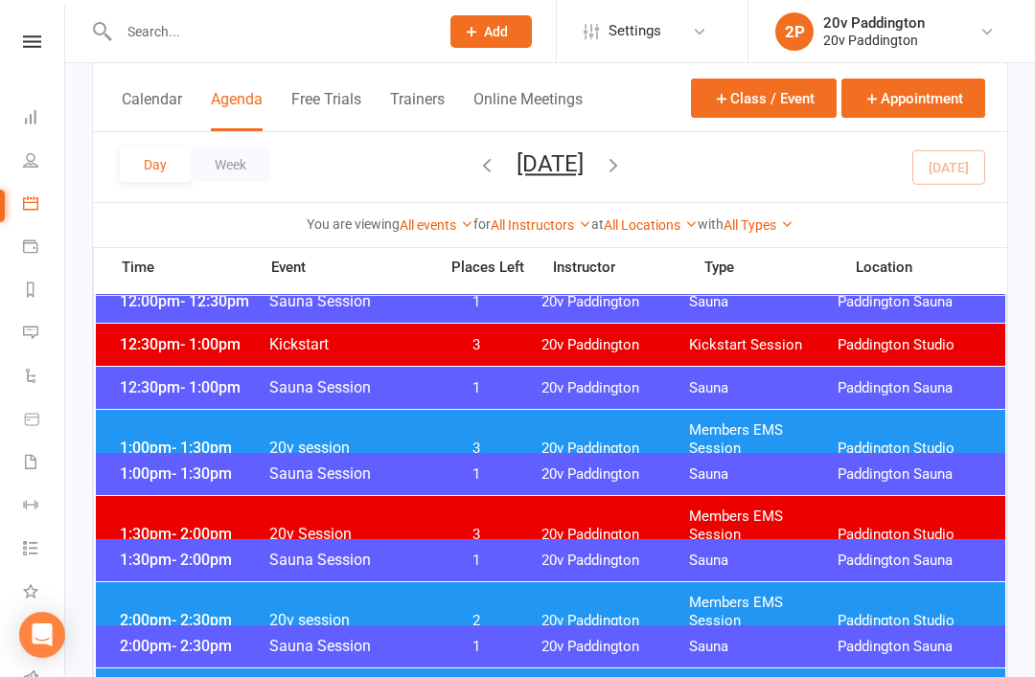
click at [155, 439] on span "1:00pm - 1:30pm" at bounding box center [191, 448] width 153 height 18
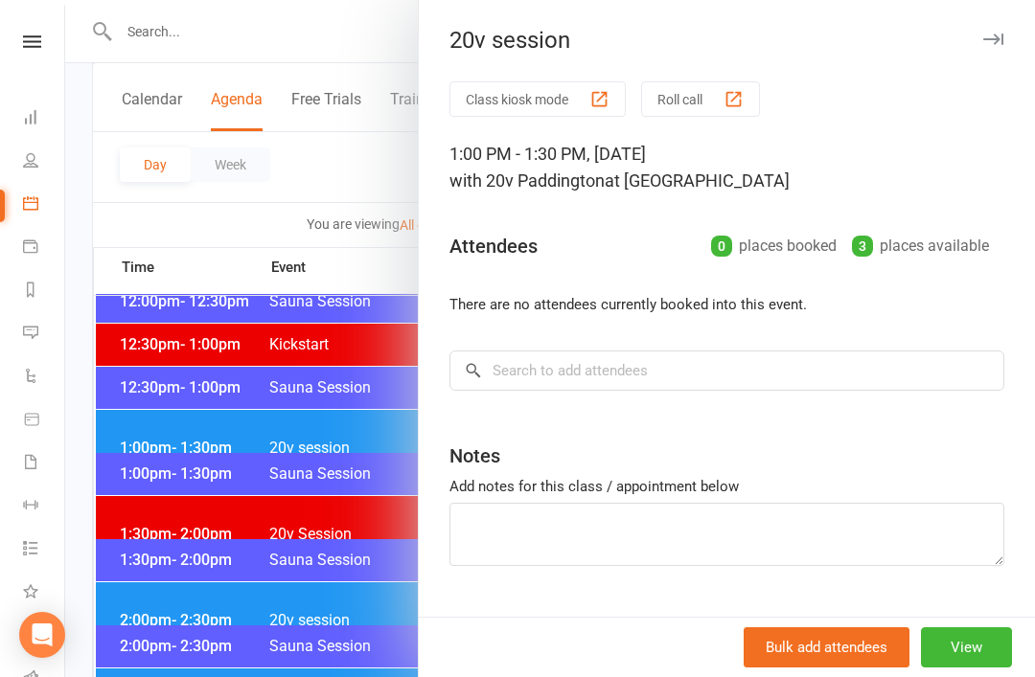
click at [990, 668] on button "View" at bounding box center [966, 648] width 91 height 40
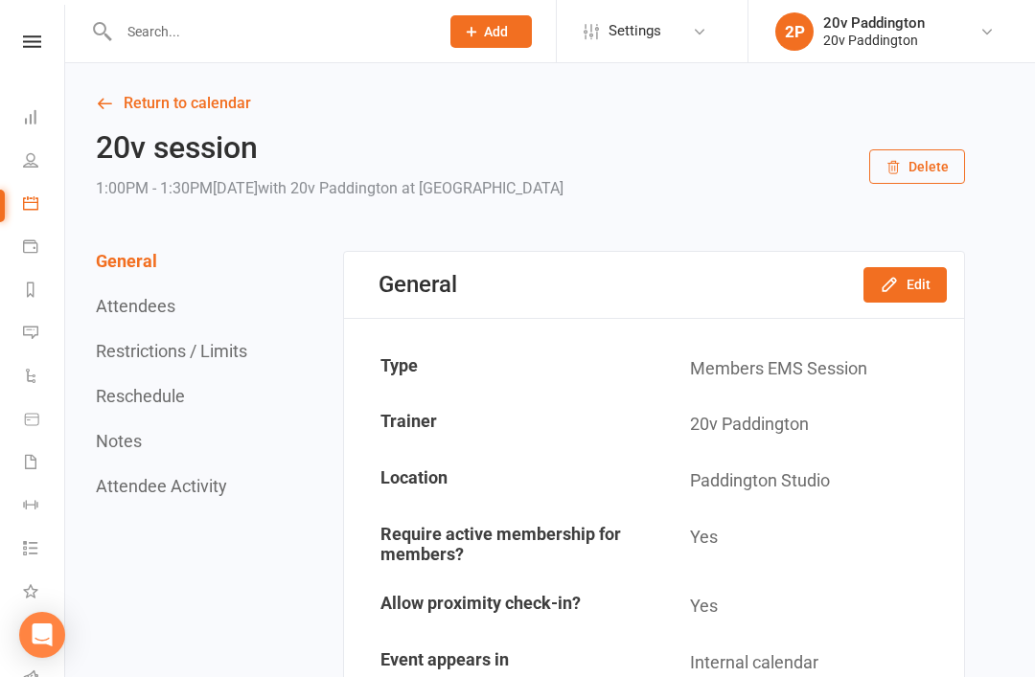
click at [918, 287] on button "Edit" at bounding box center [904, 284] width 83 height 34
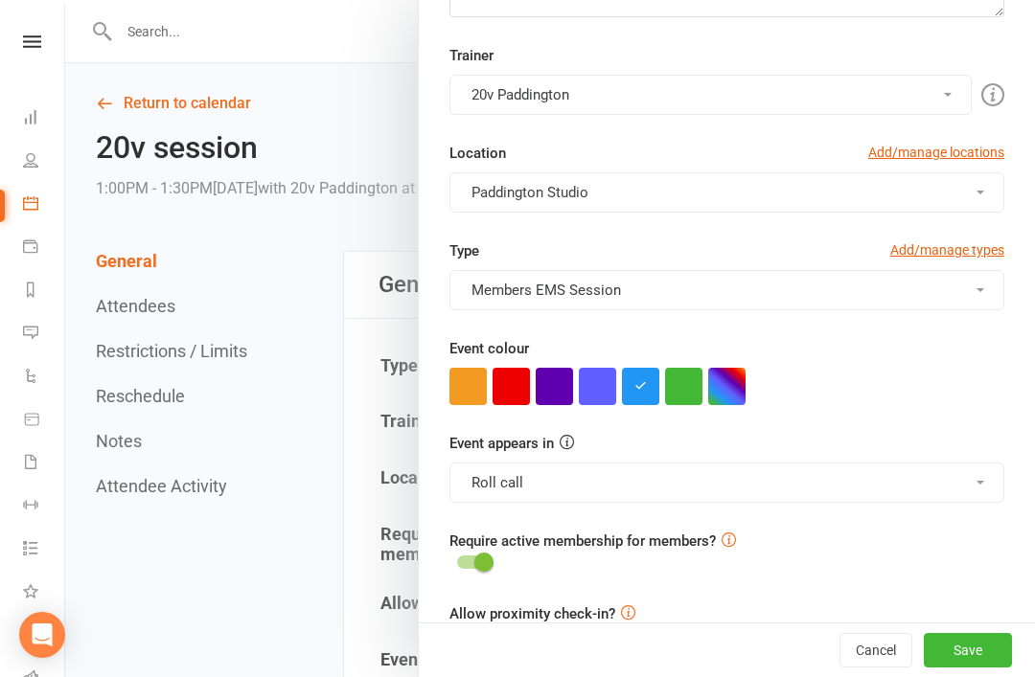
scroll to position [374, 0]
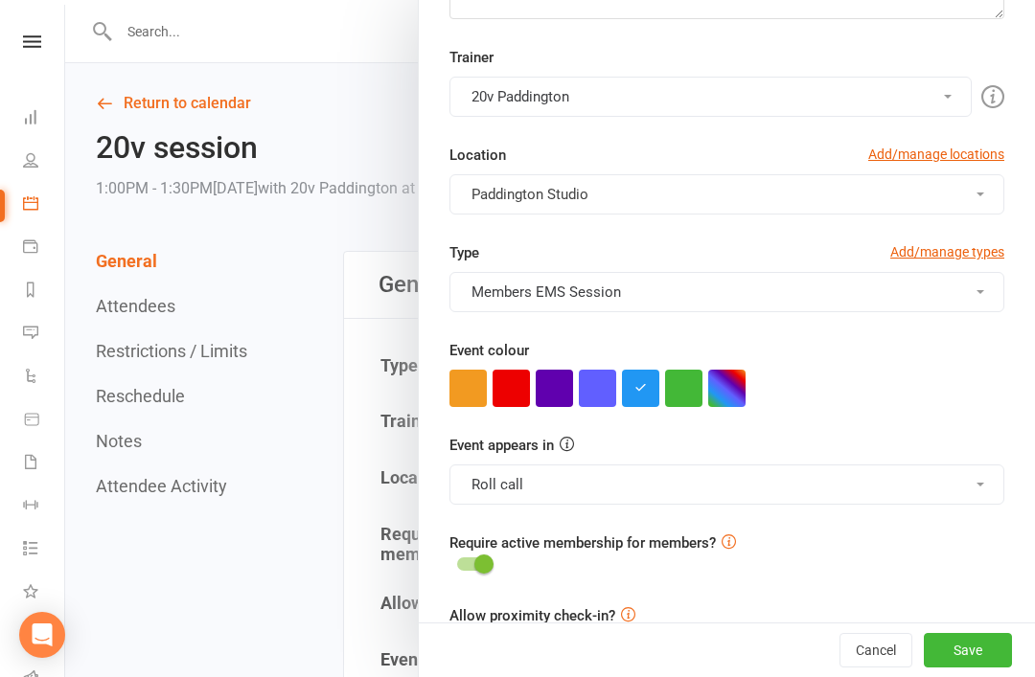
click at [960, 477] on button "Roll call" at bounding box center [726, 485] width 555 height 40
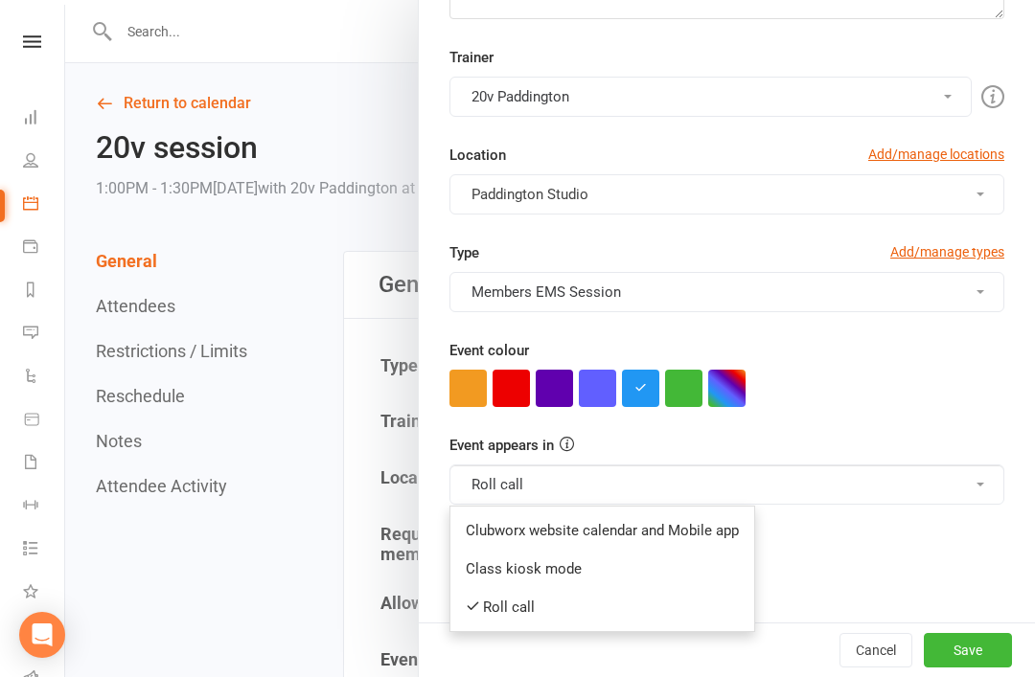
click at [650, 520] on link "Clubworx website calendar and Mobile app" at bounding box center [602, 531] width 304 height 38
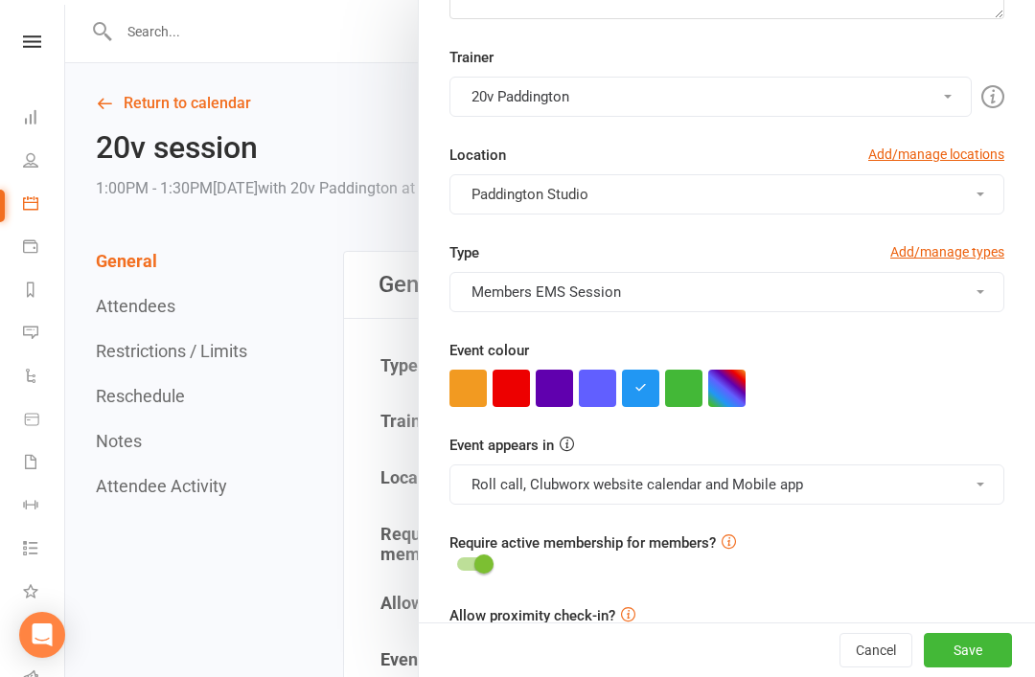
click at [792, 488] on button "Roll call, Clubworx website calendar and Mobile app" at bounding box center [726, 485] width 555 height 40
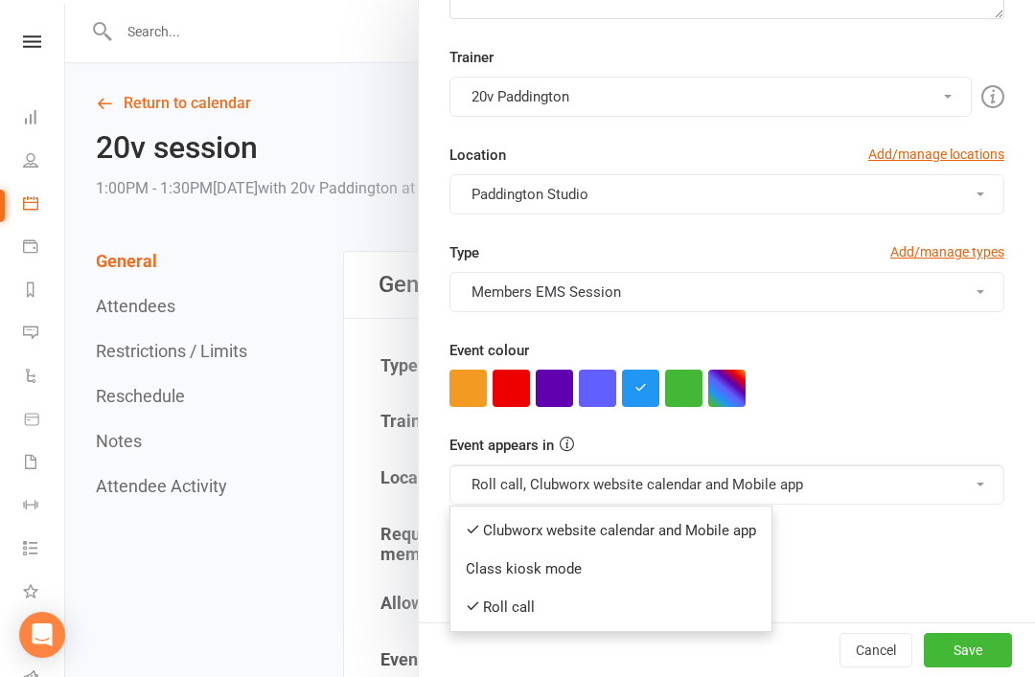
click at [591, 562] on link "Class kiosk mode" at bounding box center [610, 569] width 321 height 38
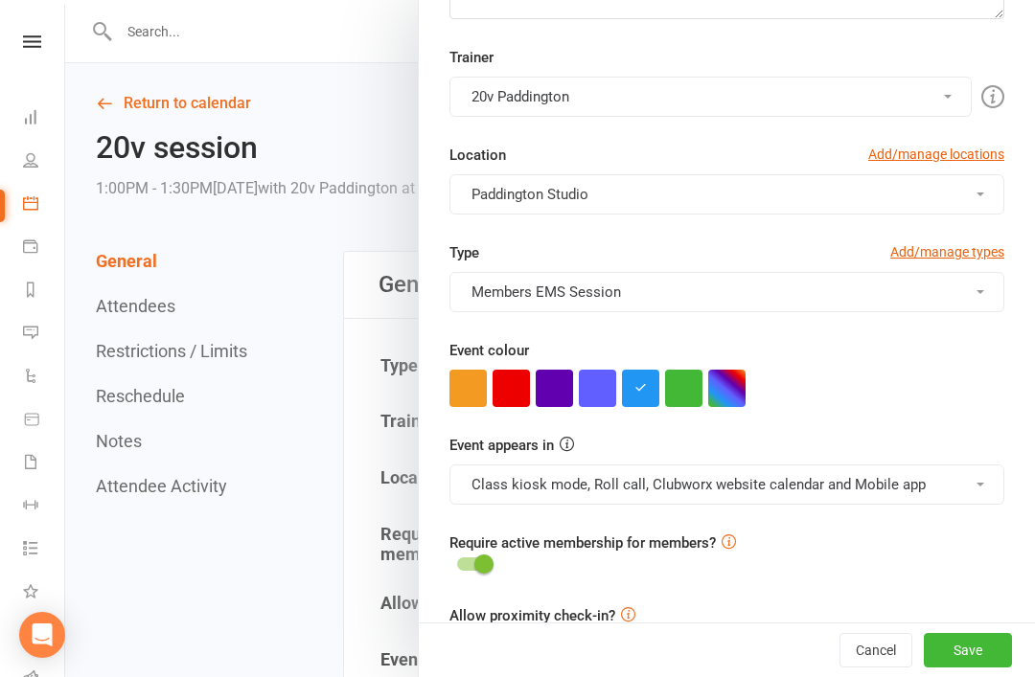
click at [983, 668] on button "Save" at bounding box center [968, 650] width 88 height 34
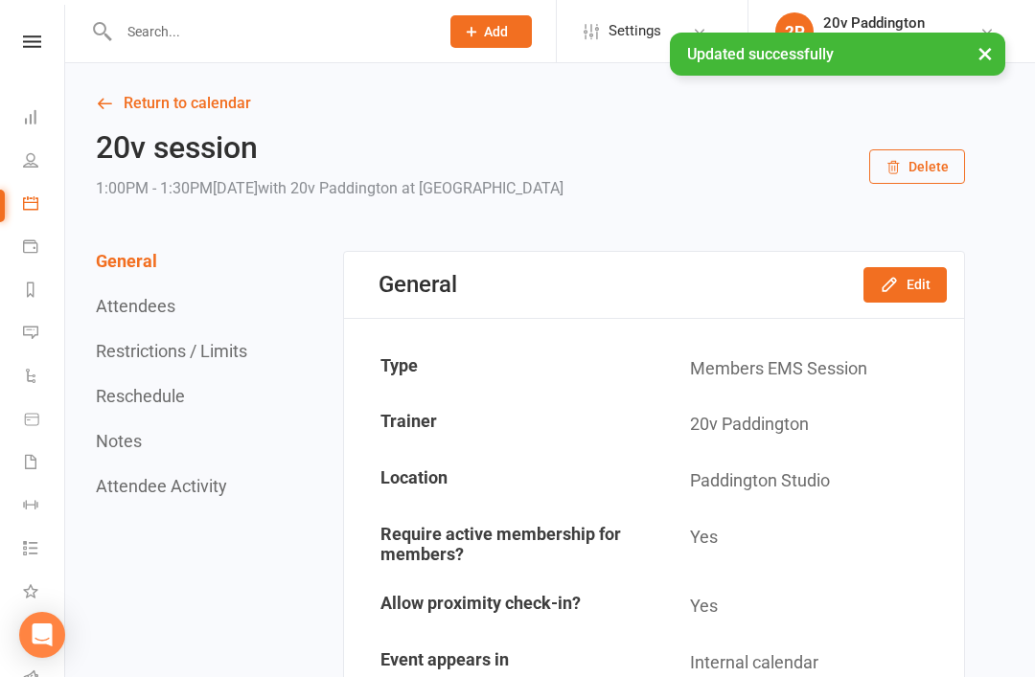
click at [205, 97] on link "Return to calendar" at bounding box center [530, 103] width 869 height 27
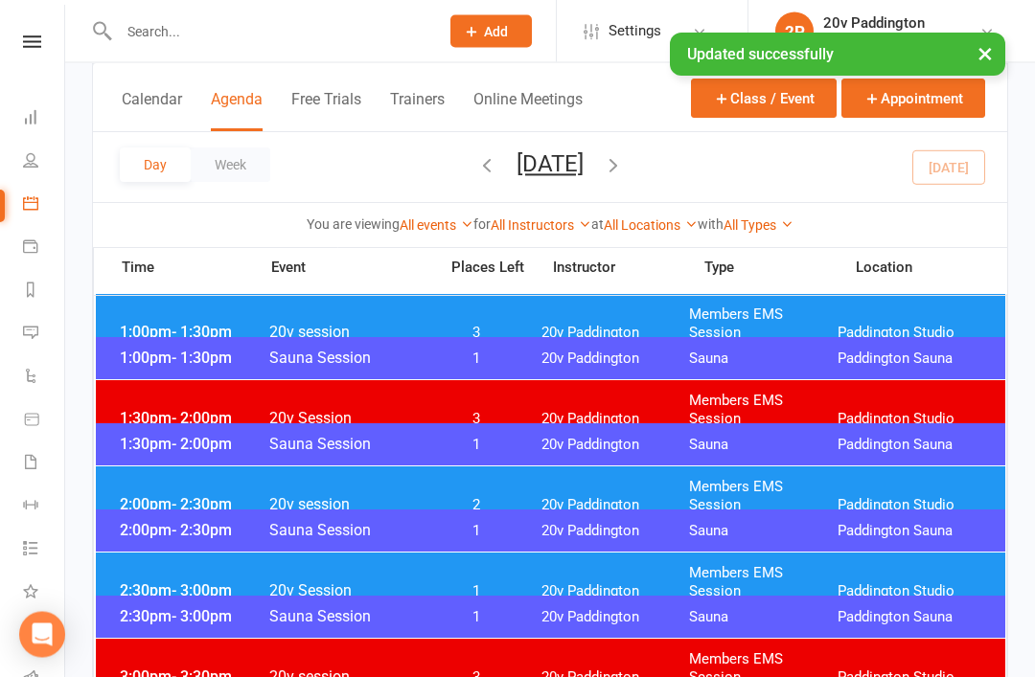
click at [168, 583] on span "2:30pm - 3:00pm" at bounding box center [191, 592] width 153 height 18
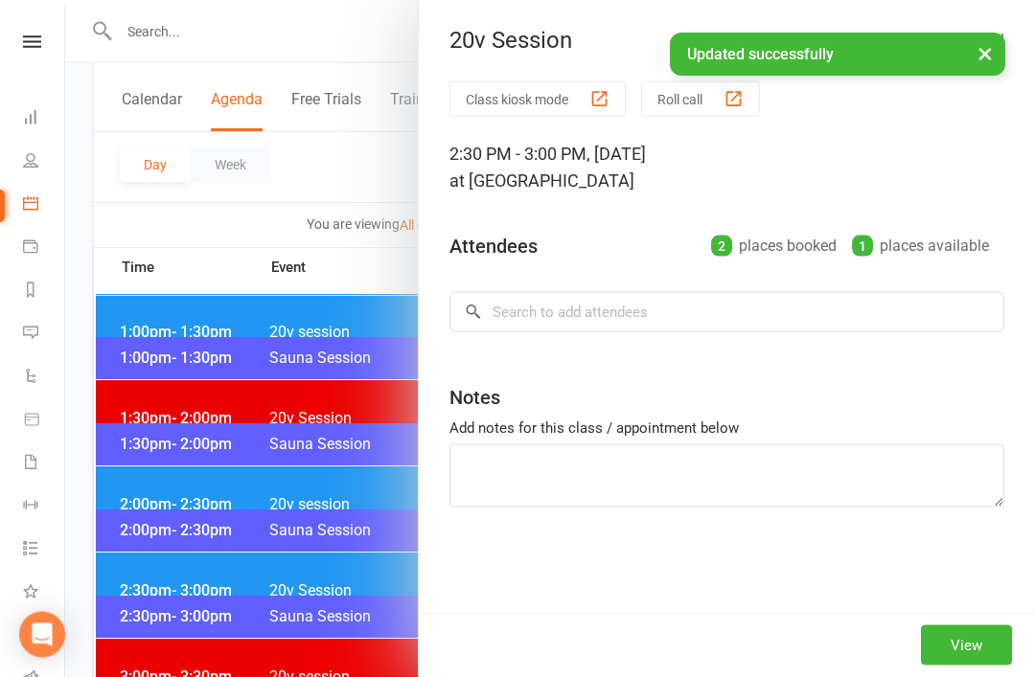
scroll to position [1199, 0]
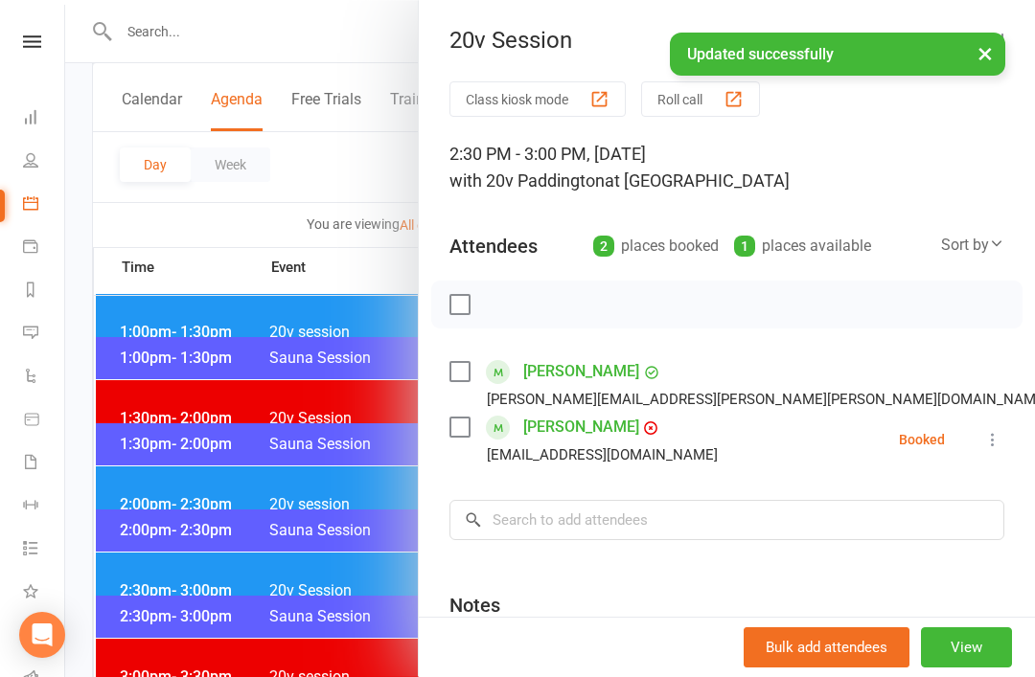
click at [167, 586] on div at bounding box center [550, 338] width 970 height 677
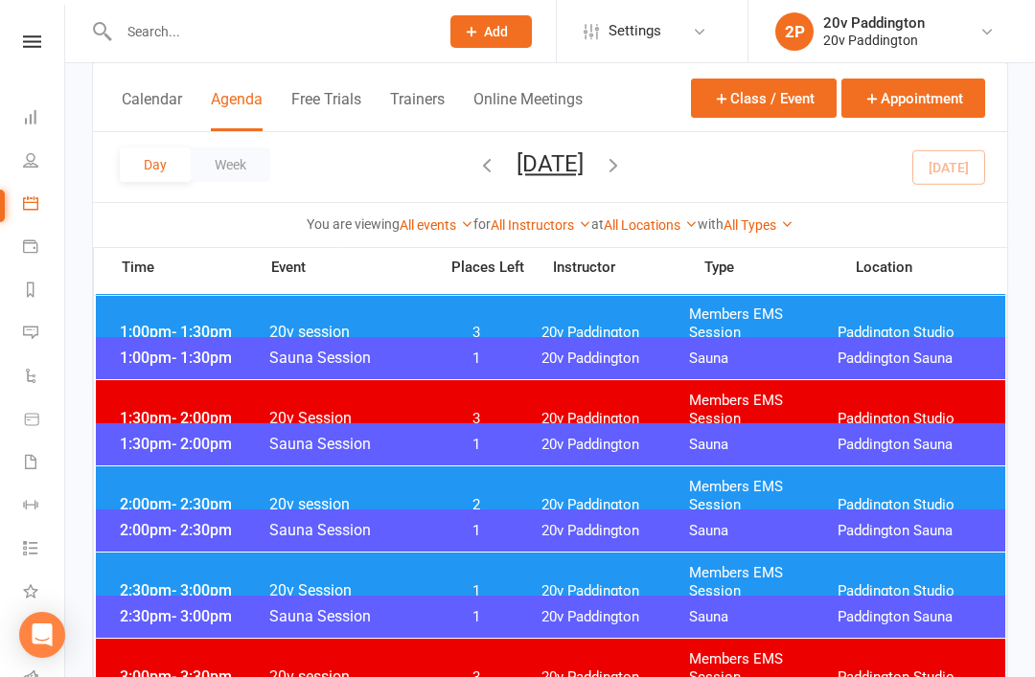
click at [149, 495] on span "2:00pm - 2:30pm" at bounding box center [191, 504] width 153 height 18
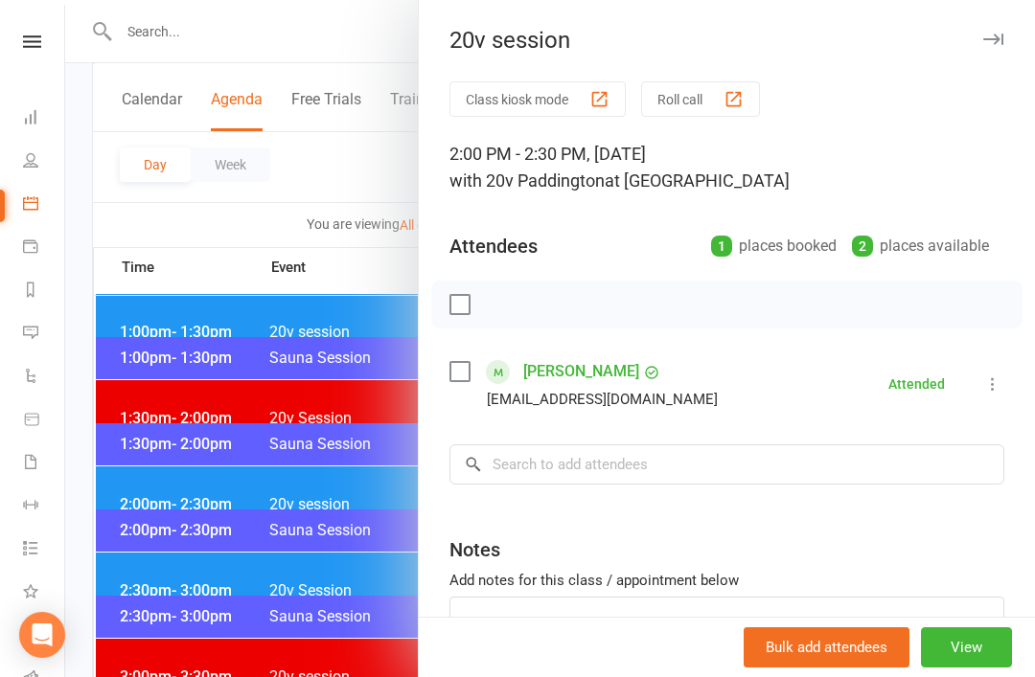
click at [154, 499] on div at bounding box center [550, 338] width 970 height 677
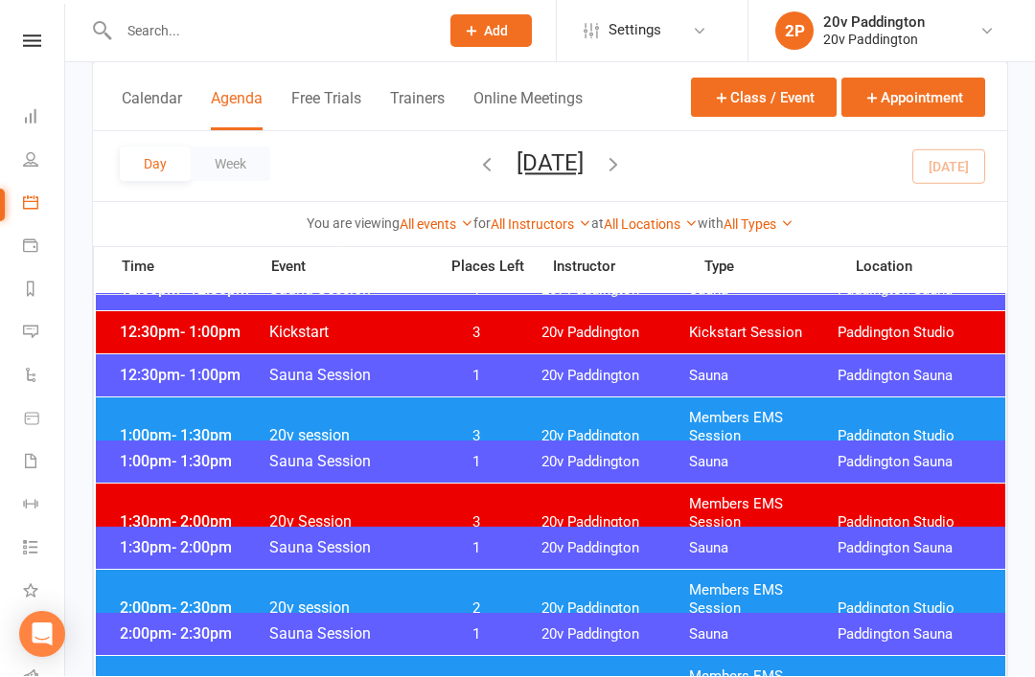
scroll to position [1095, 0]
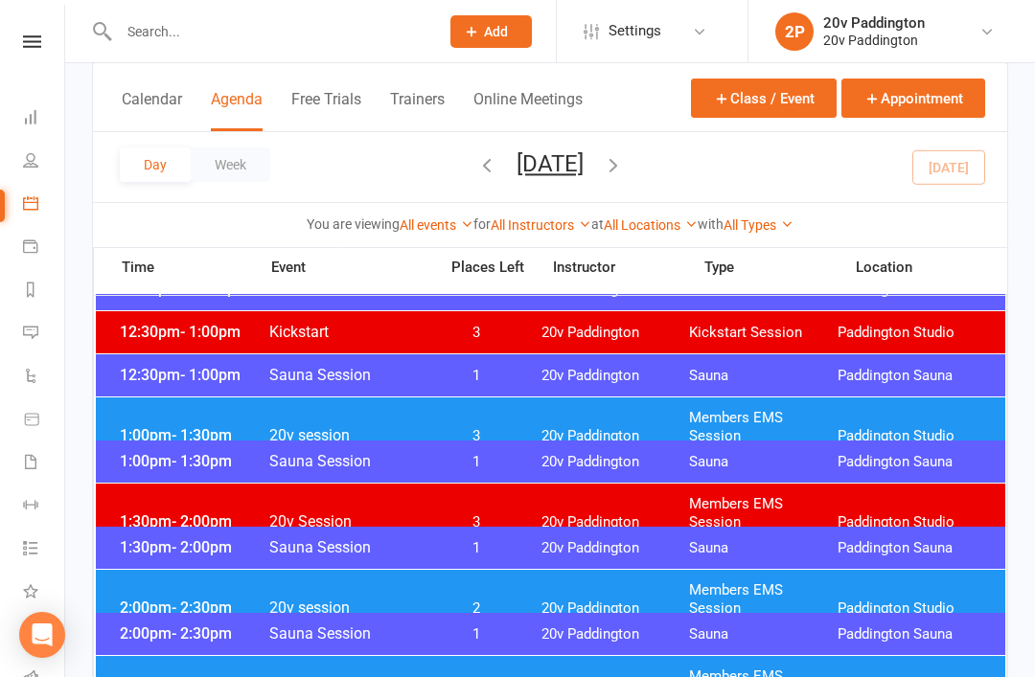
click at [27, 337] on icon at bounding box center [30, 332] width 15 height 15
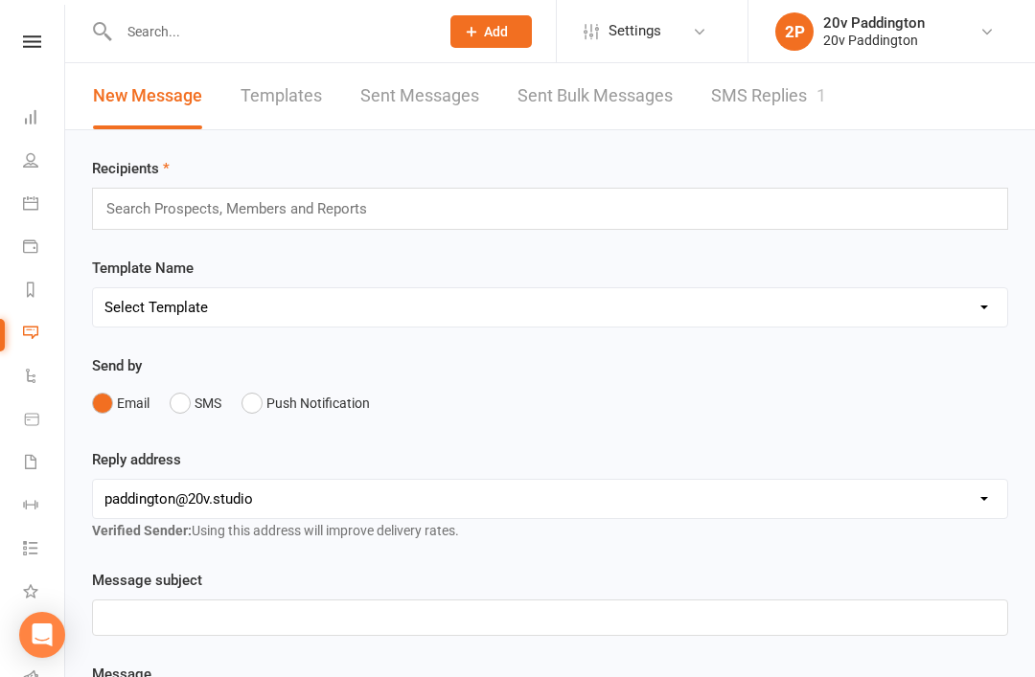
click at [790, 94] on link "SMS Replies 1" at bounding box center [768, 96] width 115 height 66
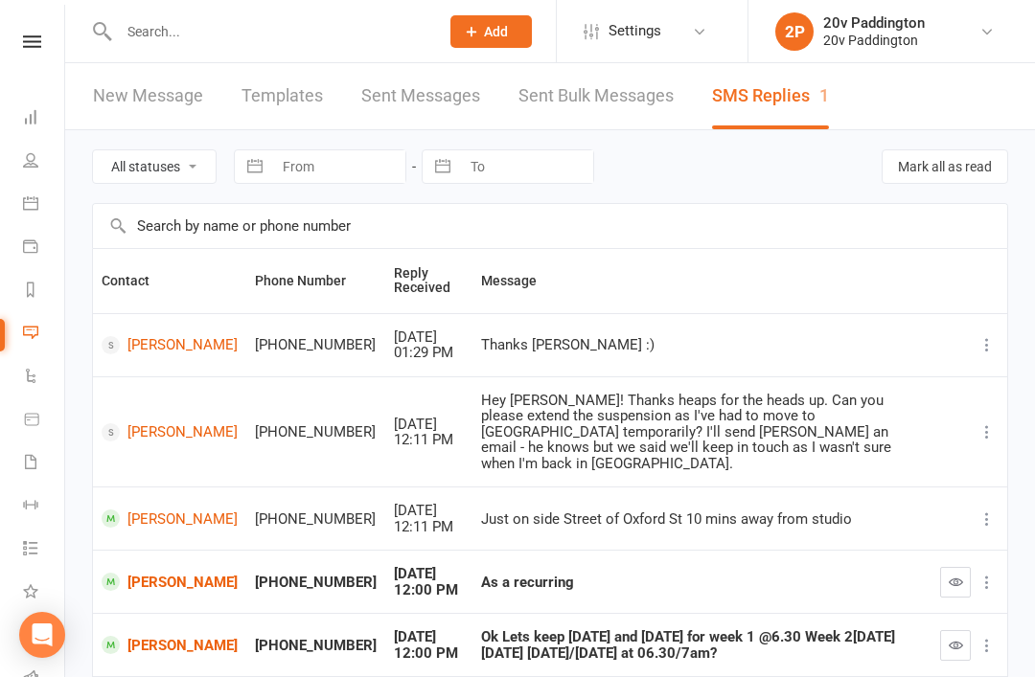
click at [187, 573] on link "[PERSON_NAME]" at bounding box center [170, 582] width 136 height 18
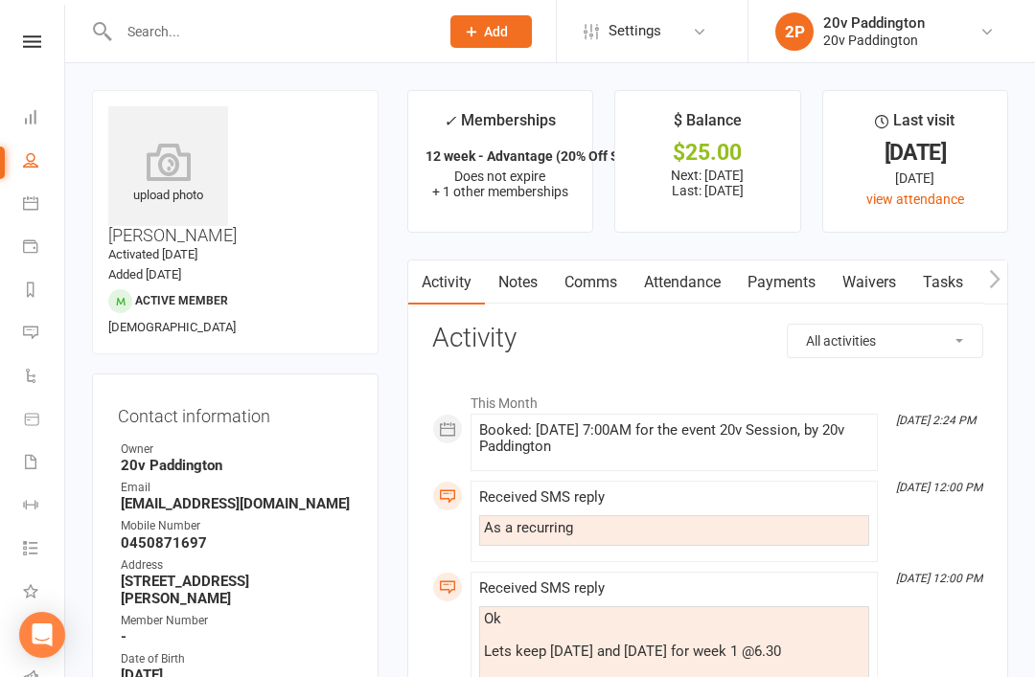
click at [671, 293] on link "Attendance" at bounding box center [681, 283] width 103 height 44
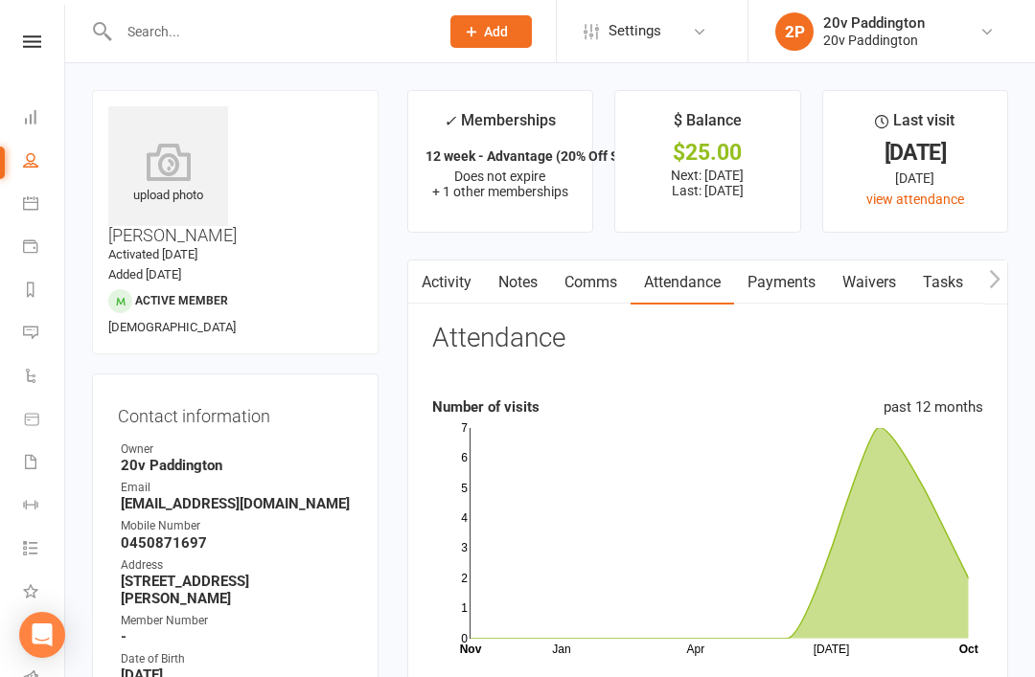
click at [450, 281] on link "Activity" at bounding box center [446, 283] width 77 height 44
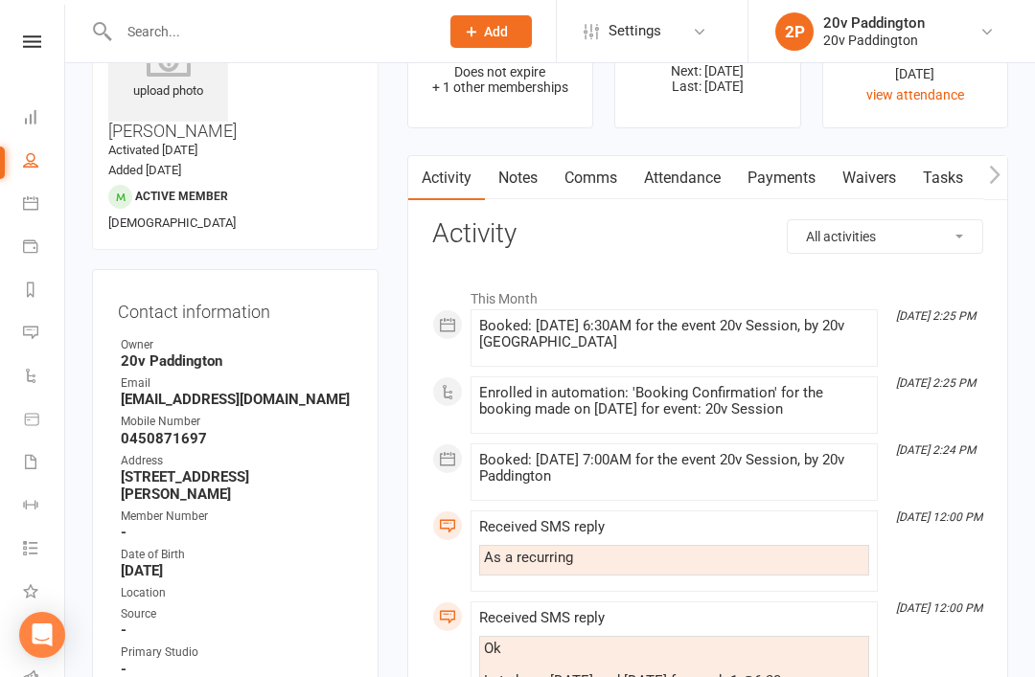
scroll to position [102, 0]
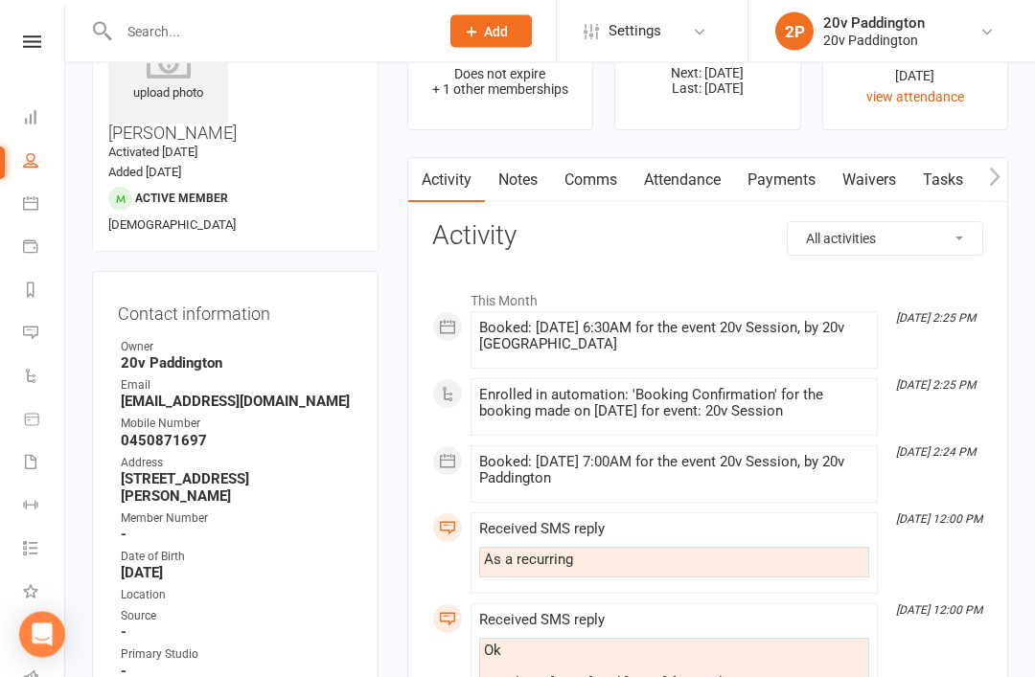
click at [606, 179] on link "Comms" at bounding box center [591, 181] width 80 height 44
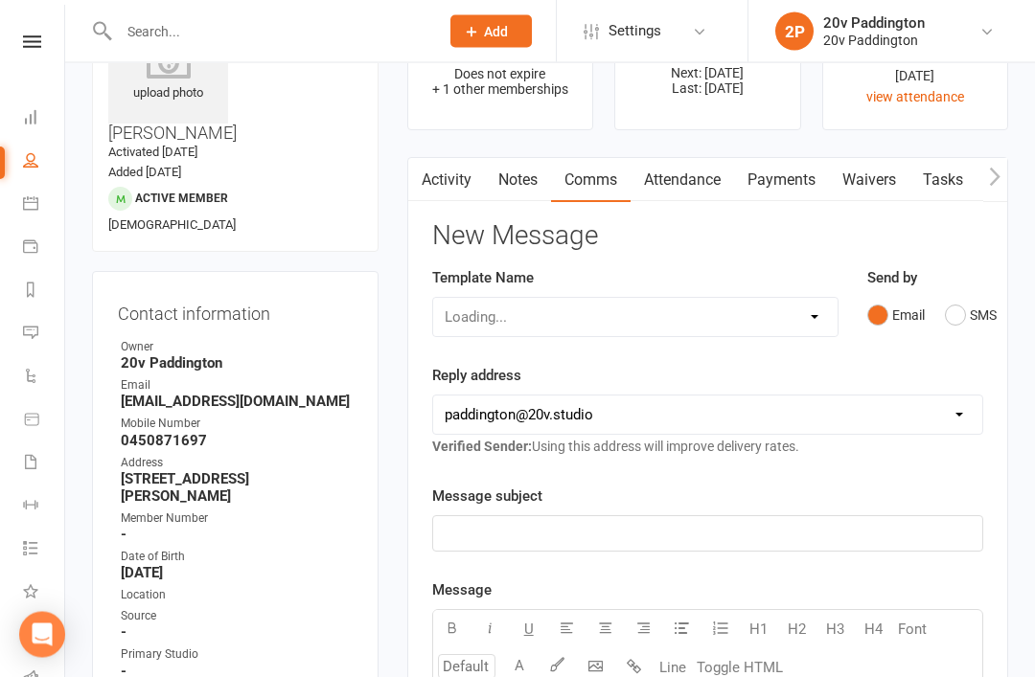
scroll to position [103, 0]
click at [979, 320] on button "SMS" at bounding box center [971, 315] width 52 height 36
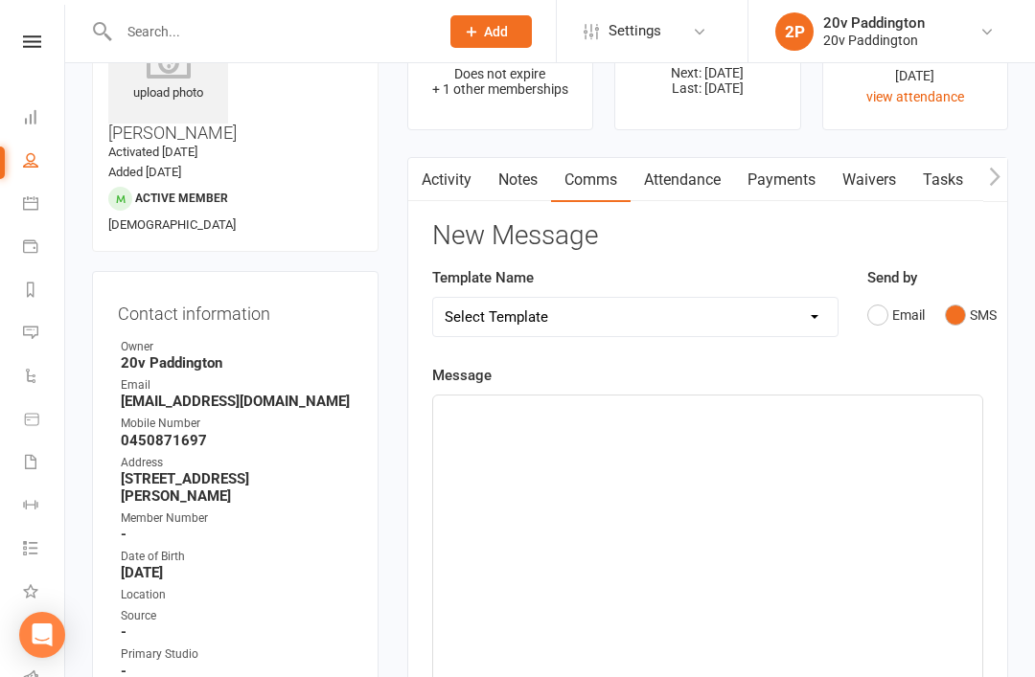
click at [746, 501] on div "﻿" at bounding box center [707, 539] width 549 height 287
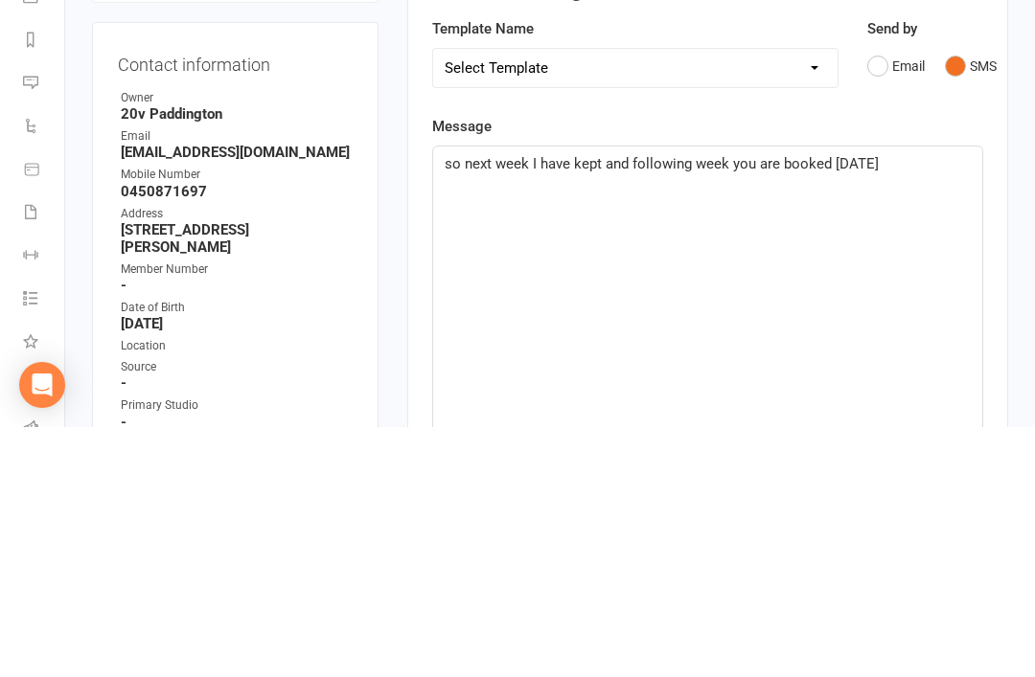
scroll to position [353, 0]
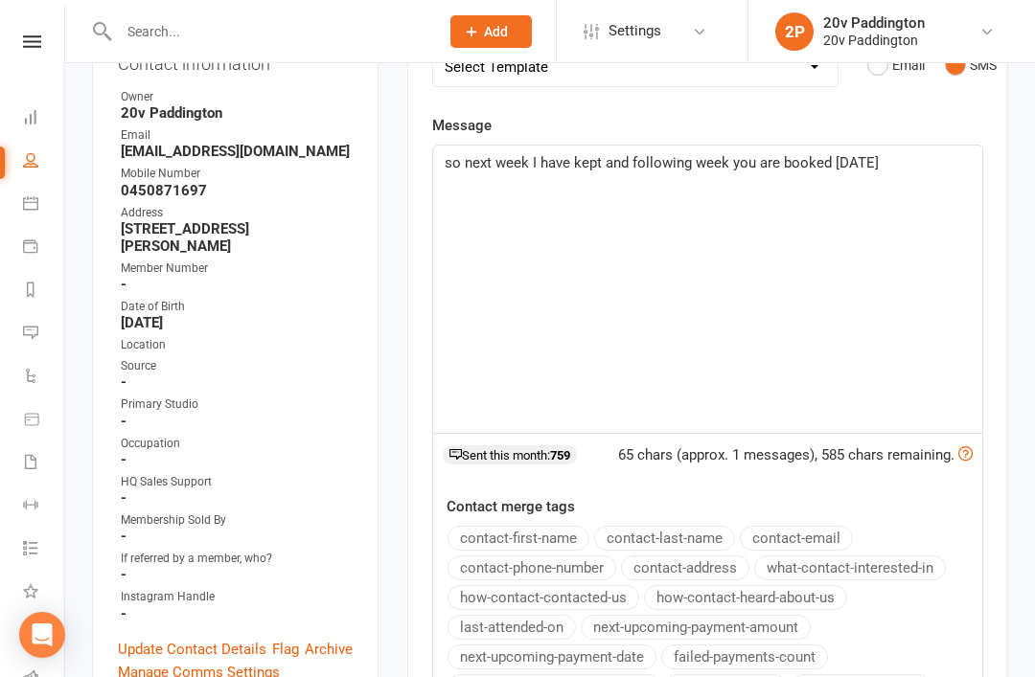
click at [912, 167] on p "so next week I have kept and following week you are booked Monday" at bounding box center [708, 162] width 526 height 23
click at [587, 204] on div "so next week I have kept and following week you are booked Monday 20th at 7 am,…" at bounding box center [707, 289] width 549 height 287
click at [778, 188] on p "so next week I have kept and following week you are booked Monday 20th at 7 am,…" at bounding box center [708, 174] width 526 height 46
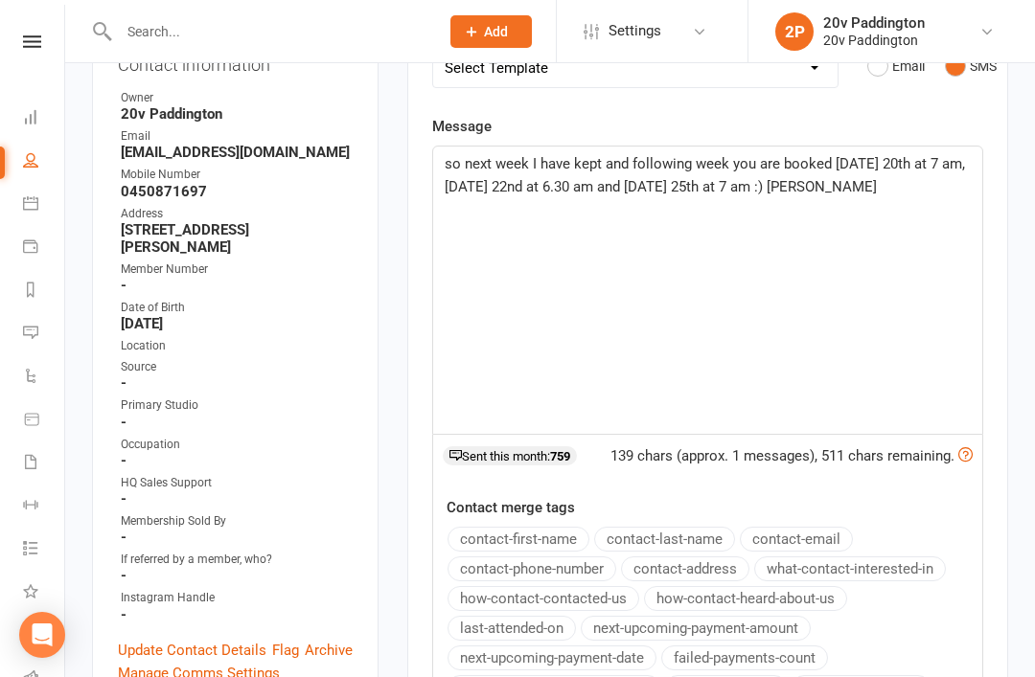
click at [517, 167] on span "so next week I have kept and following week you are booked Monday 20th at 7 am,…" at bounding box center [707, 175] width 524 height 40
click at [699, 157] on span "so next week appointments I have kept and following week you are booked Monday …" at bounding box center [688, 186] width 487 height 63
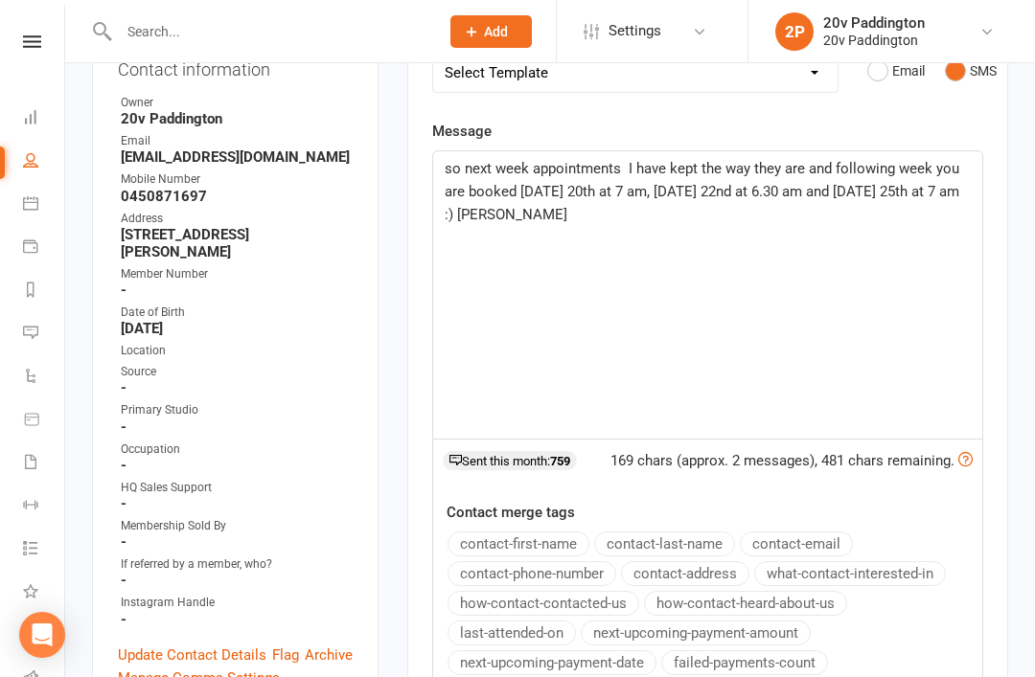
scroll to position [347, 0]
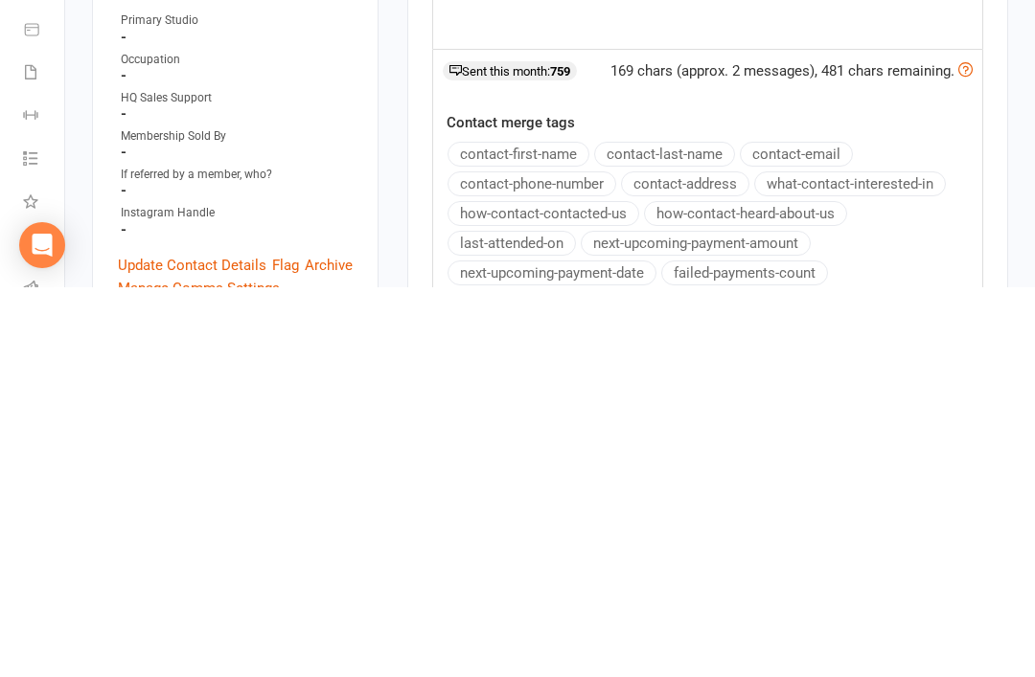
click at [679, 586] on button "contact-address" at bounding box center [685, 573] width 128 height 25
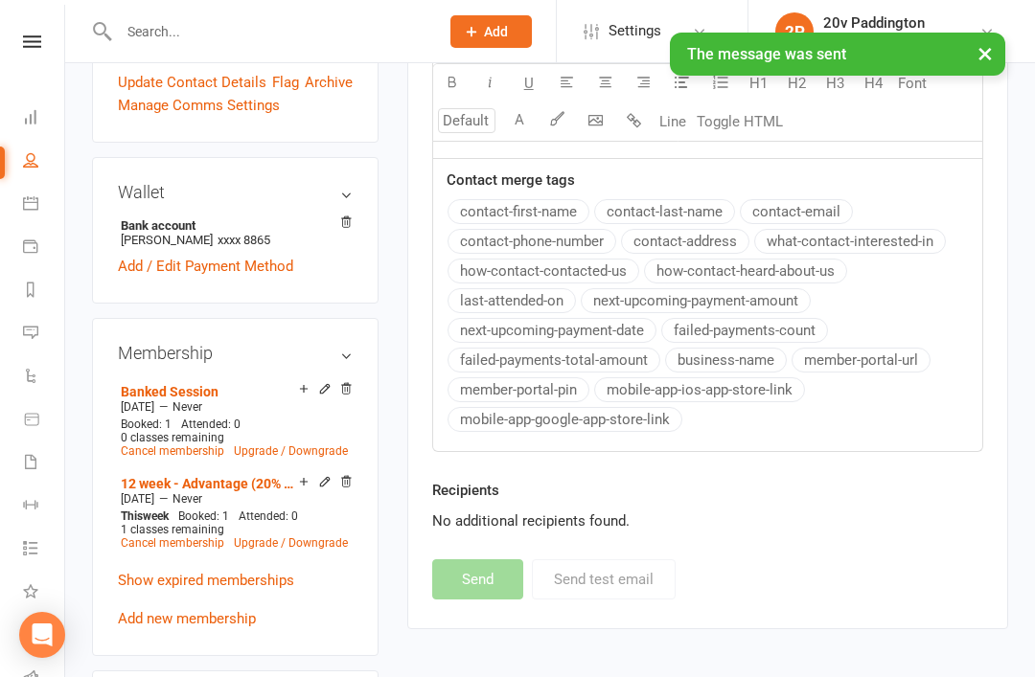
click at [53, 353] on link "Messages 1" at bounding box center [44, 334] width 43 height 43
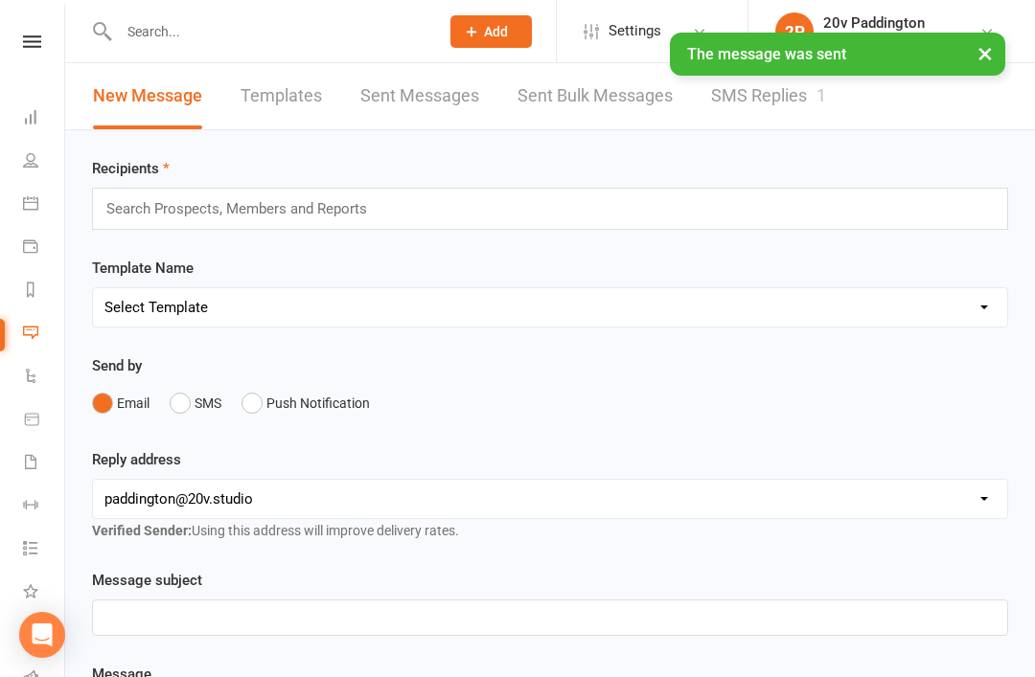
click at [763, 109] on link "SMS Replies 1" at bounding box center [768, 96] width 115 height 66
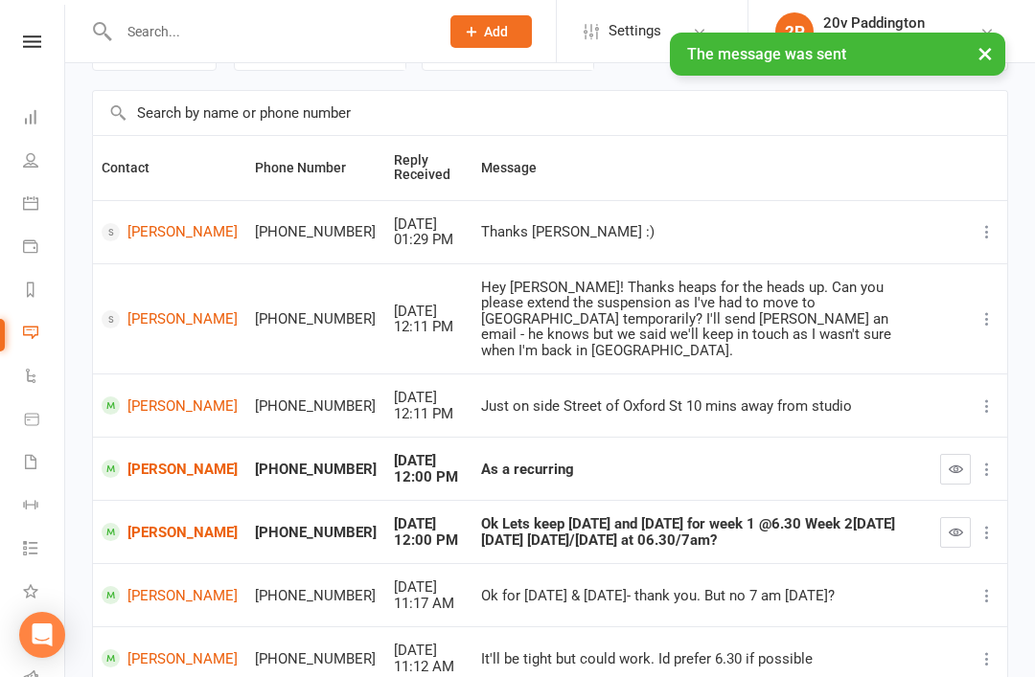
scroll to position [334, 0]
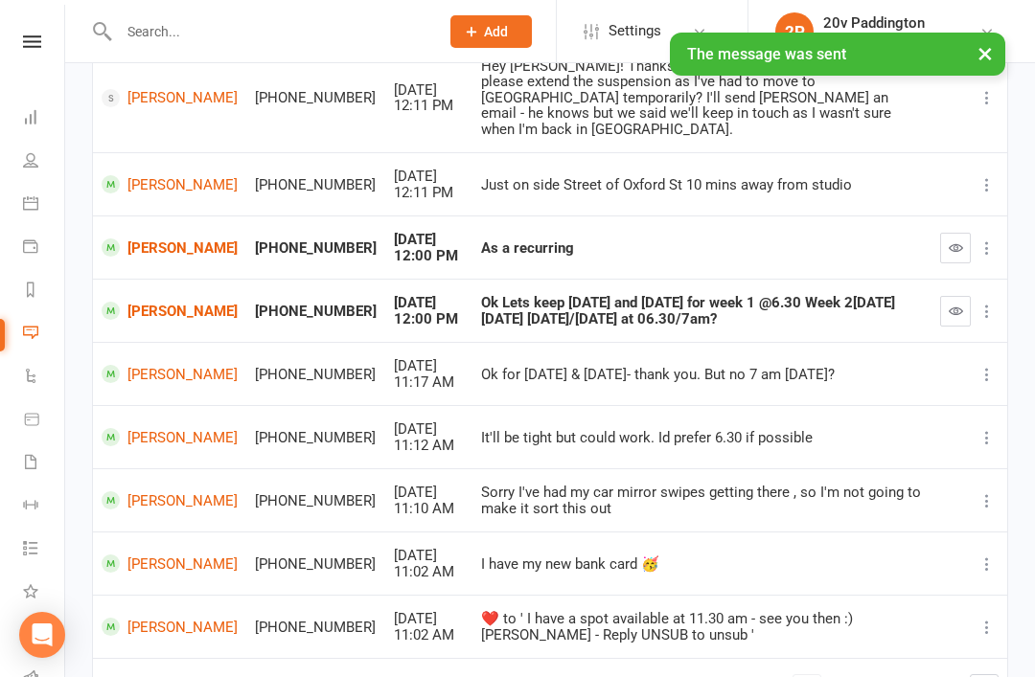
click at [957, 304] on icon "button" at bounding box center [956, 311] width 14 height 14
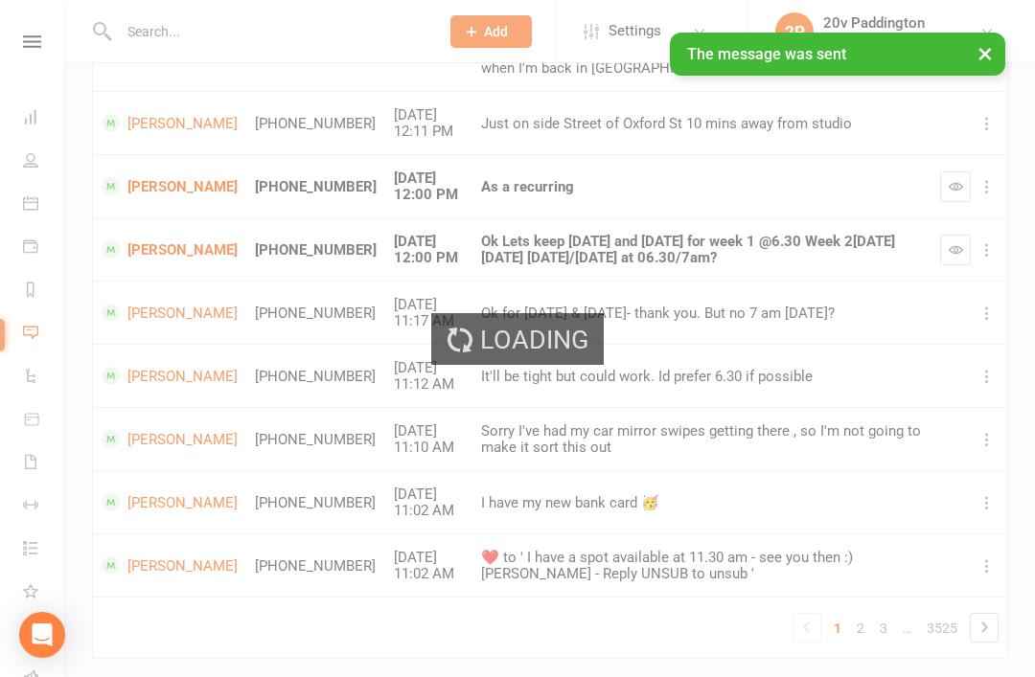
click at [963, 176] on div "Loading" at bounding box center [517, 338] width 1035 height 677
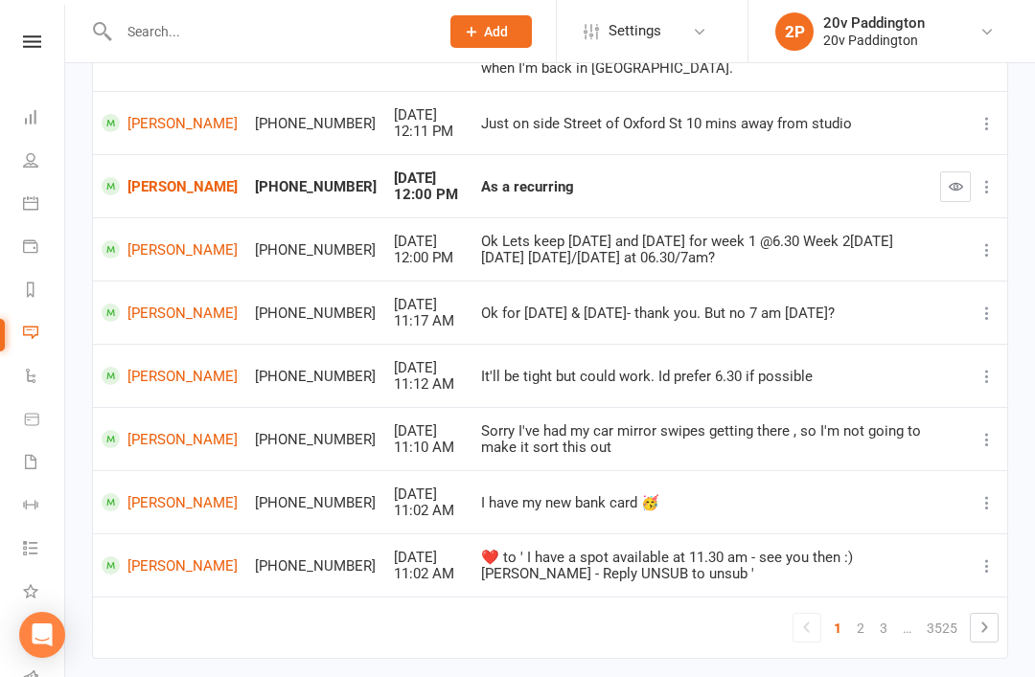
click at [968, 172] on button "button" at bounding box center [955, 187] width 31 height 31
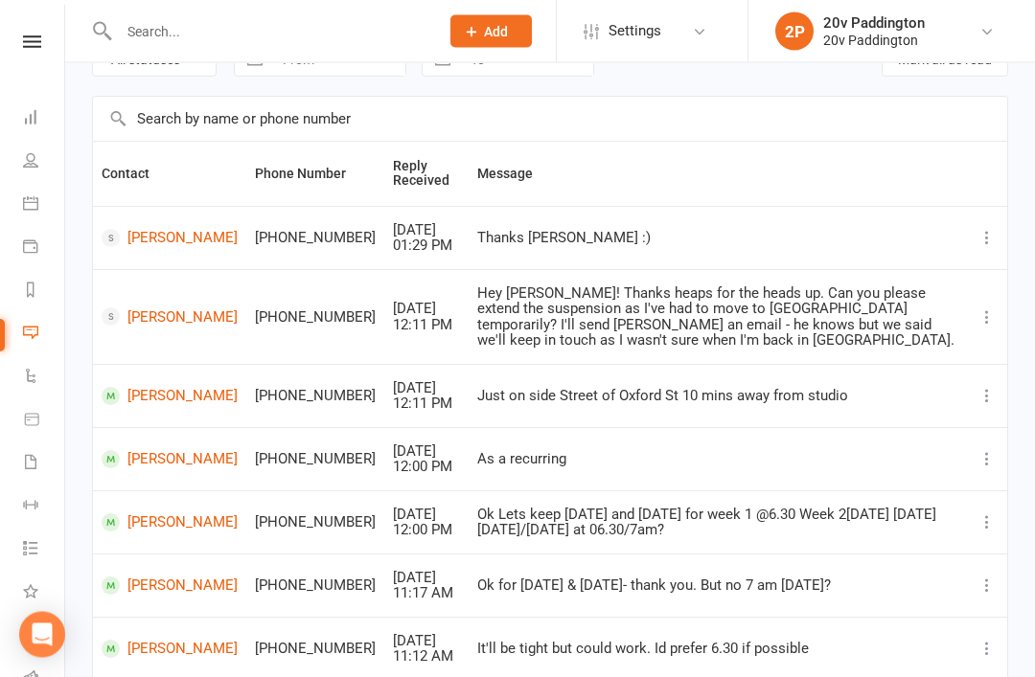
scroll to position [97, 0]
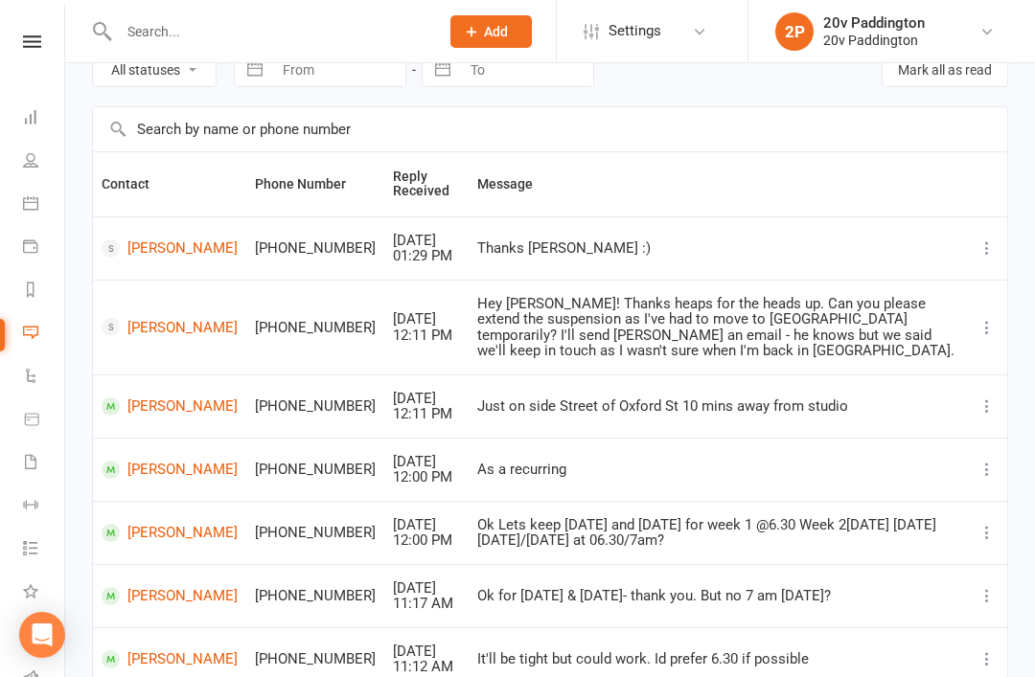
click at [41, 207] on link "Calendar" at bounding box center [44, 205] width 43 height 43
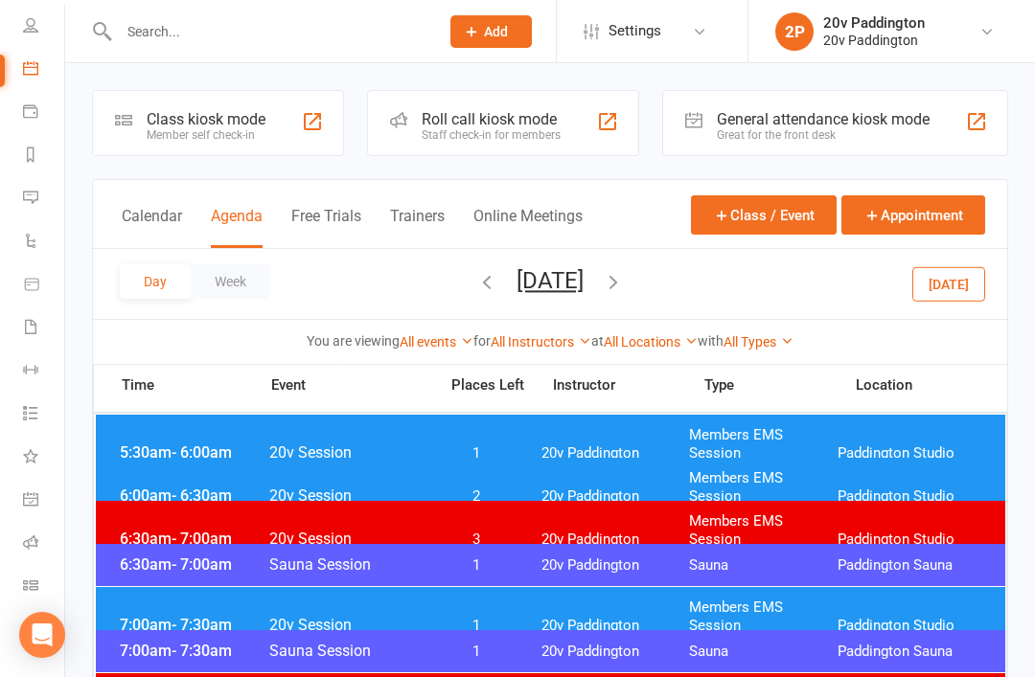
scroll to position [137, 0]
